Goal: Transaction & Acquisition: Purchase product/service

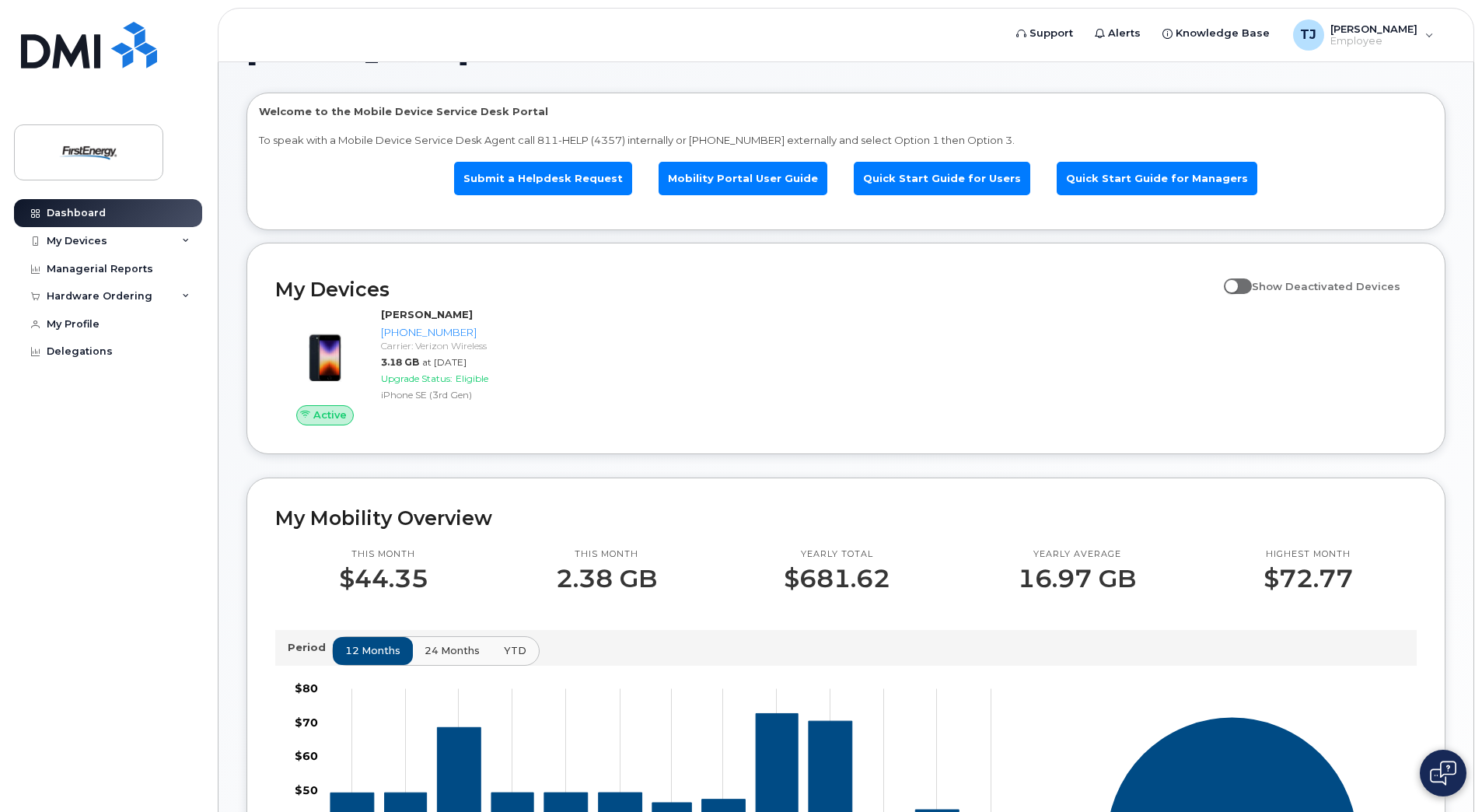
scroll to position [77, 0]
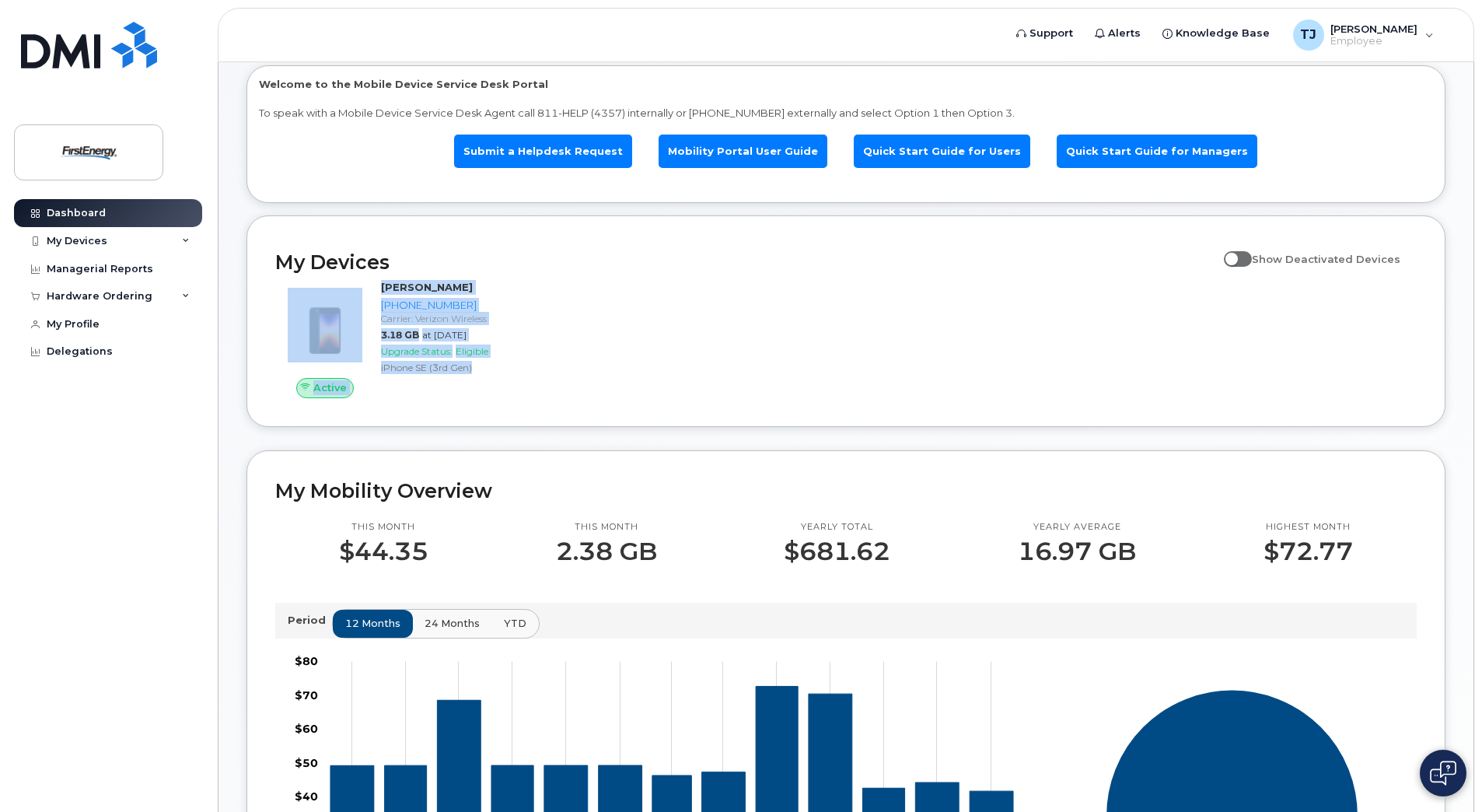
drag, startPoint x: 1481, startPoint y: 266, endPoint x: 1484, endPoint y: 421, distance: 155.0
click at [1481, 421] on html "Support Alerts Knowledge Base [PERSON_NAME] [PERSON_NAME] Employee English Fran…" at bounding box center [741, 647] width 1482 height 1449
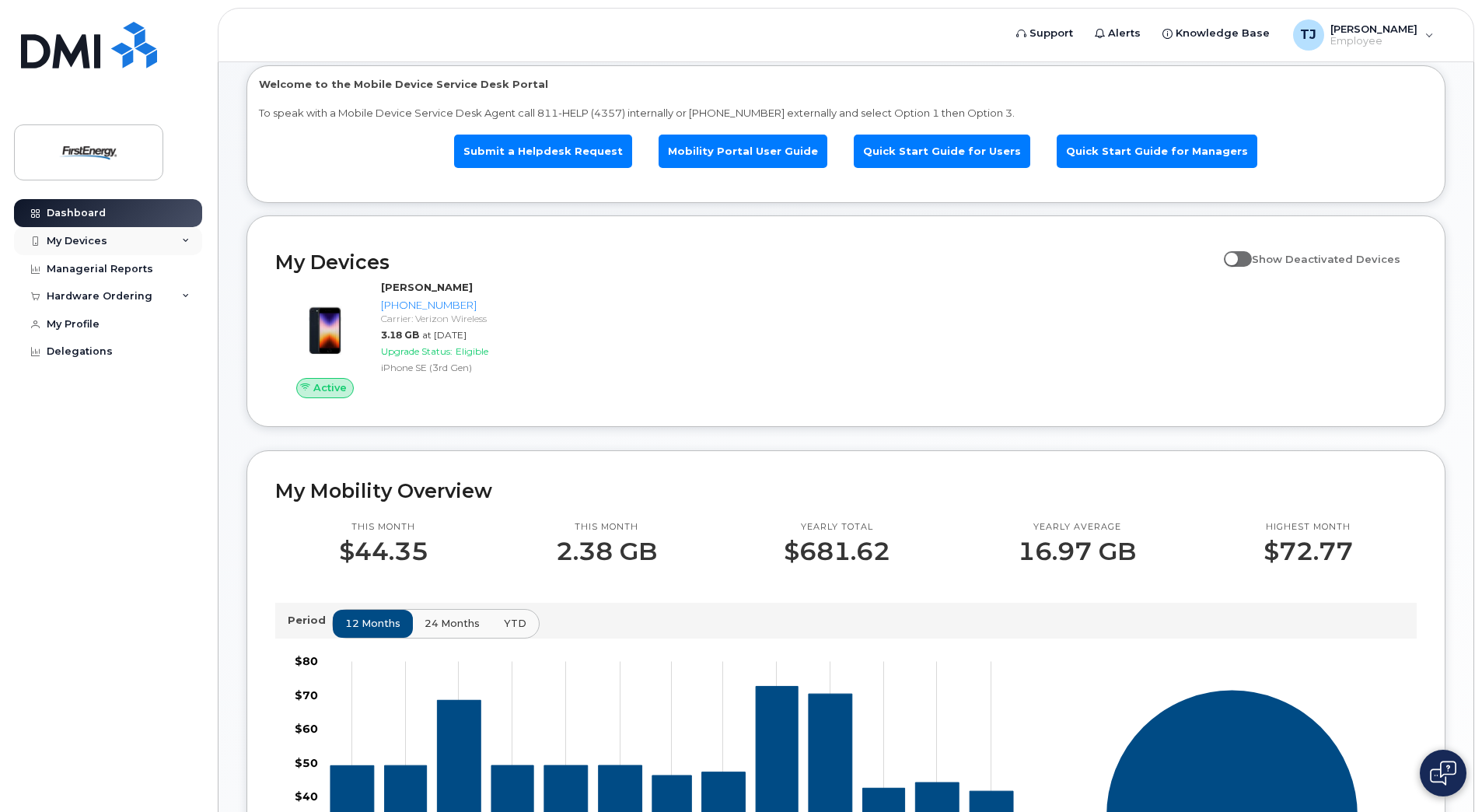
click at [120, 242] on div "My Devices" at bounding box center [107, 241] width 188 height 28
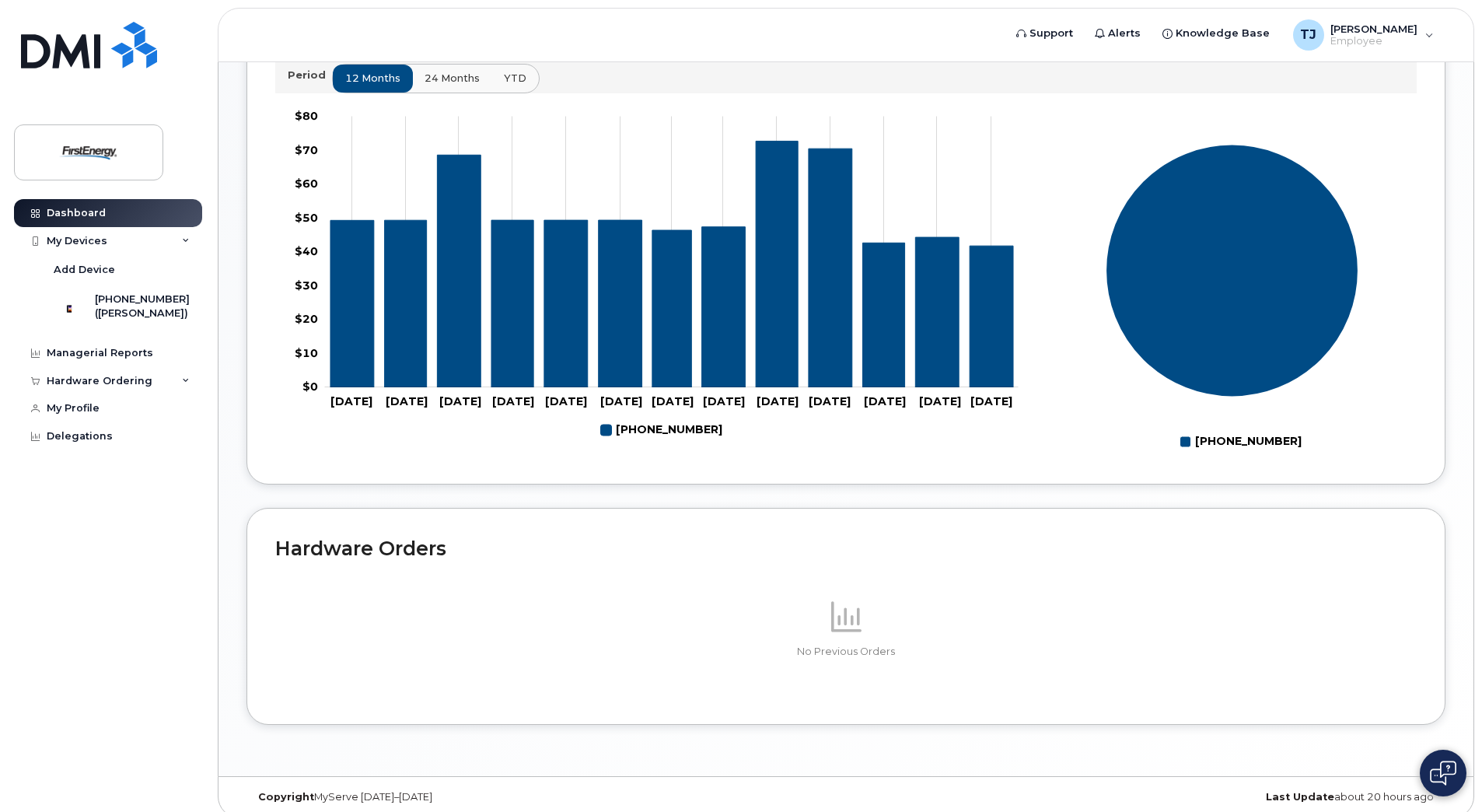
scroll to position [637, 0]
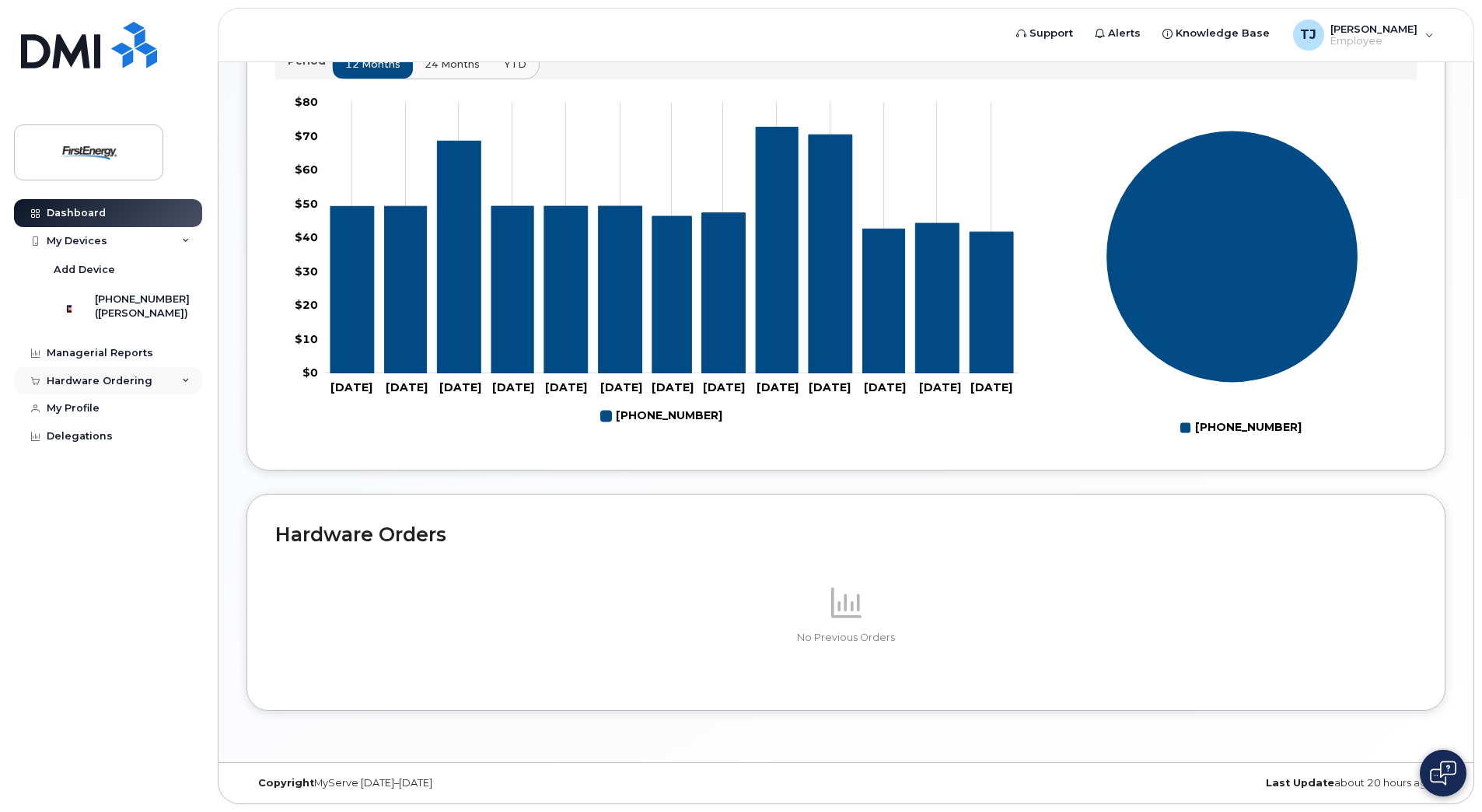
click at [180, 391] on div "Hardware Ordering" at bounding box center [107, 381] width 188 height 28
click at [77, 416] on div "New Order" at bounding box center [82, 408] width 59 height 14
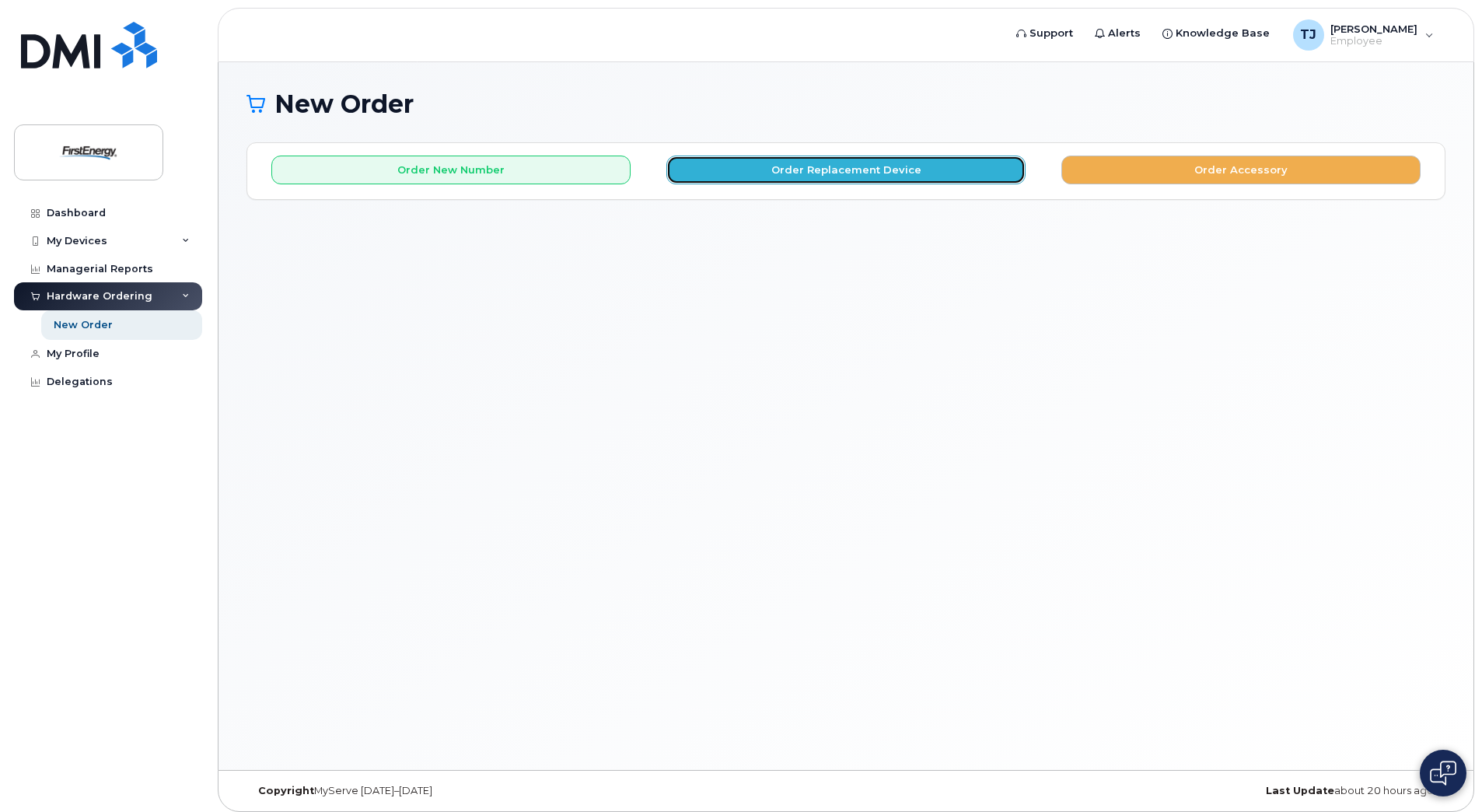
click at [834, 175] on button "Order Replacement Device" at bounding box center [846, 170] width 359 height 29
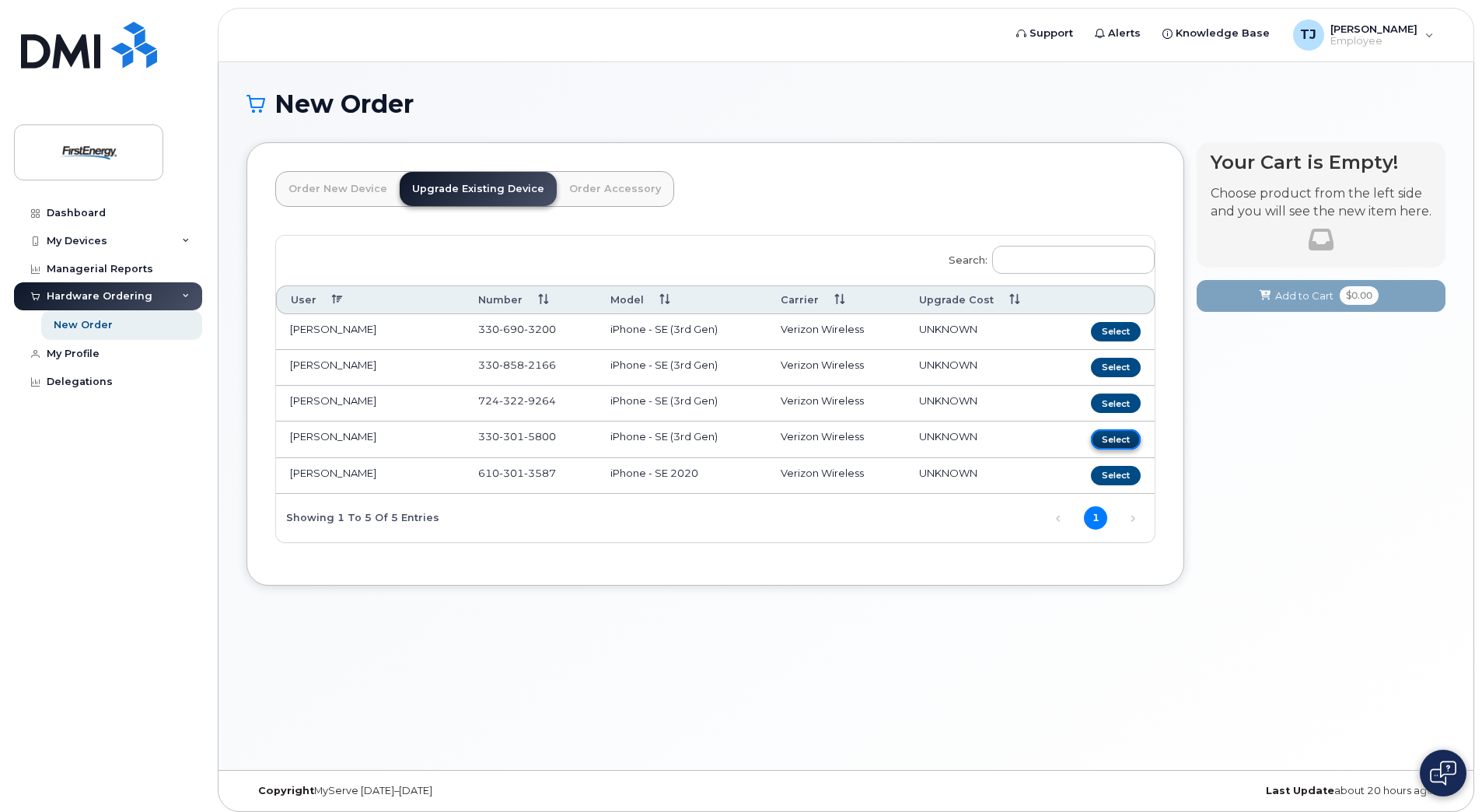
click at [1114, 436] on button "Select" at bounding box center [1116, 439] width 50 height 19
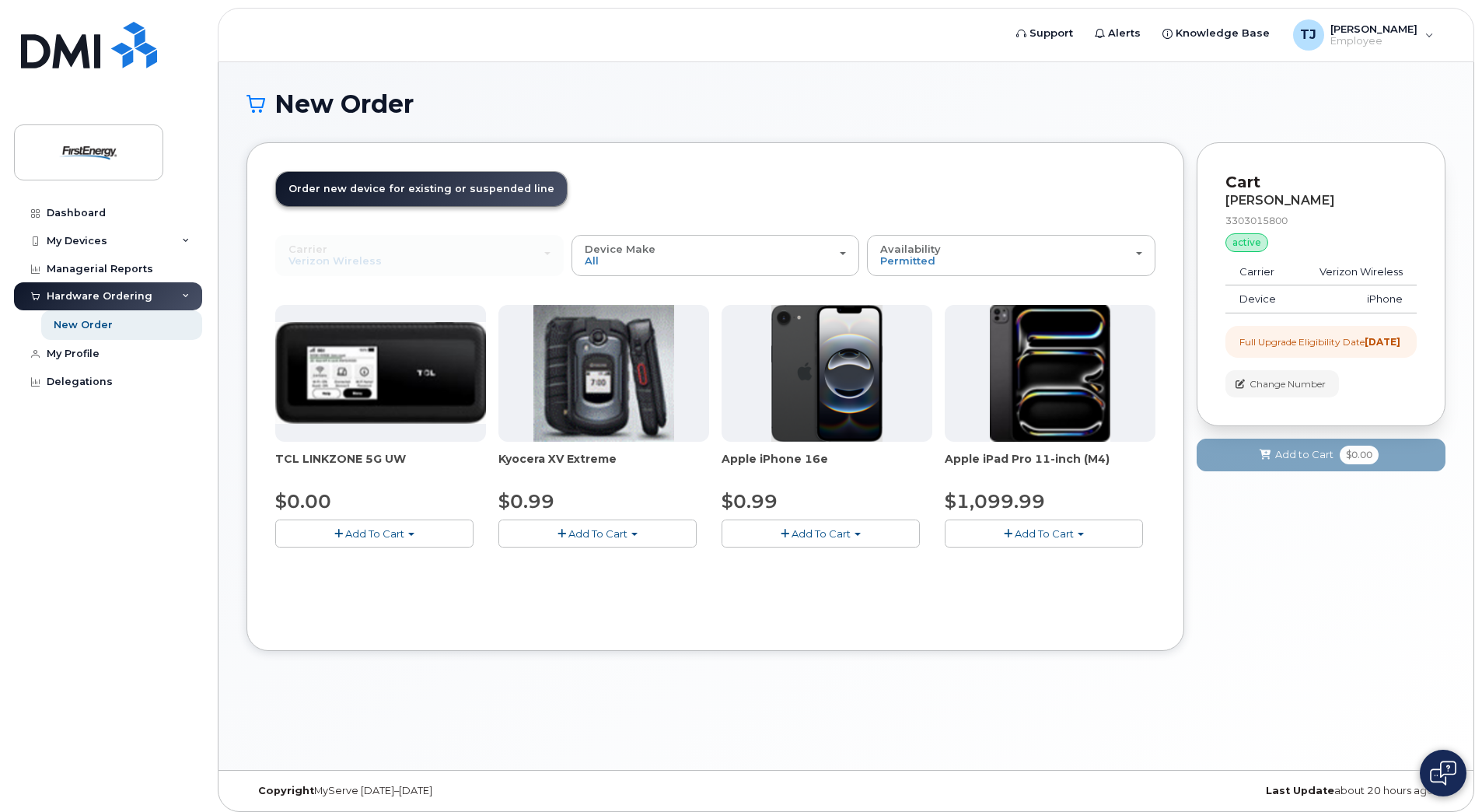
click at [801, 408] on img at bounding box center [827, 374] width 112 height 137
click at [804, 537] on span "Add To Cart" at bounding box center [821, 533] width 59 height 12
click at [810, 562] on link "$0.99 - 2 Year Upgrade" at bounding box center [801, 563] width 150 height 19
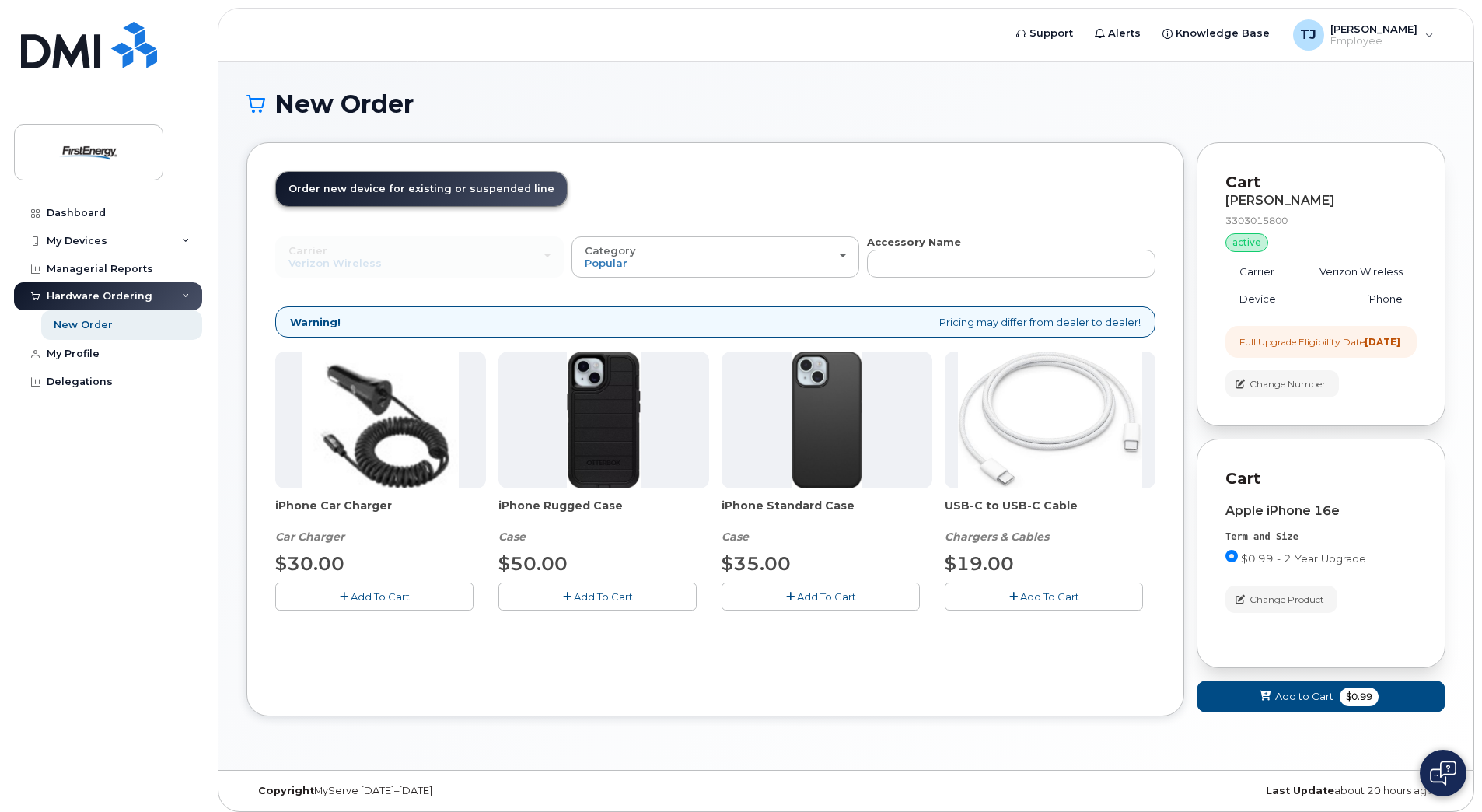
click at [809, 592] on span "Add To Cart" at bounding box center [826, 596] width 59 height 12
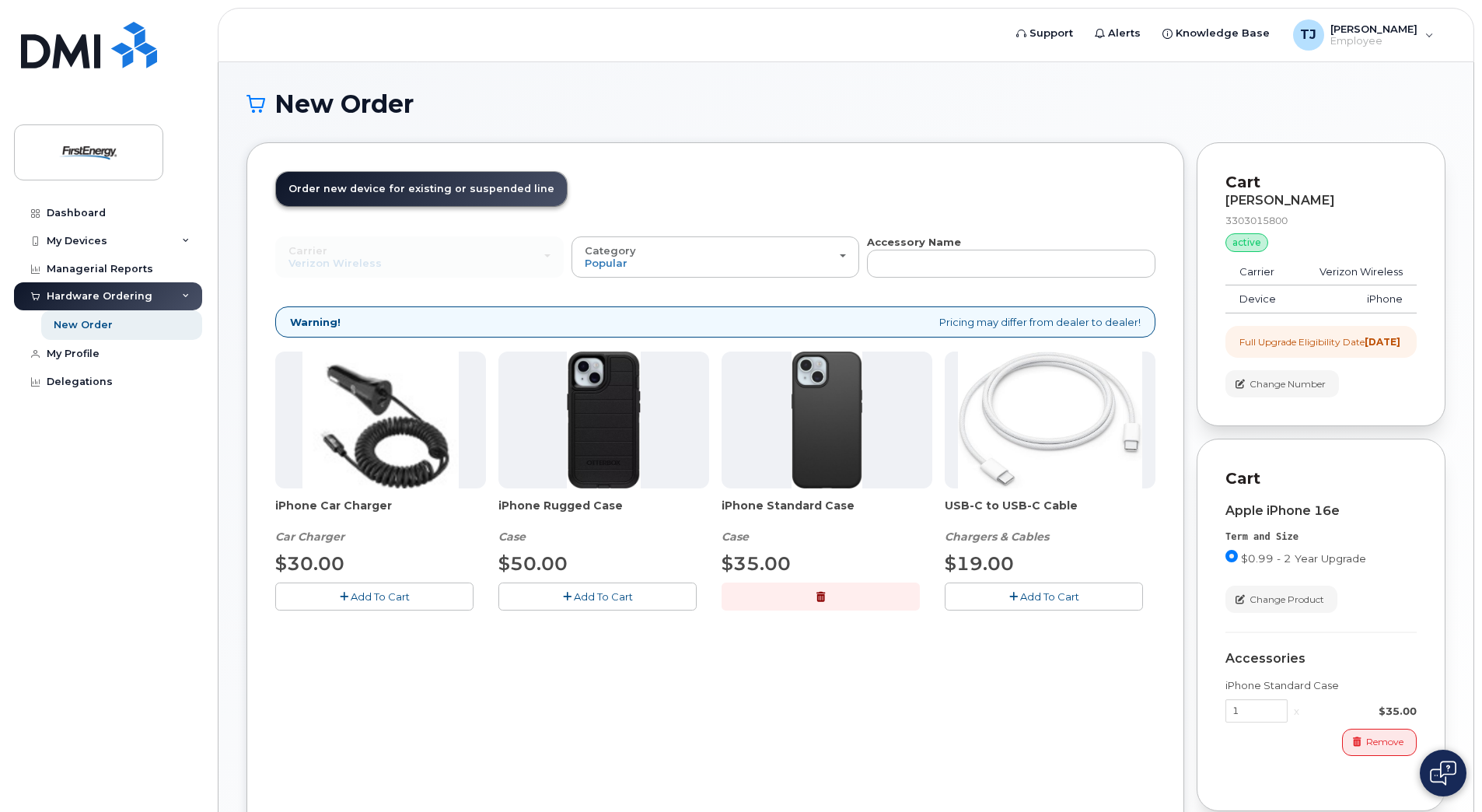
click at [1036, 600] on span "Add To Cart" at bounding box center [1049, 596] width 59 height 12
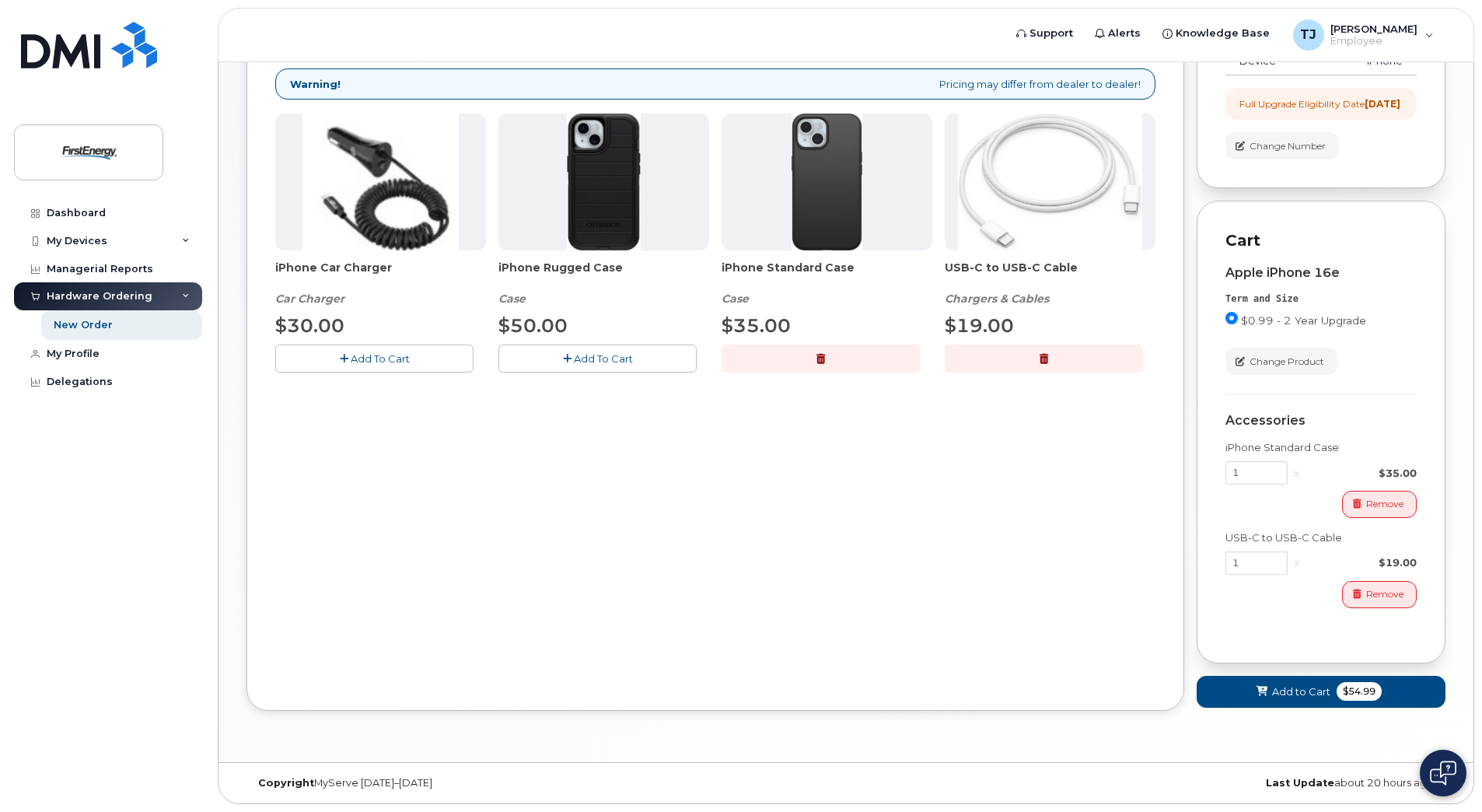
scroll to position [252, 0]
click at [1285, 694] on span "Add to Cart" at bounding box center [1301, 692] width 58 height 15
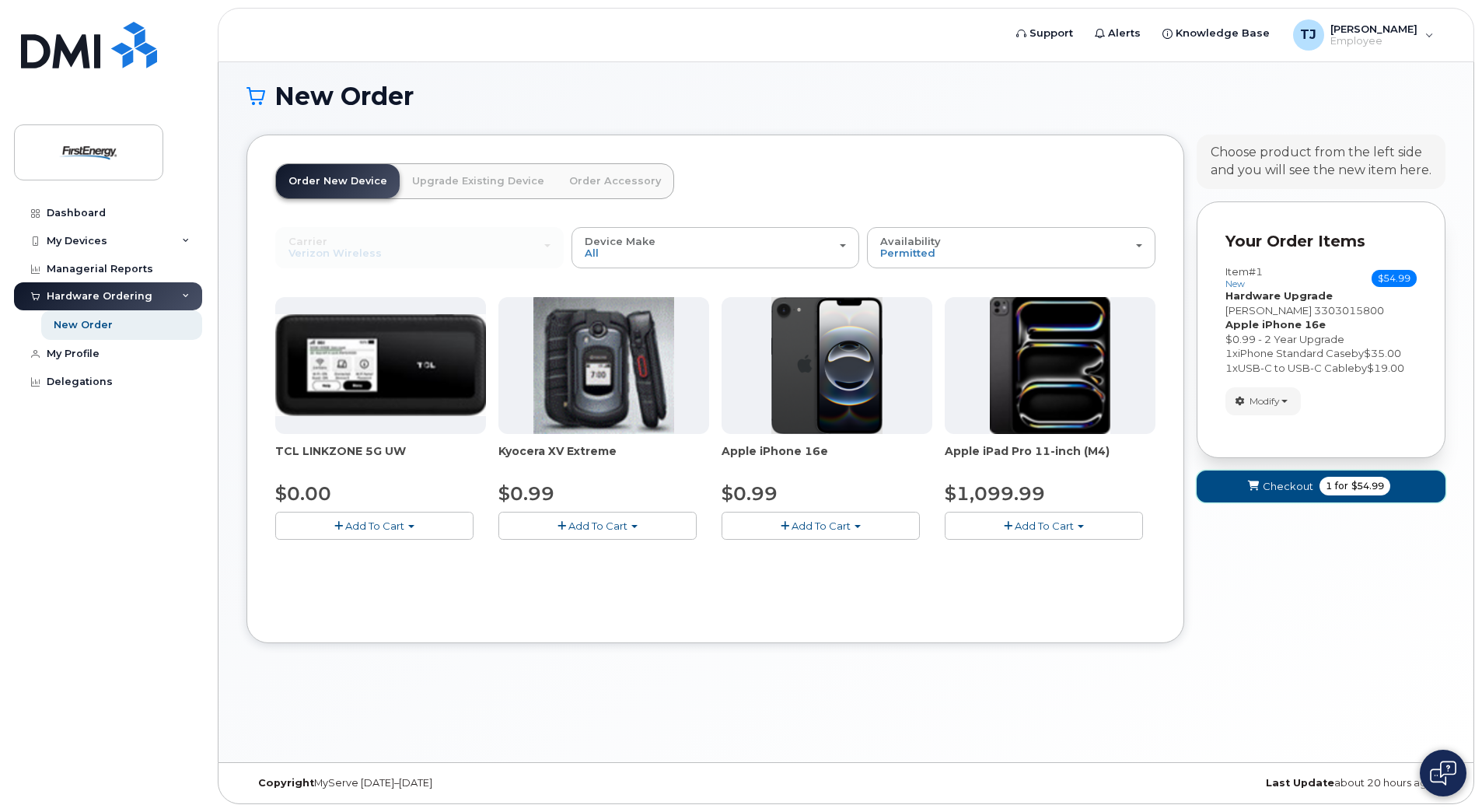
click at [1262, 483] on button "Checkout 1 for $54.99" at bounding box center [1321, 486] width 249 height 31
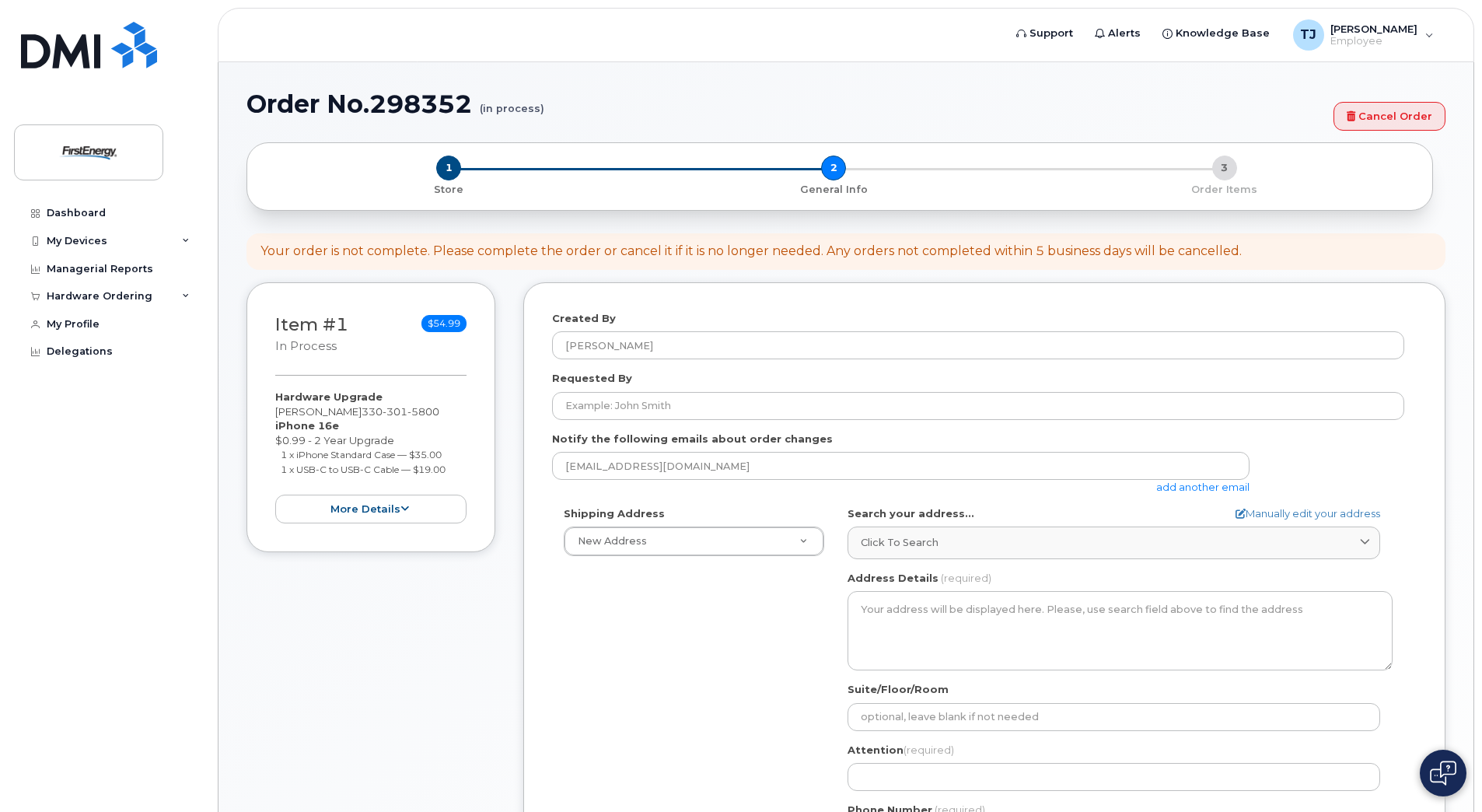
select select
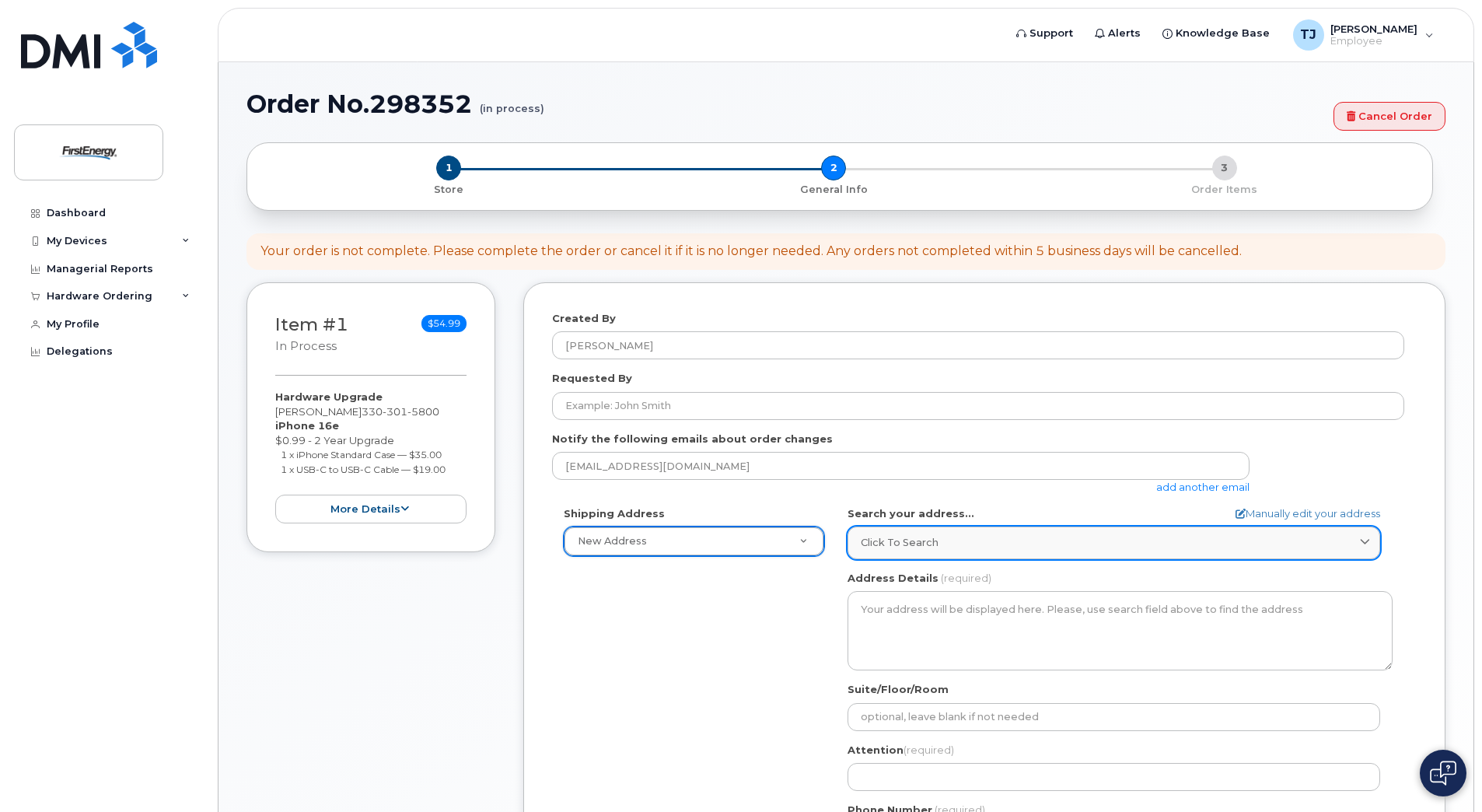
type input "C"
type input "Central"
drag, startPoint x: 647, startPoint y: 539, endPoint x: 575, endPoint y: 541, distance: 72.0
type input "3"
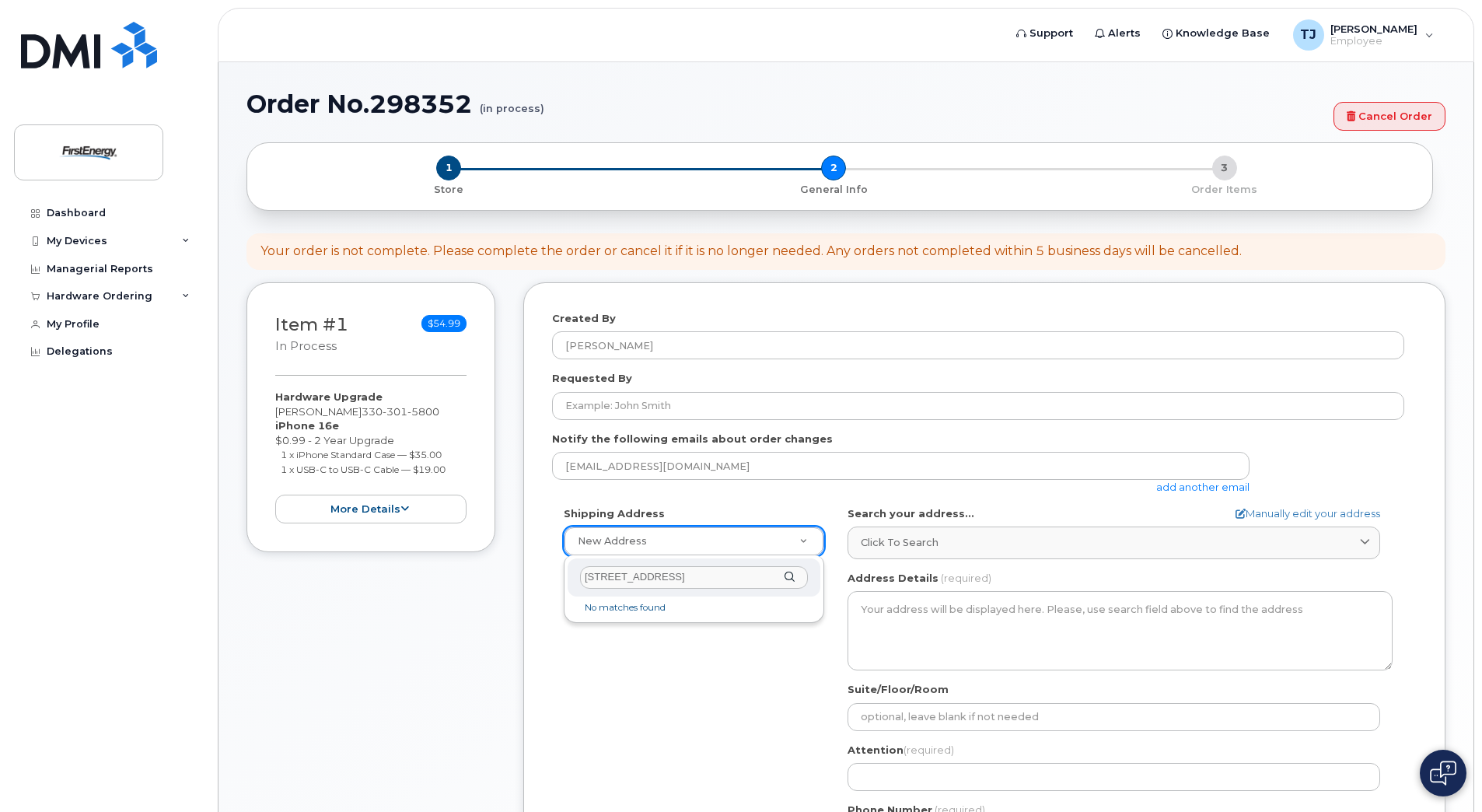
type input "327 East North Street"
click at [791, 580] on div "327 East North Street" at bounding box center [693, 577] width 253 height 38
click at [790, 576] on div "327 East North Street" at bounding box center [693, 577] width 253 height 38
click at [751, 582] on input "327 East North Street" at bounding box center [694, 577] width 228 height 23
drag, startPoint x: 715, startPoint y: 581, endPoint x: 565, endPoint y: 580, distance: 150.0
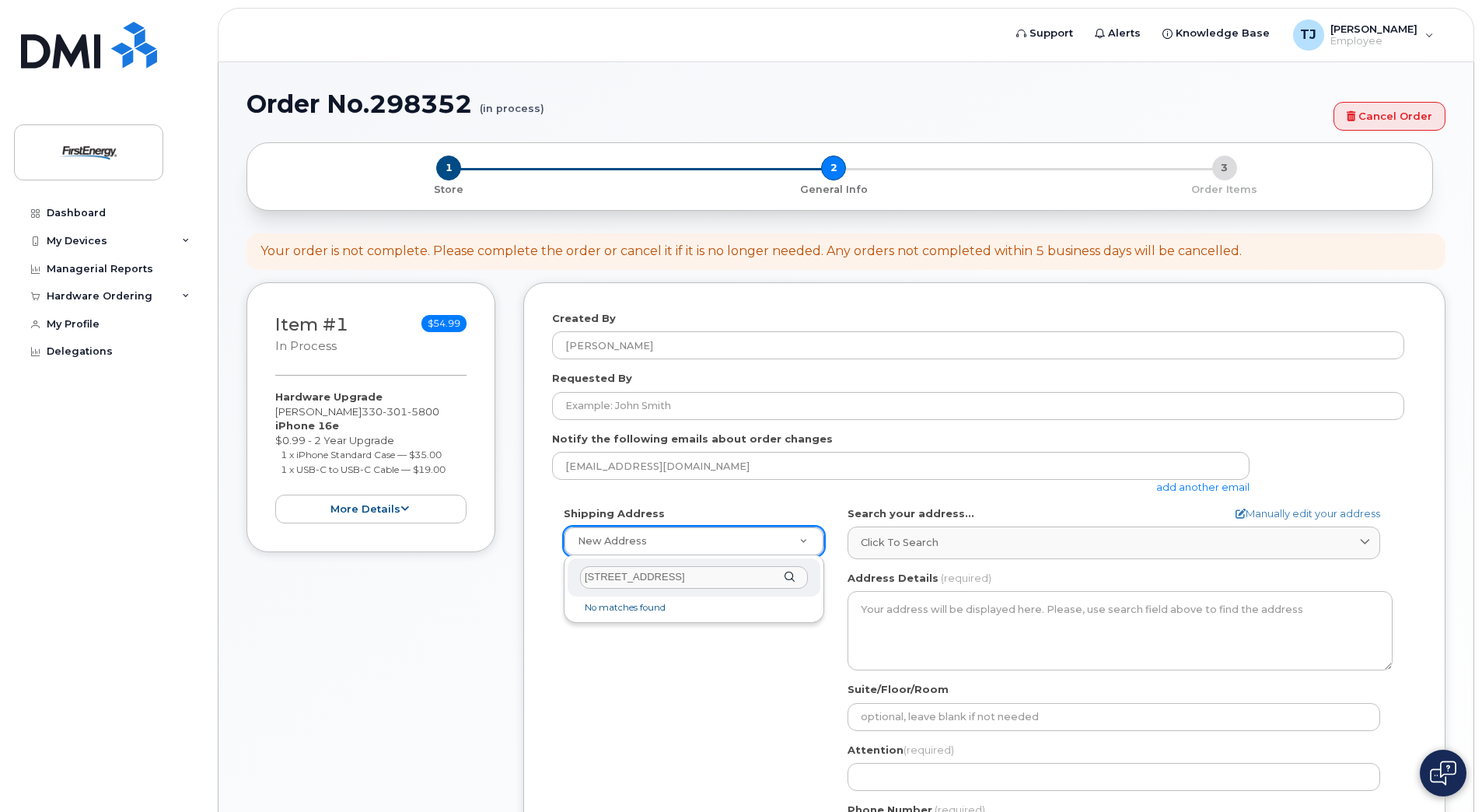
click at [565, 580] on div "327 East North Street No matches found" at bounding box center [693, 588] width 261 height 67
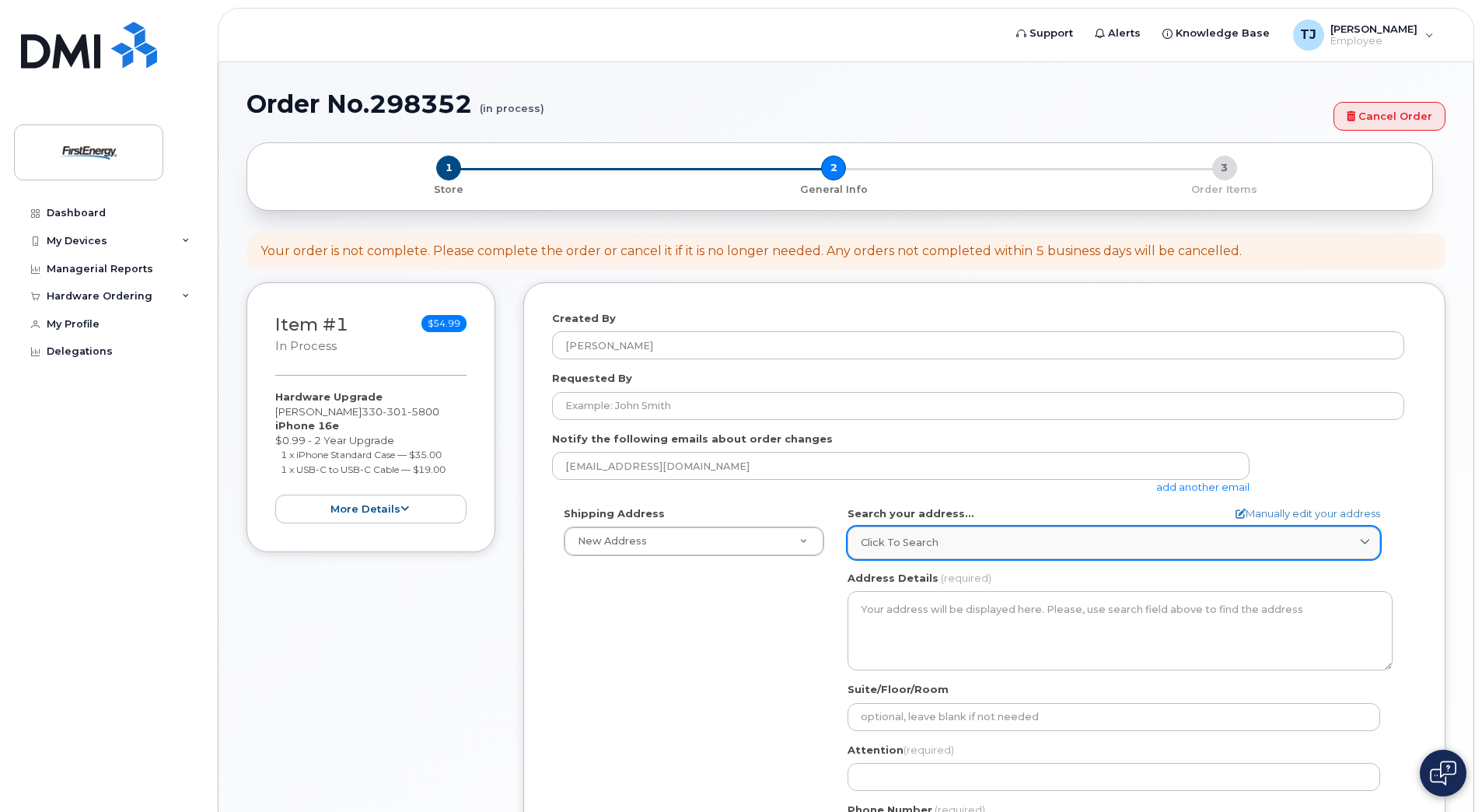
click at [1190, 550] on div "Click to search" at bounding box center [1113, 542] width 506 height 15
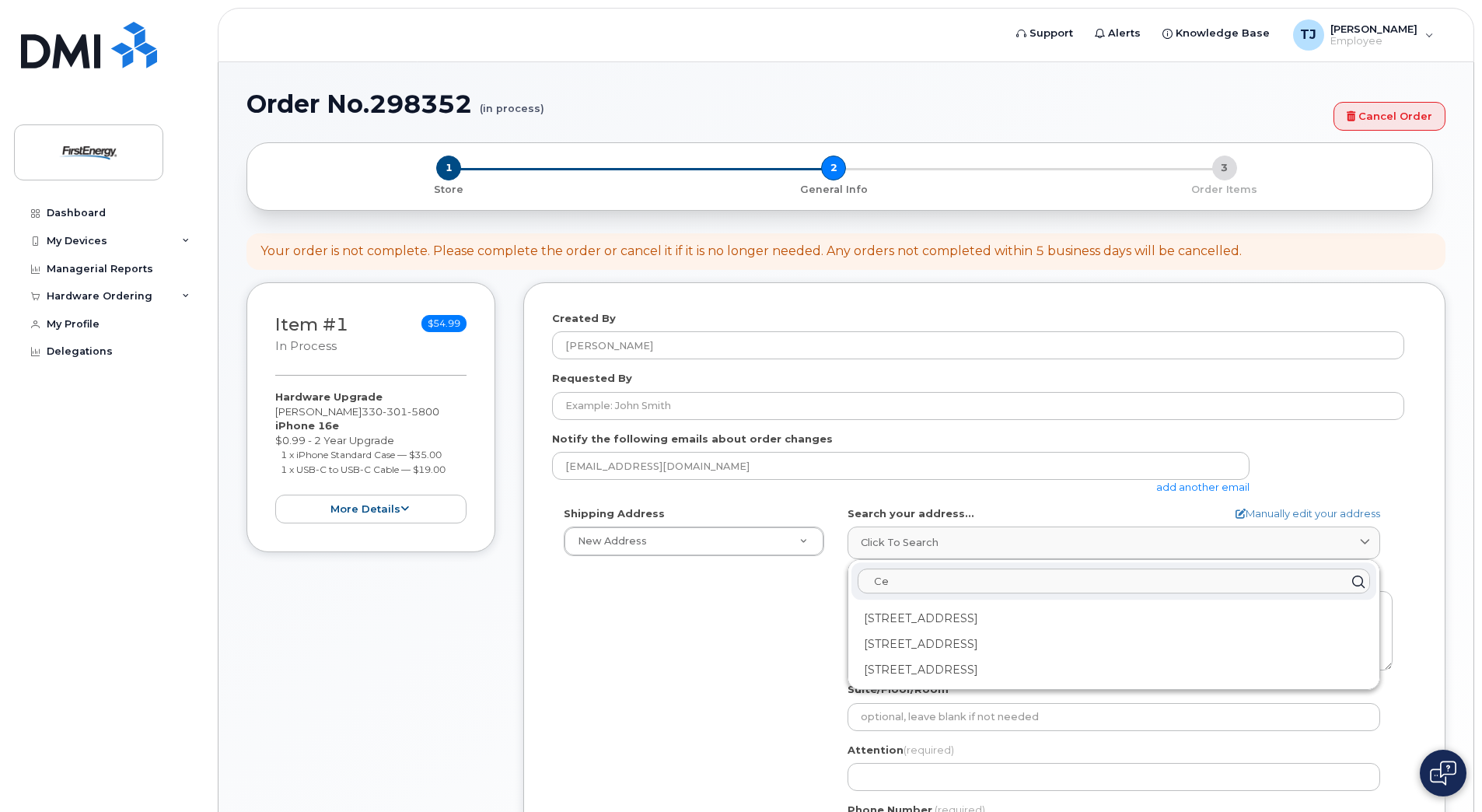
type input "C"
click at [915, 584] on input "327 East North Street, Akron, OH" at bounding box center [1114, 581] width 513 height 25
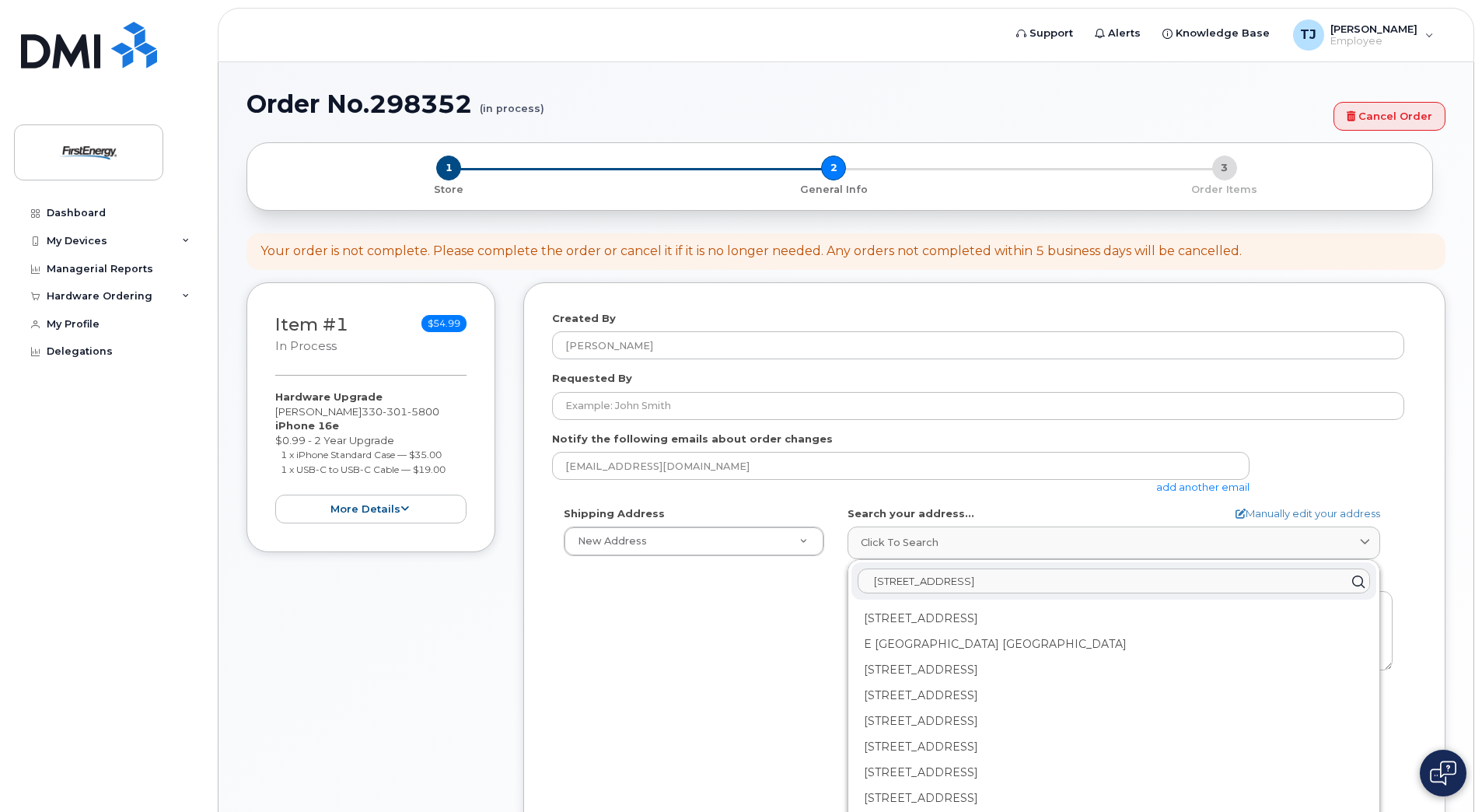
type input "327 E North Street, Akron, OH"
click at [733, 605] on div "Shipping Address New Address New Address AB Search your address... Manually edi…" at bounding box center [978, 684] width 852 height 357
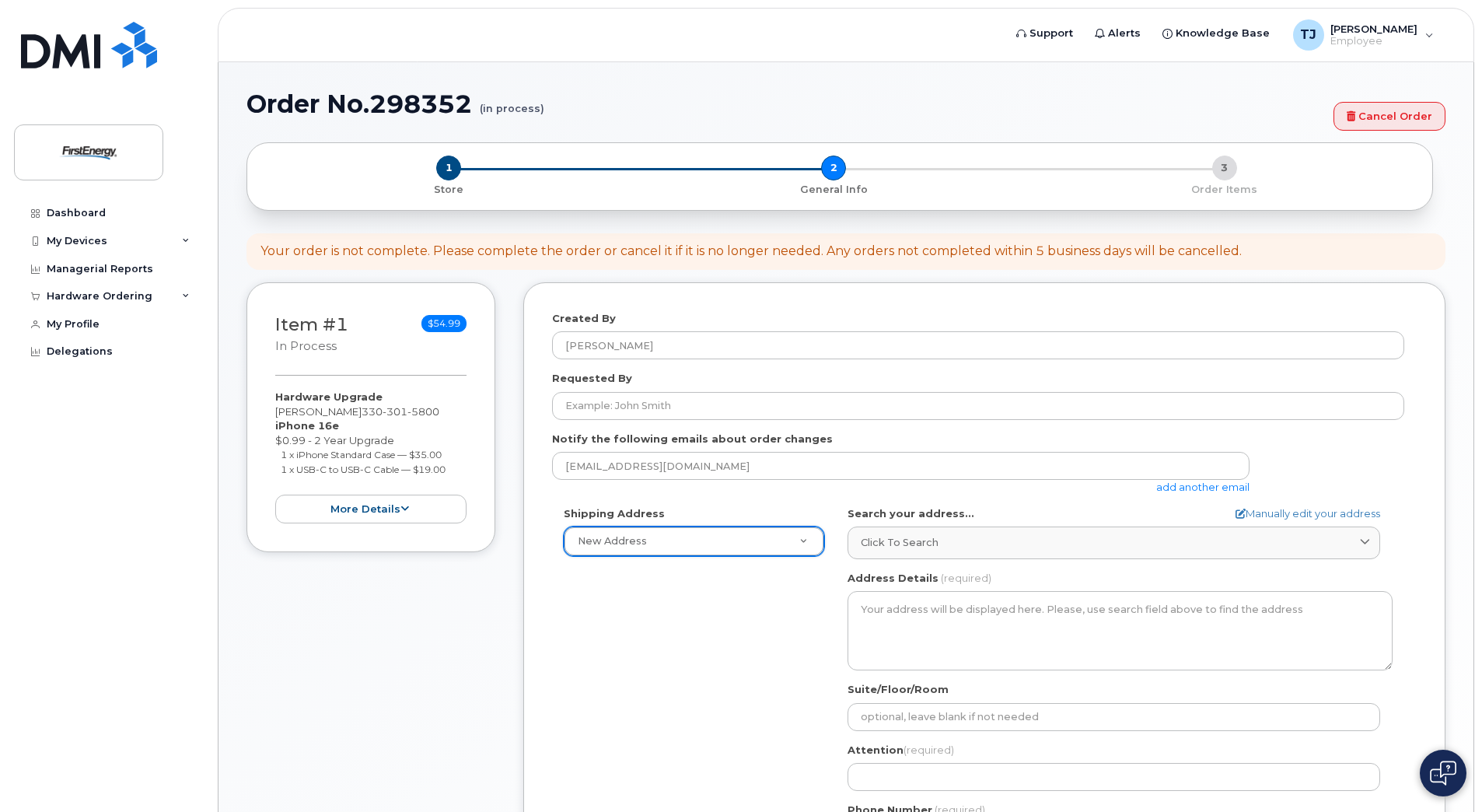
type input "J"
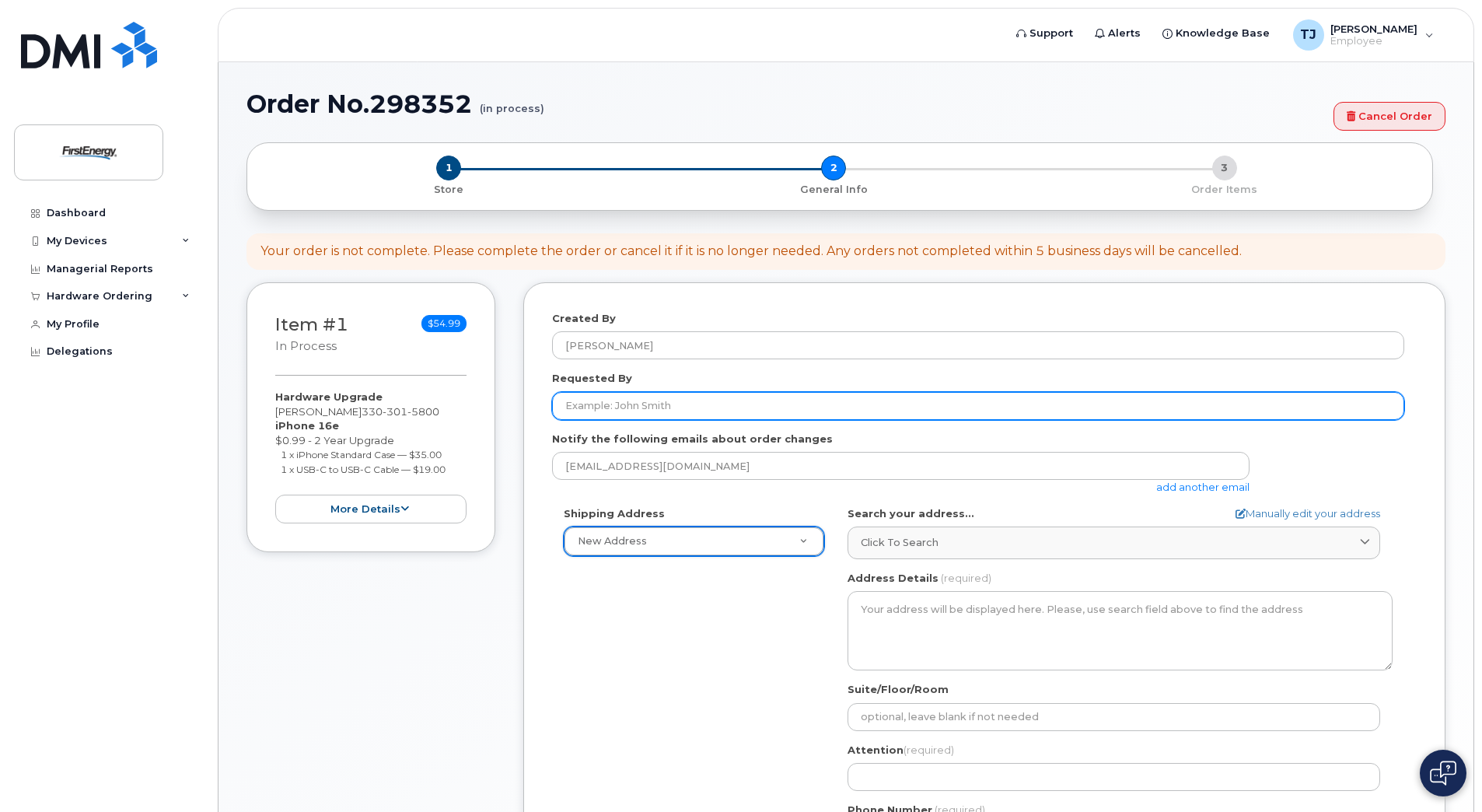
type input "J"
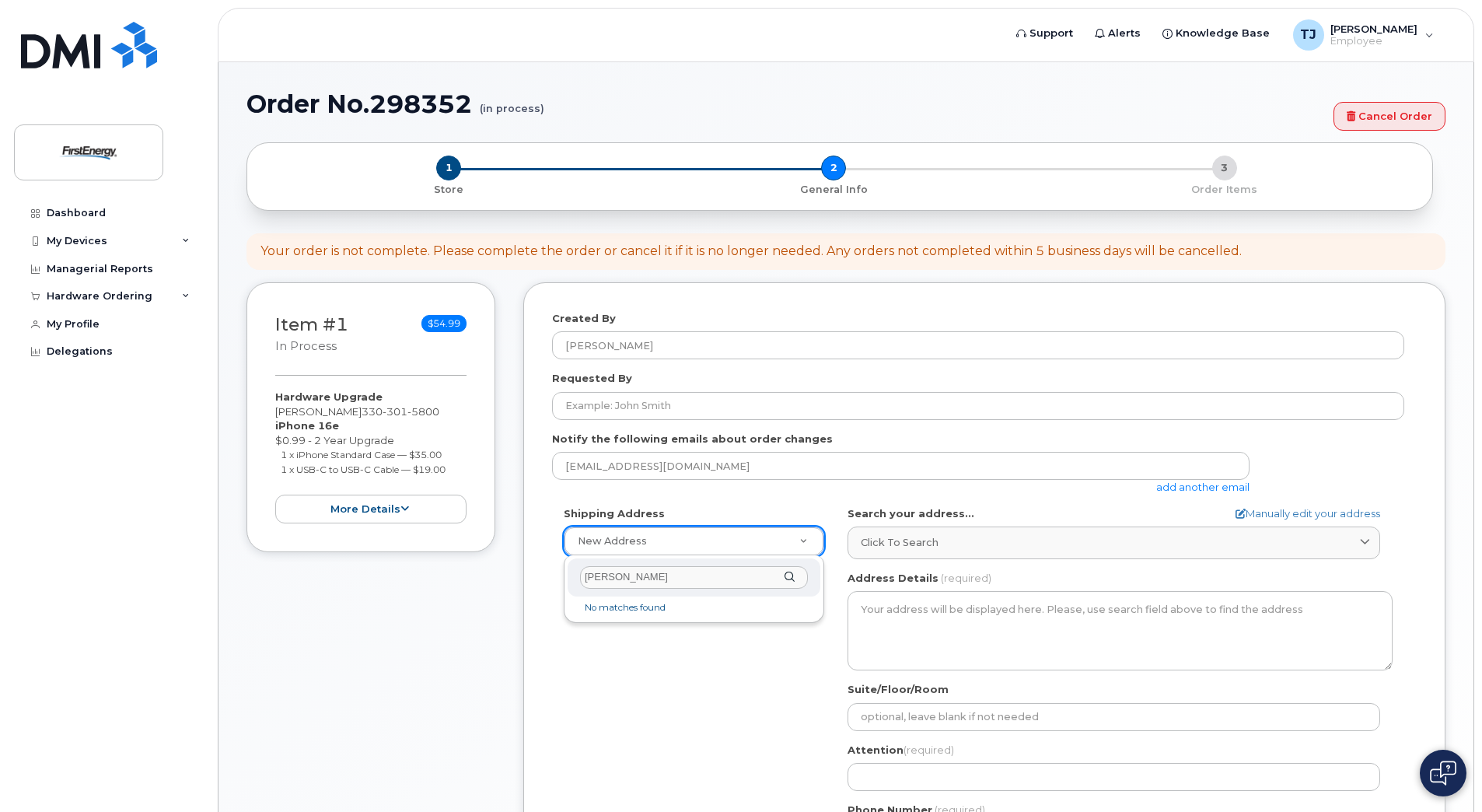
type input "[PERSON_NAME]"
click at [792, 578] on div "[PERSON_NAME]" at bounding box center [693, 577] width 253 height 38
drag, startPoint x: 663, startPoint y: 579, endPoint x: 568, endPoint y: 576, distance: 95.0
click at [568, 576] on div "[PERSON_NAME]" at bounding box center [693, 577] width 253 height 38
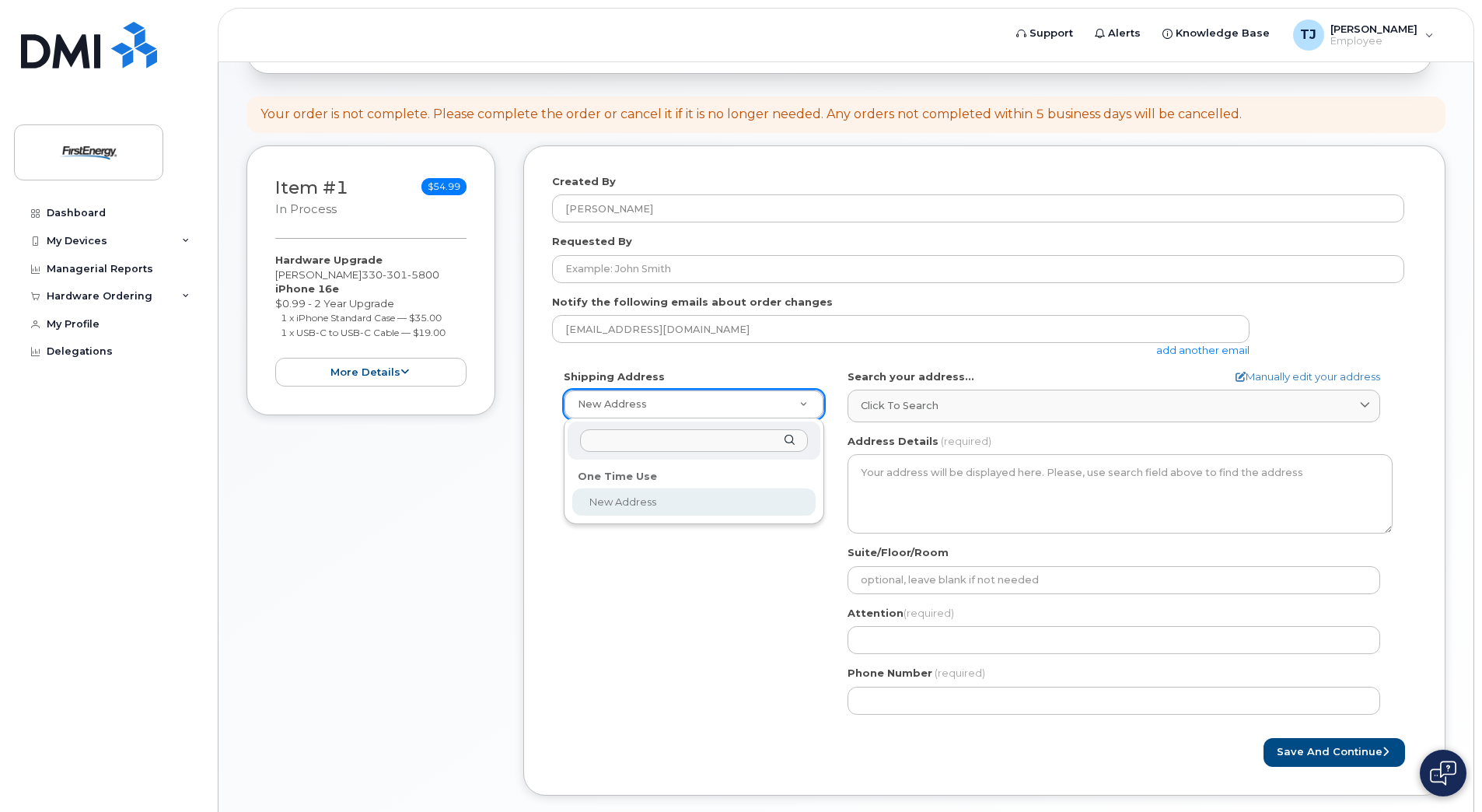
scroll to position [134, 0]
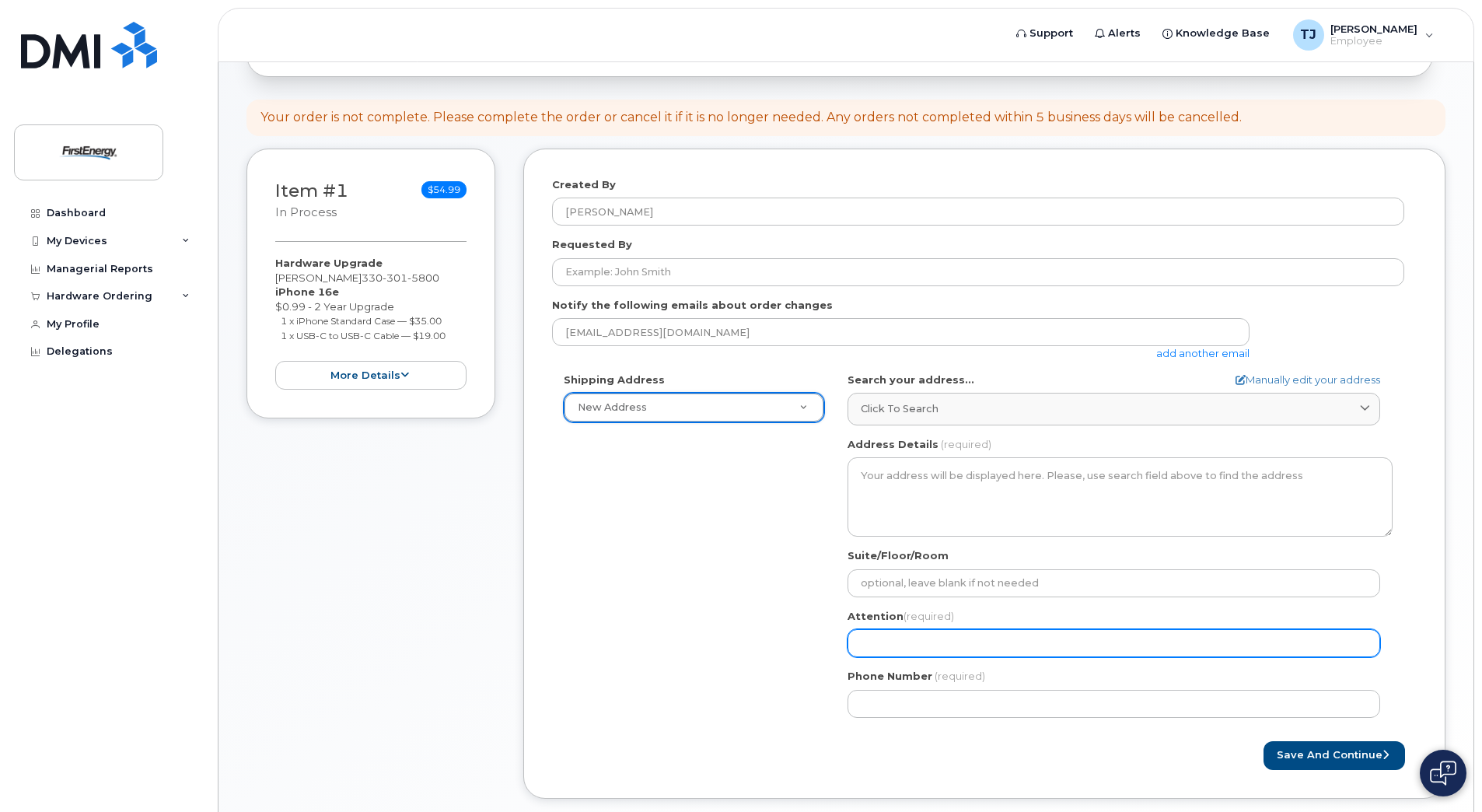
type input "J"
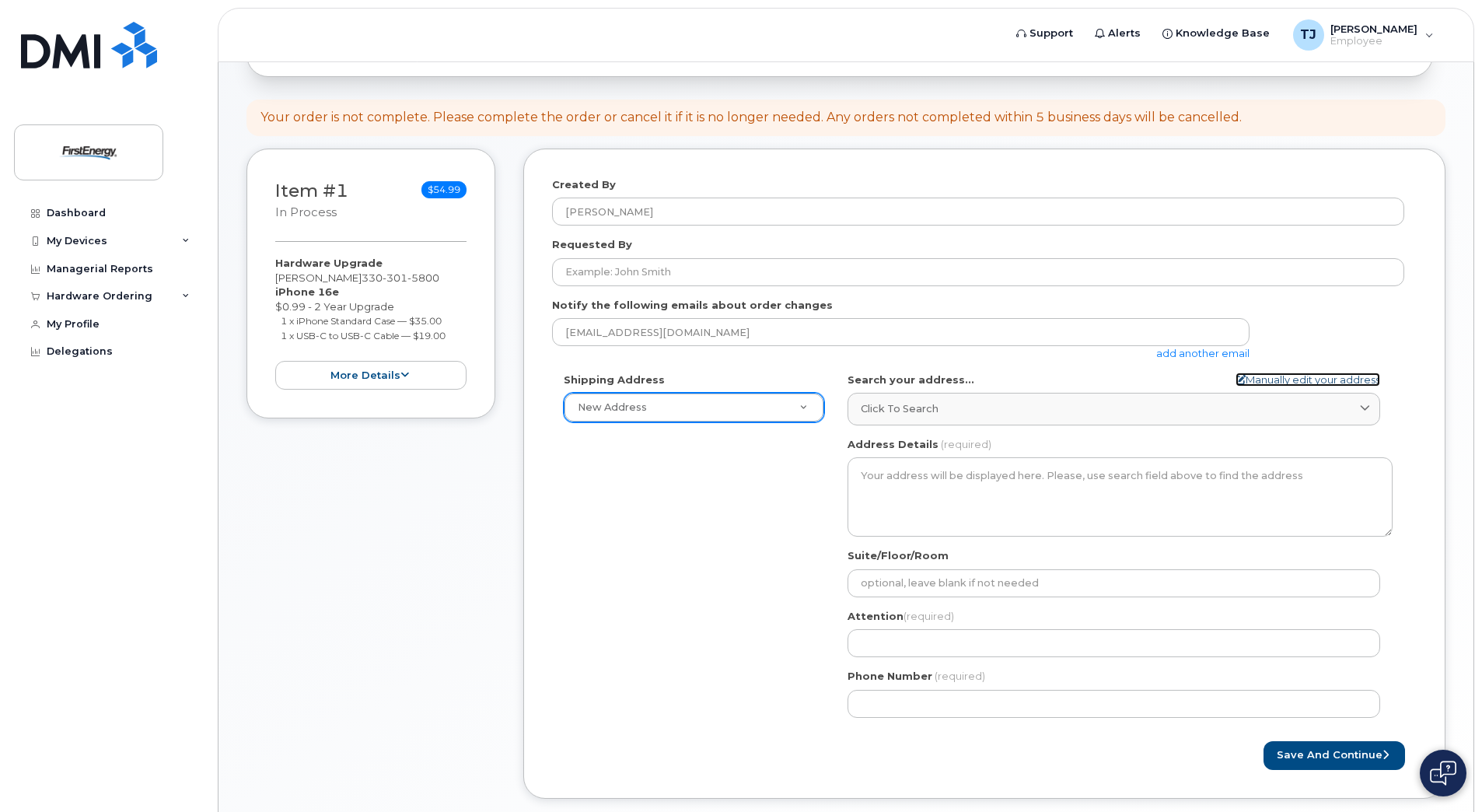
click at [1274, 379] on link "Manually edit your address" at bounding box center [1308, 379] width 144 height 15
select select
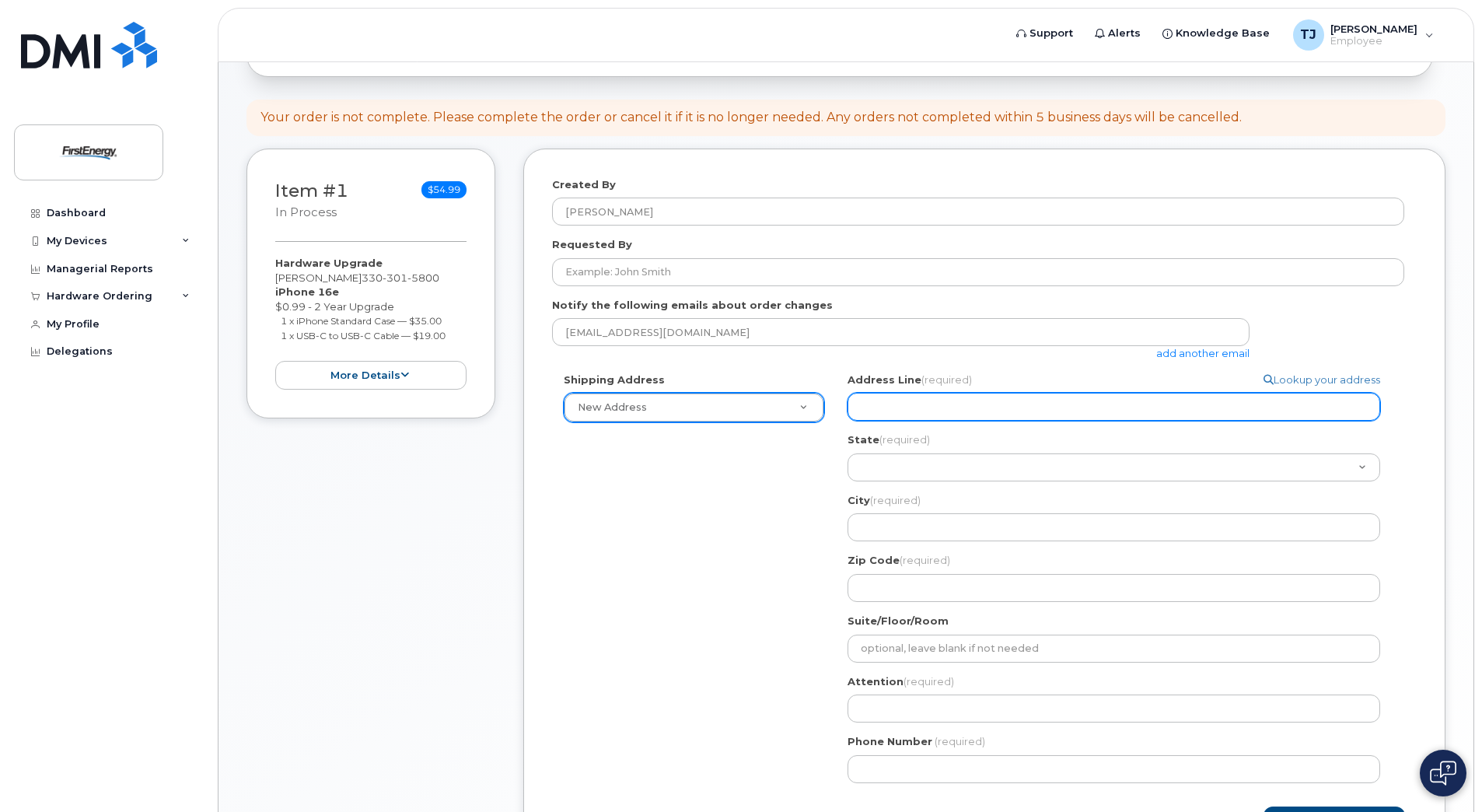
click at [961, 405] on input "Address Line (required)" at bounding box center [1114, 406] width 533 height 28
select select
type input "3"
select select
type input "32"
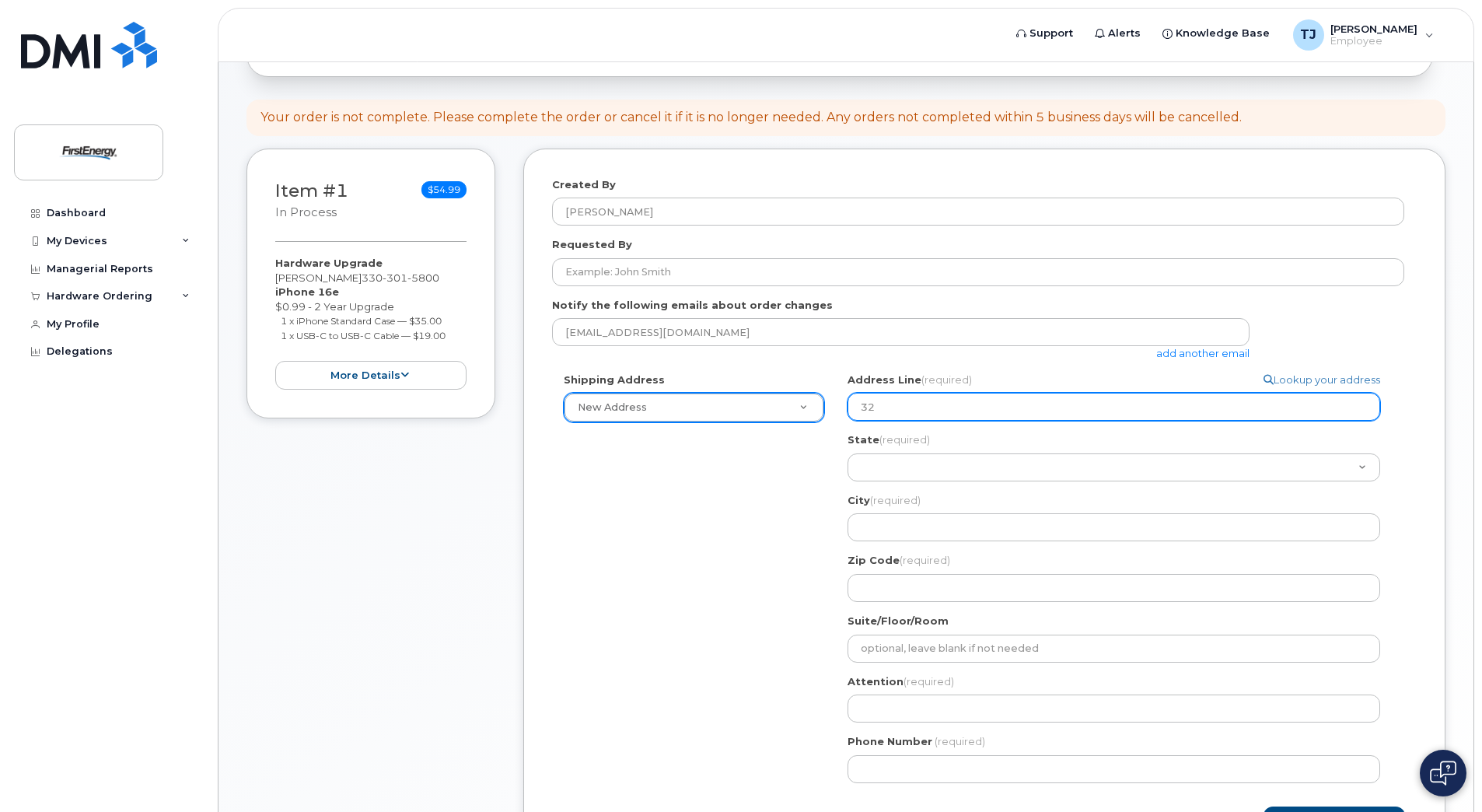
select select
type input "327"
select select
type input "327 E"
select select
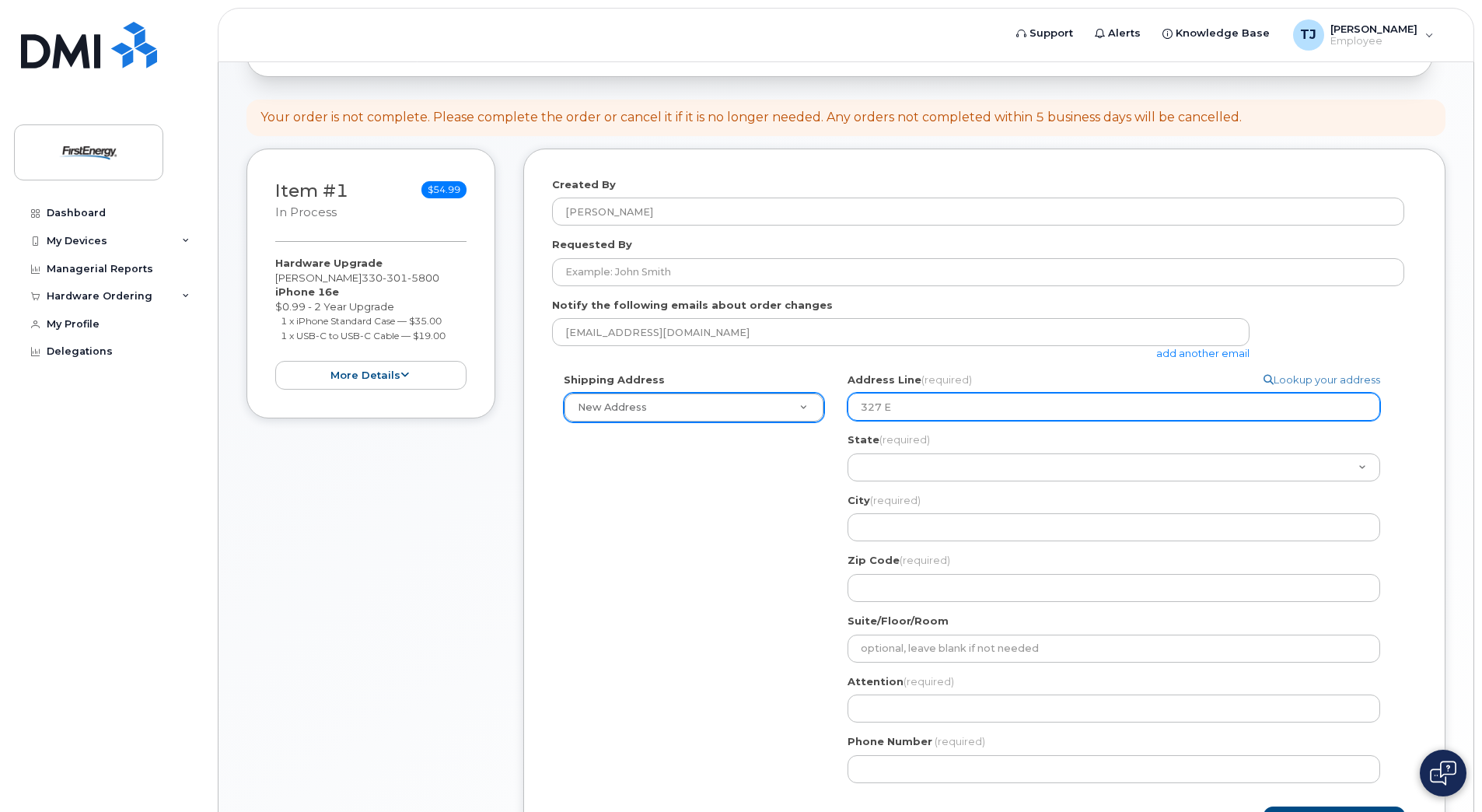
type input "327 Ea"
select select
type input "327 Eas"
select select
type input "327 East"
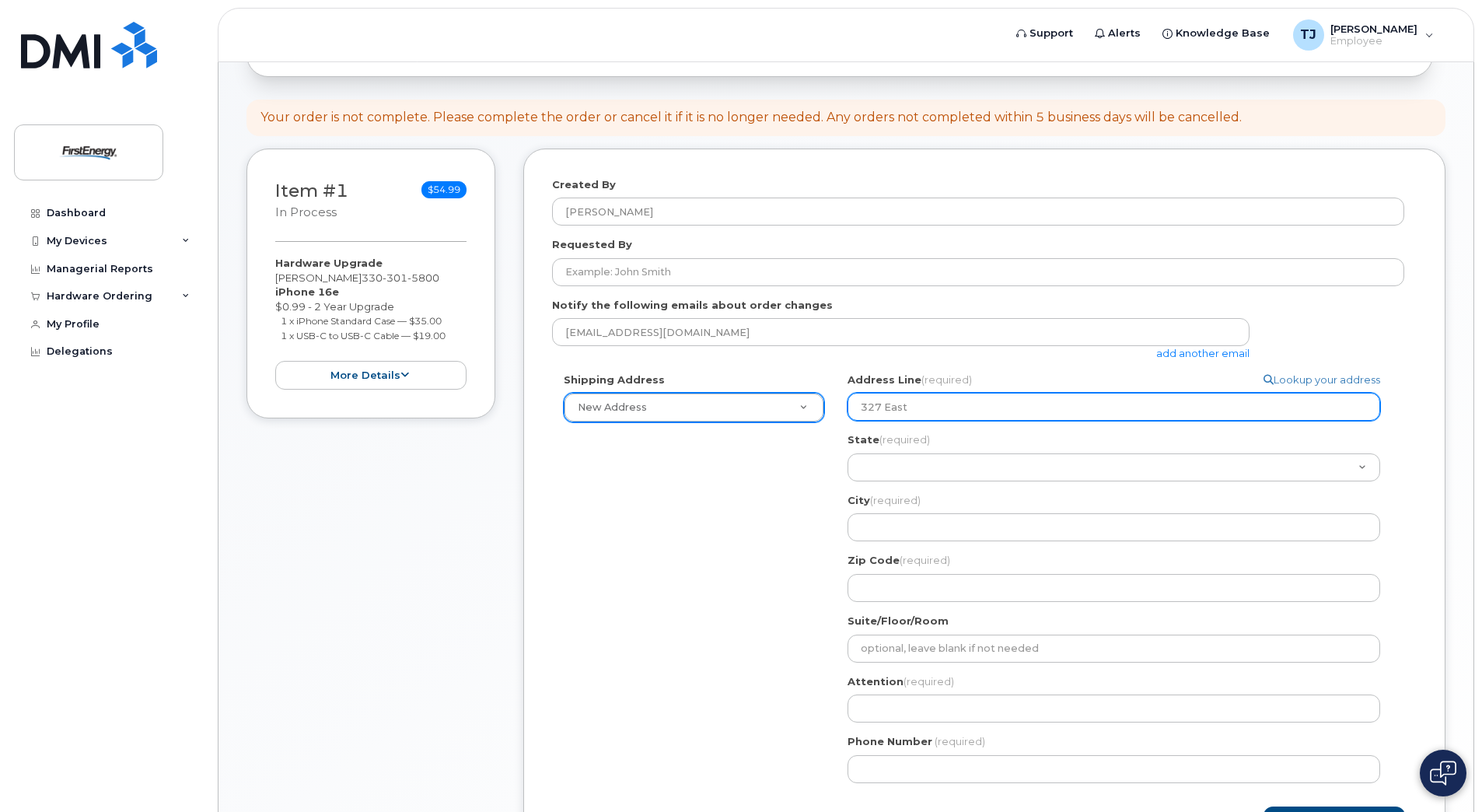
select select
type input "327 East B"
select select
type input "327 East Bi"
select select
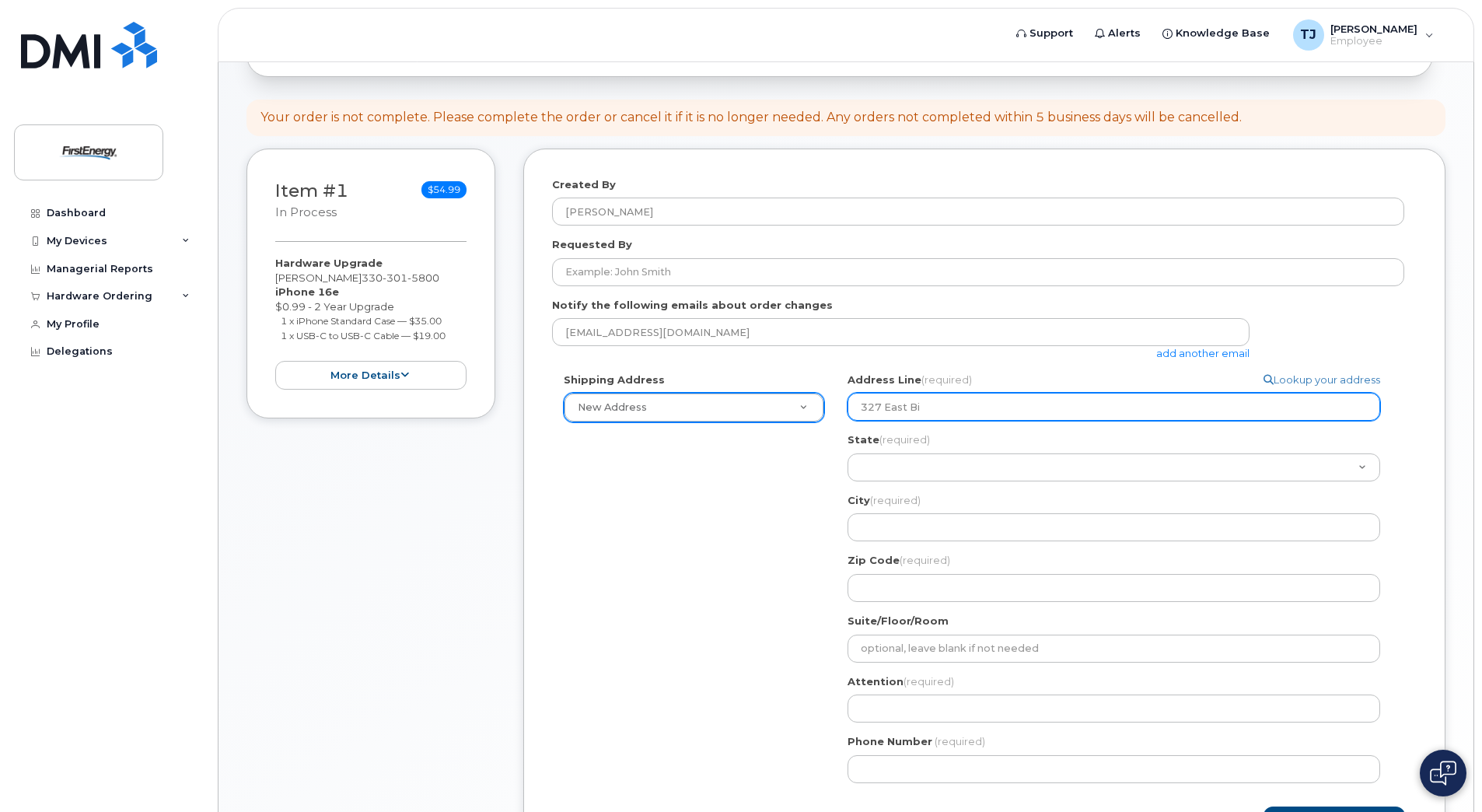
type input "327 East B"
select select
type input "327 East"
select select
type input "327 East N"
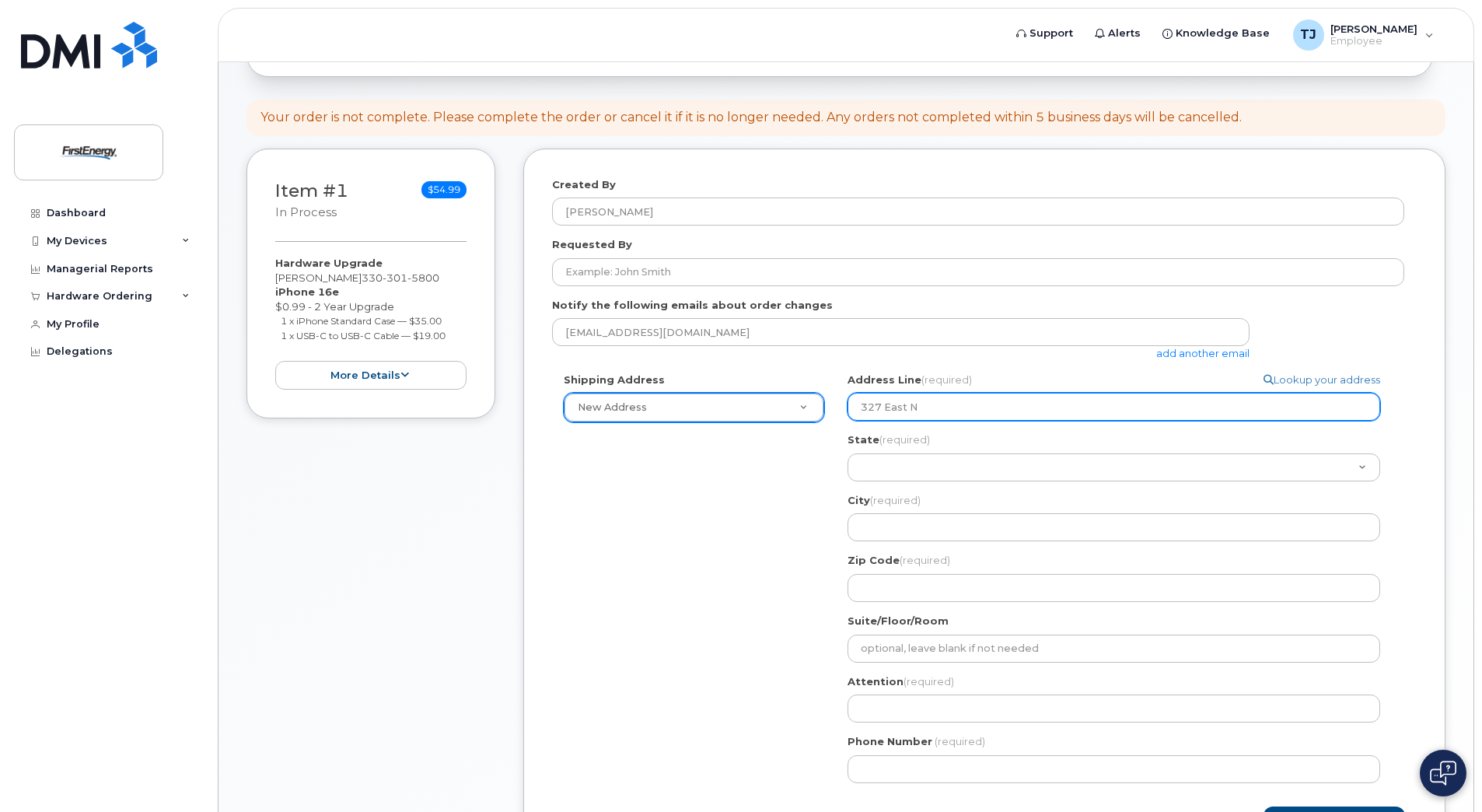
select select
type input "327 East No"
select select
type input "327 East Nor"
select select
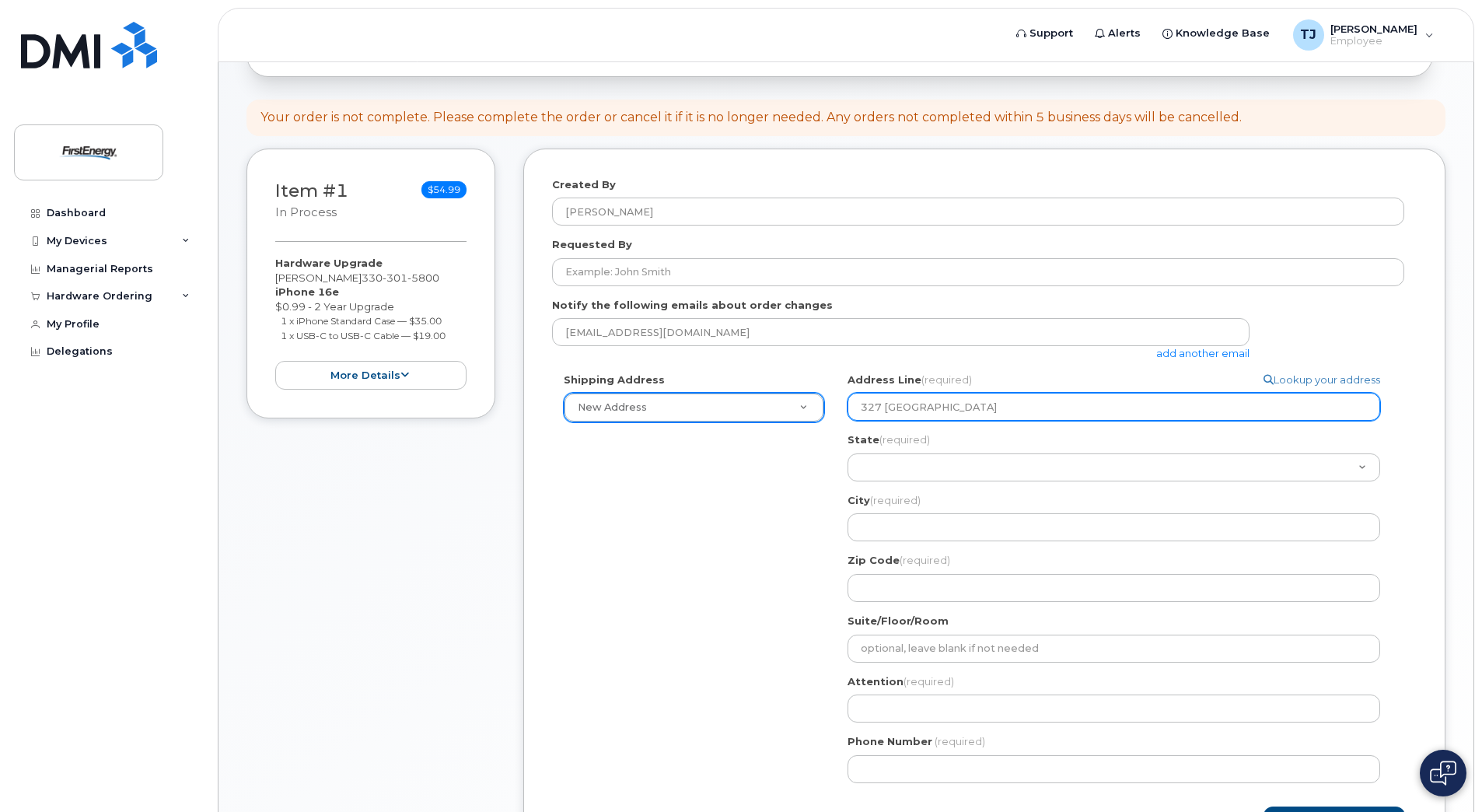
type input "327 East Nort"
select select
type input "327 East North"
select select
type input "327 East North S"
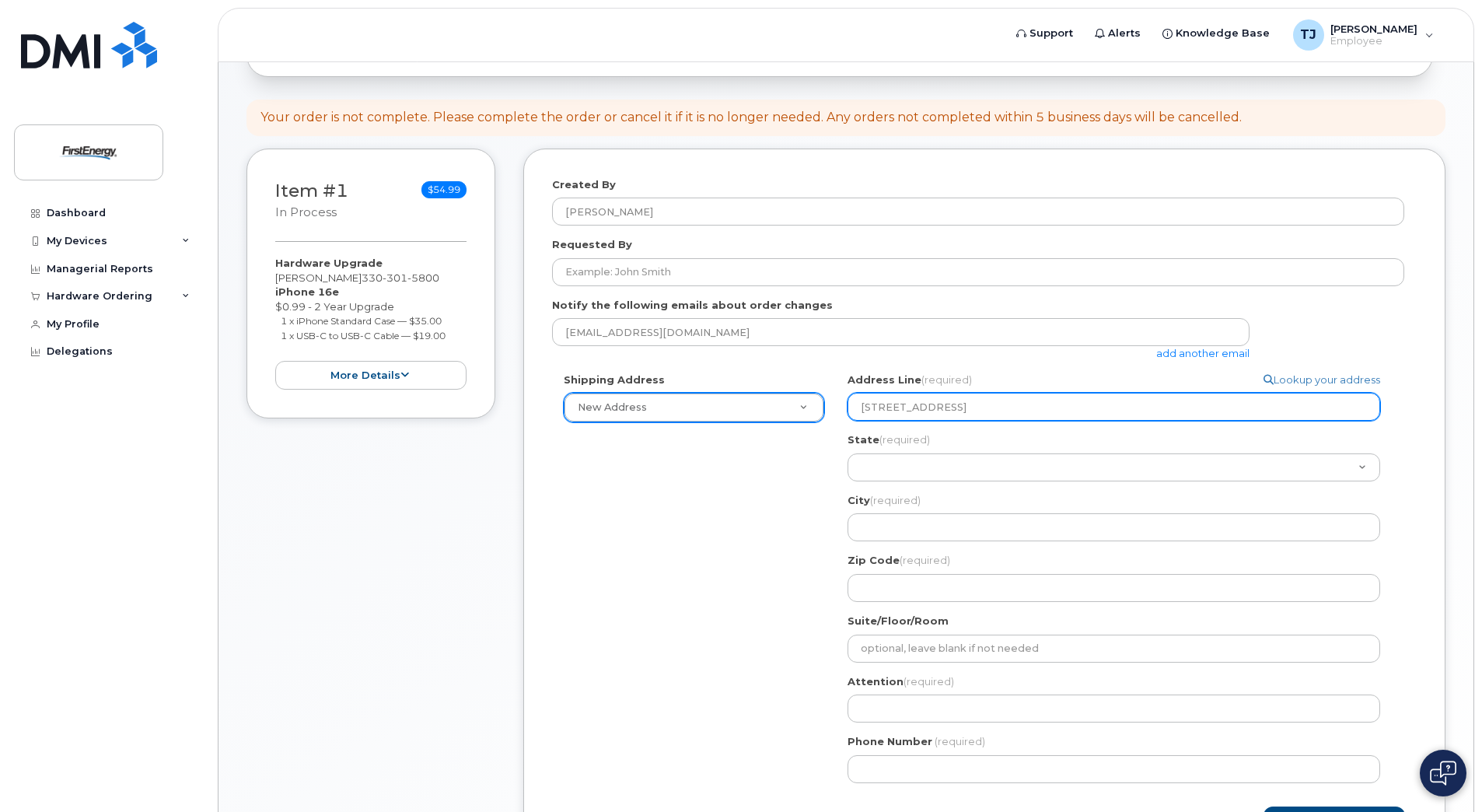
select select
type input "327 East North St"
select select
type input "327 East North Str"
select select
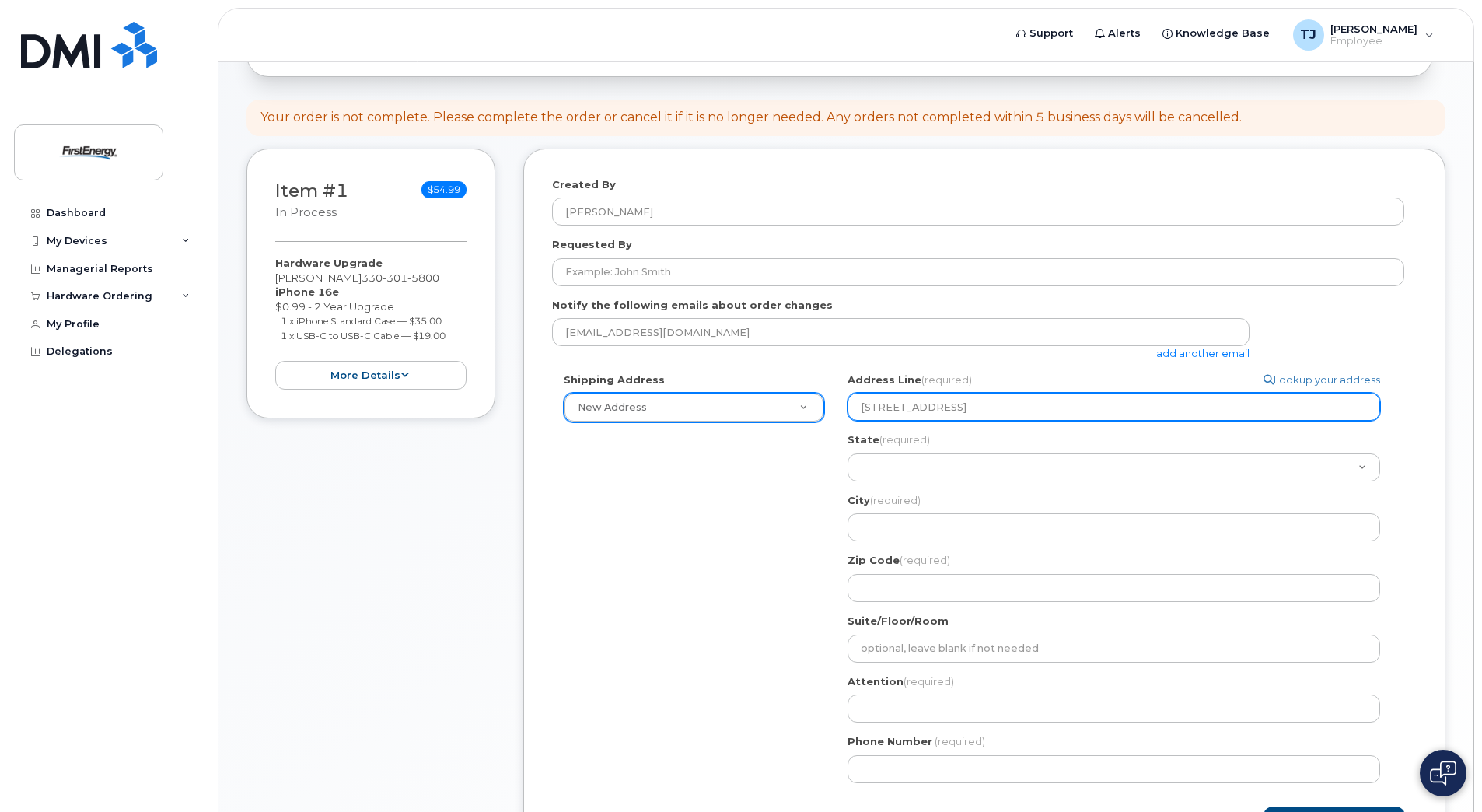
type input "327 East North Stre"
select select
type input "327 East North Stree"
select select
type input "327 East North Street"
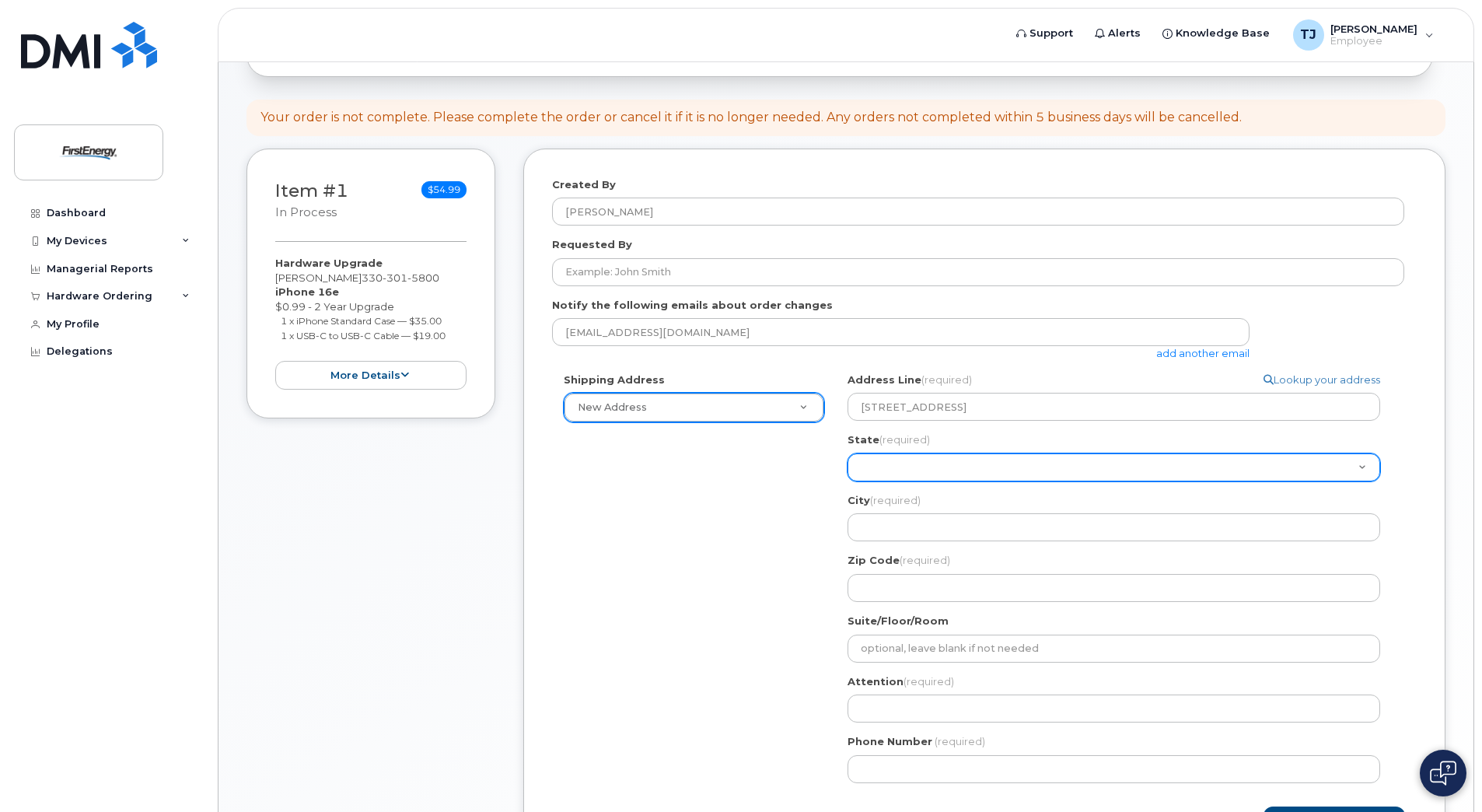
click at [929, 469] on select "Alabama Alaska American Samoa Arizona Arkansas California Colorado Connecticut …" at bounding box center [1114, 467] width 533 height 28
select select "OH"
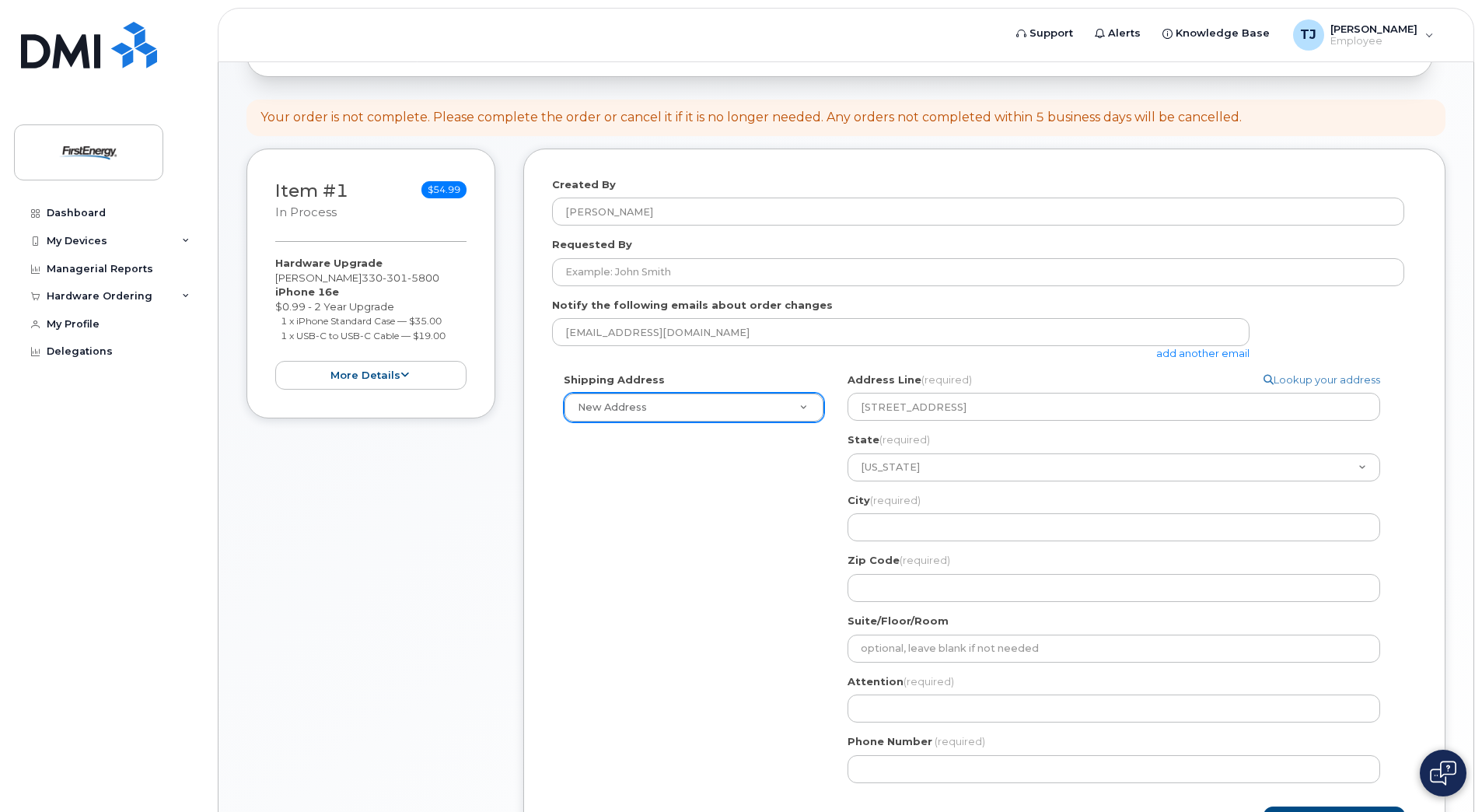
click at [611, 500] on div "Shipping Address New Address New Address OH Search your address... Manually edi…" at bounding box center [978, 583] width 852 height 422
click at [890, 529] on input "City (required)" at bounding box center [1114, 527] width 533 height 28
select select
type input "A"
select select
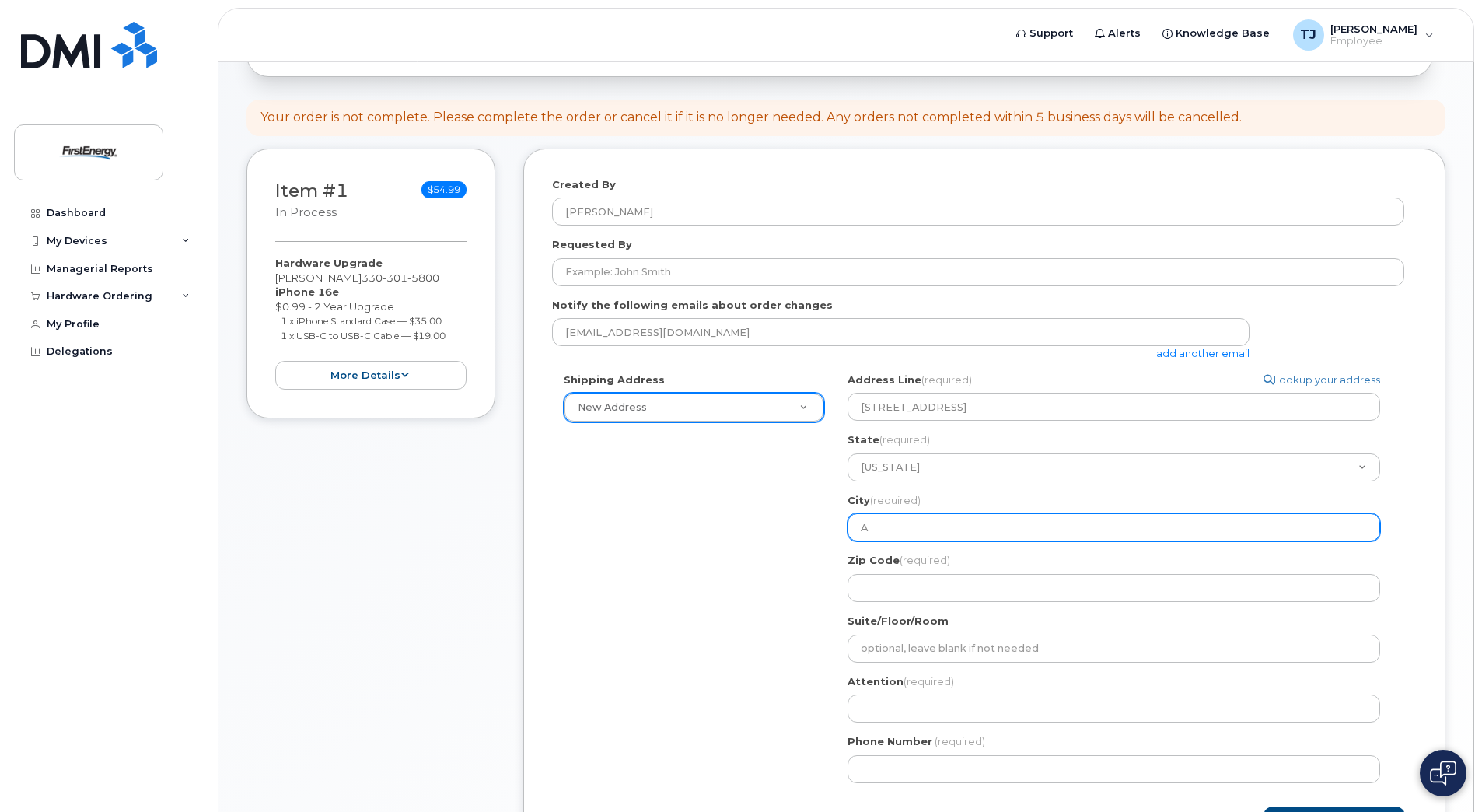
type input "Ak"
select select
type input "Akr"
select select
type input "Akro"
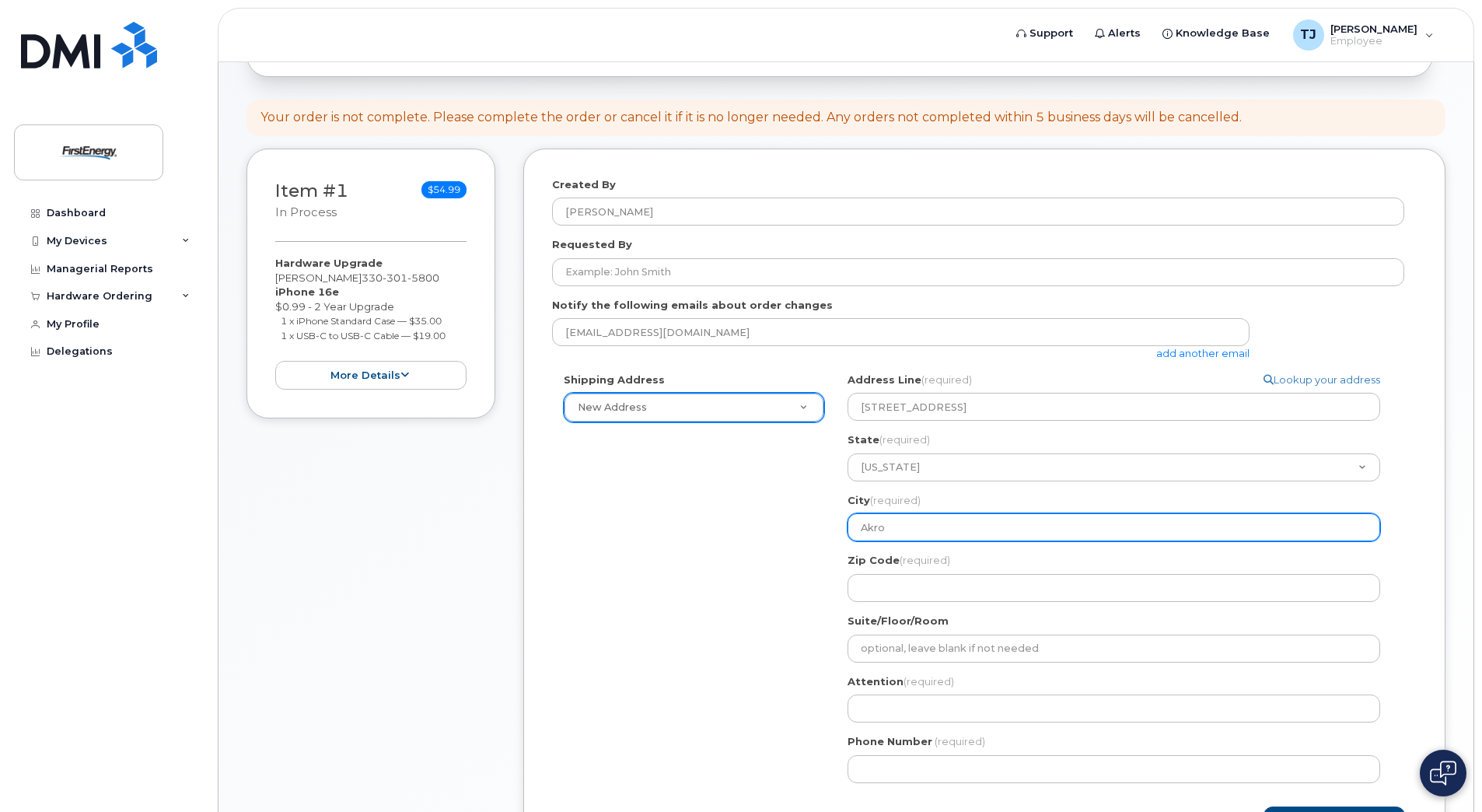
select select
type input "Akron"
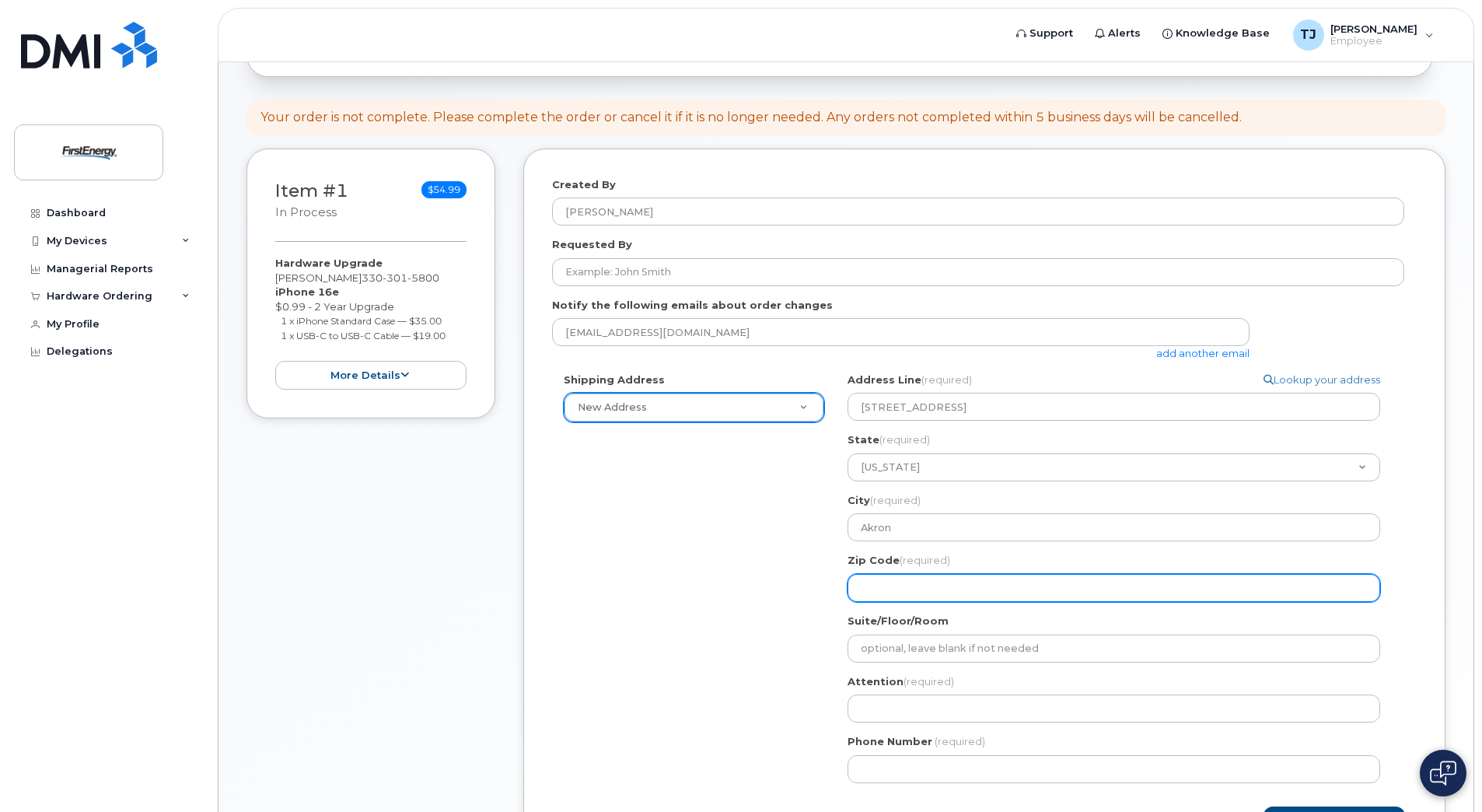
click at [965, 576] on input "Zip Code (required)" at bounding box center [1114, 588] width 533 height 28
drag, startPoint x: 896, startPoint y: 588, endPoint x: 898, endPoint y: 579, distance: 9.2
click at [896, 588] on input "Zip Code (required)" at bounding box center [1114, 588] width 533 height 28
select select
type input "4"
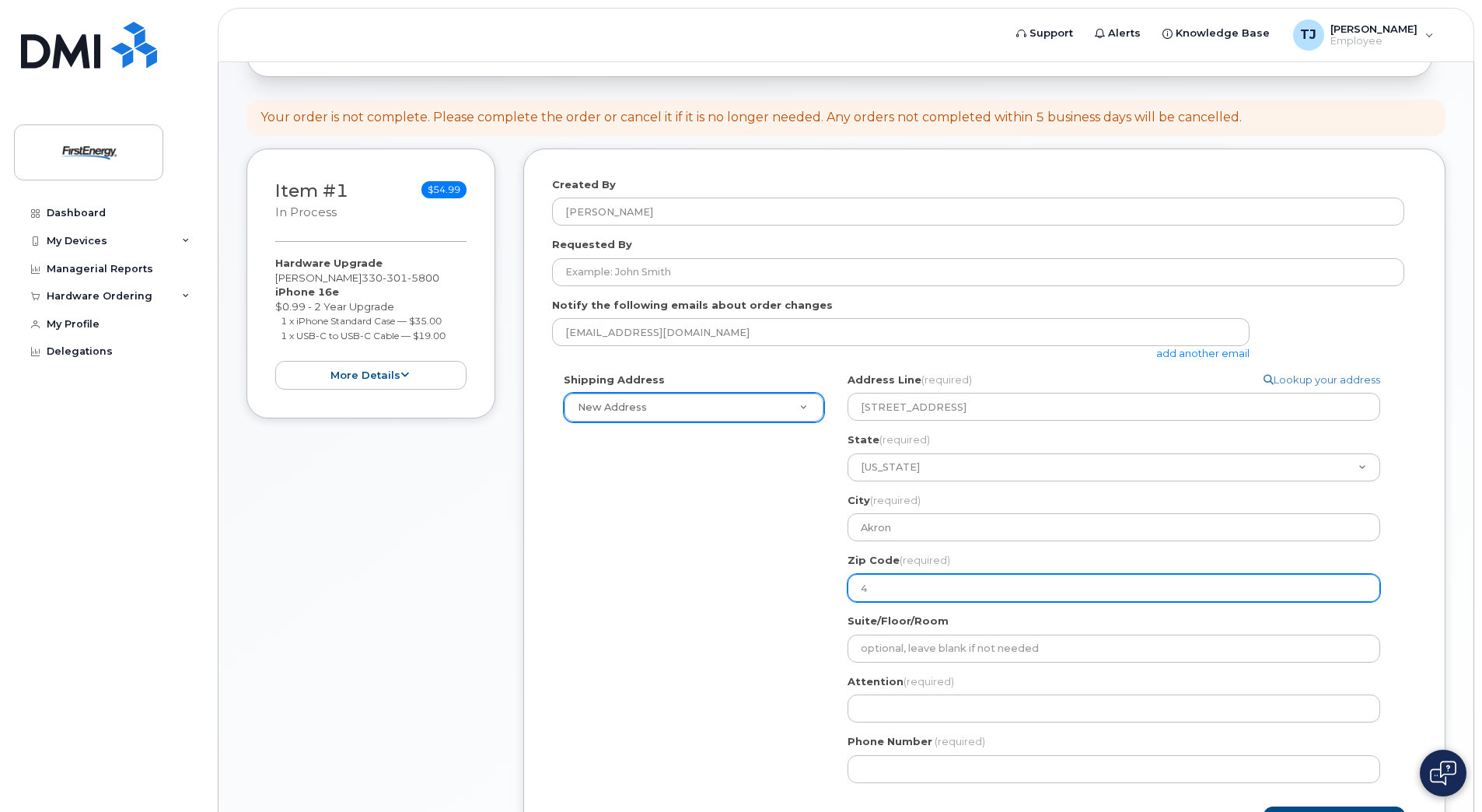
select select
type input "44"
select select
type input "443"
select select
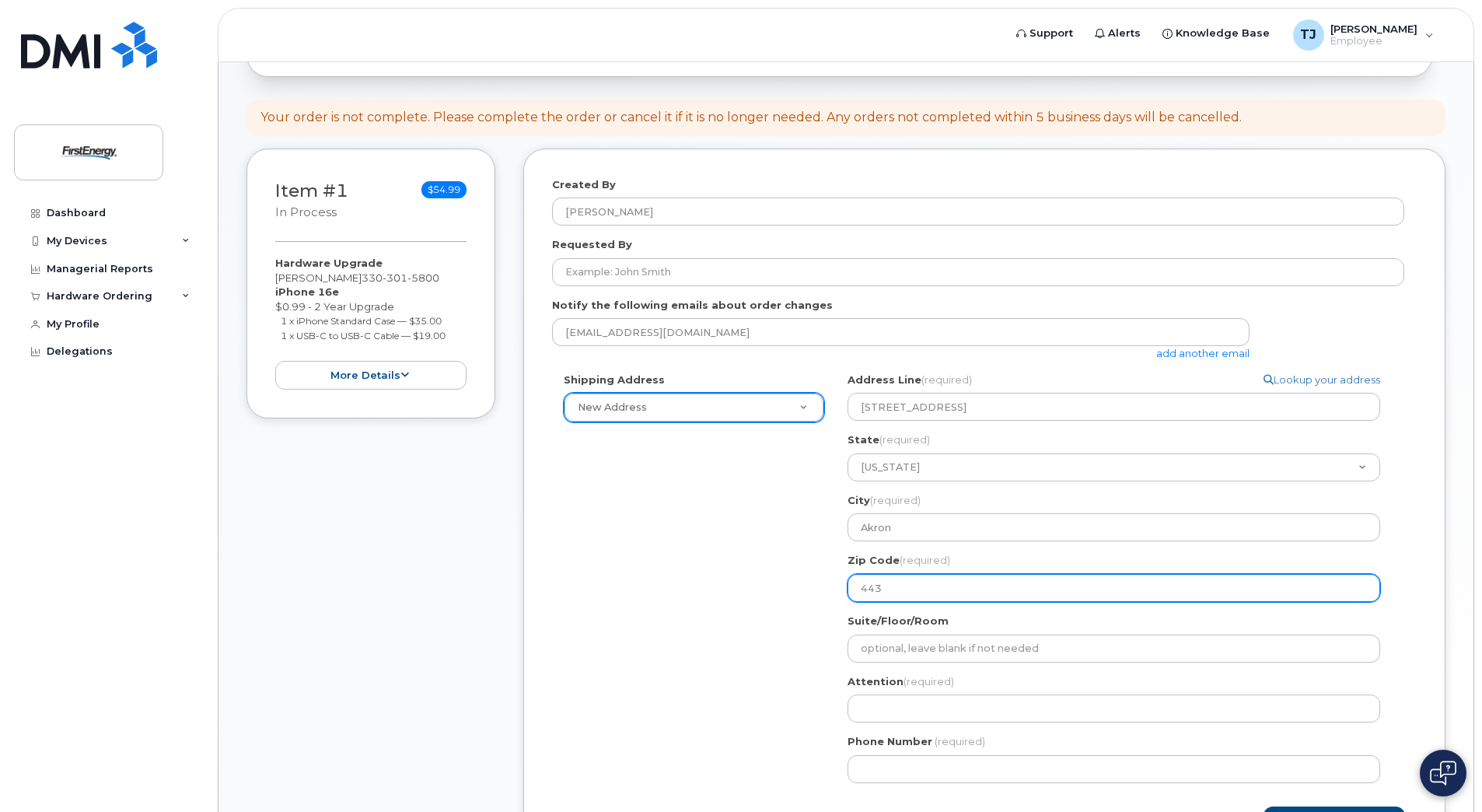
type input "4430"
select select
type input "44304"
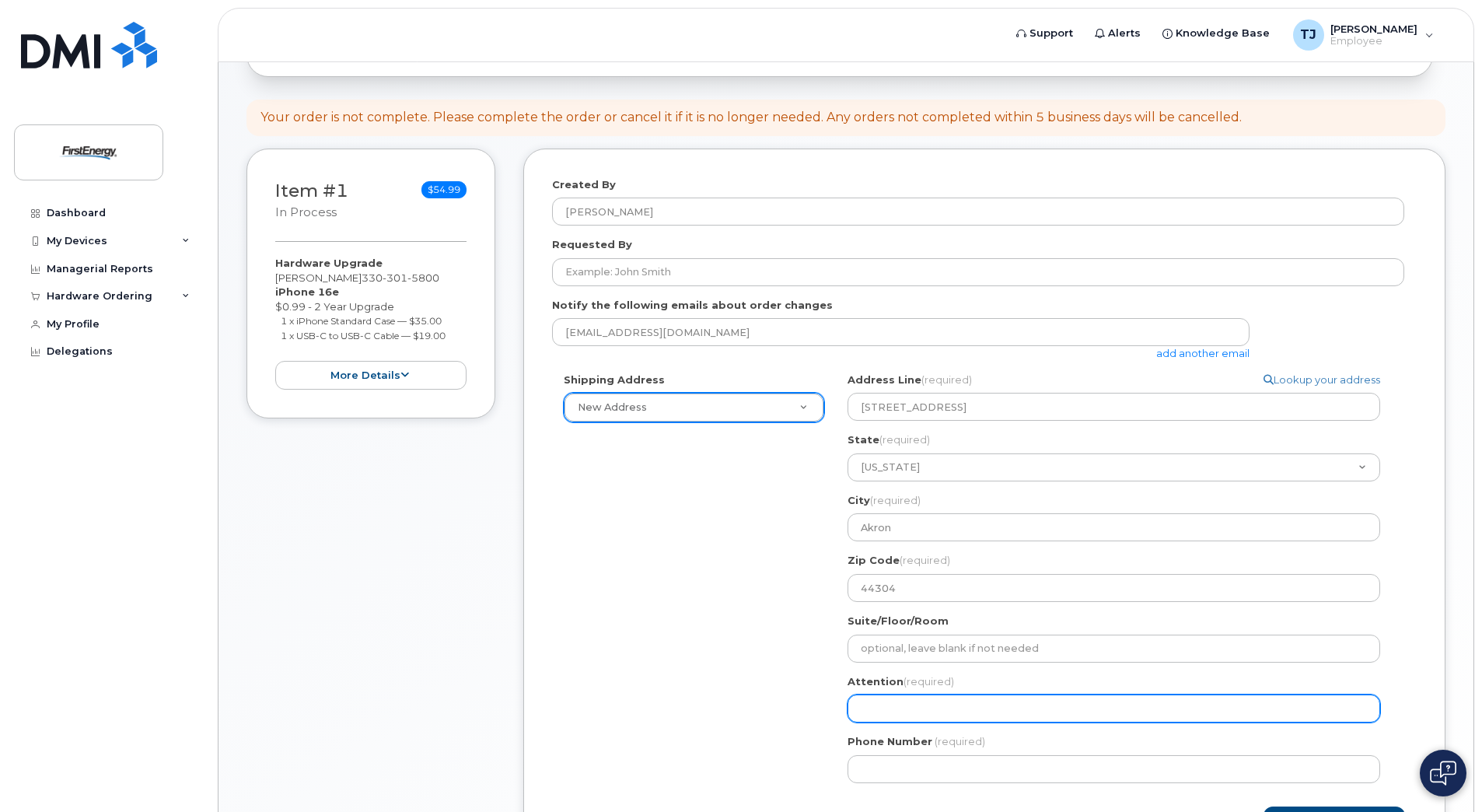
click at [924, 701] on input "Attention (required)" at bounding box center [1114, 708] width 533 height 28
select select
type input "J"
select select
type input "Ji"
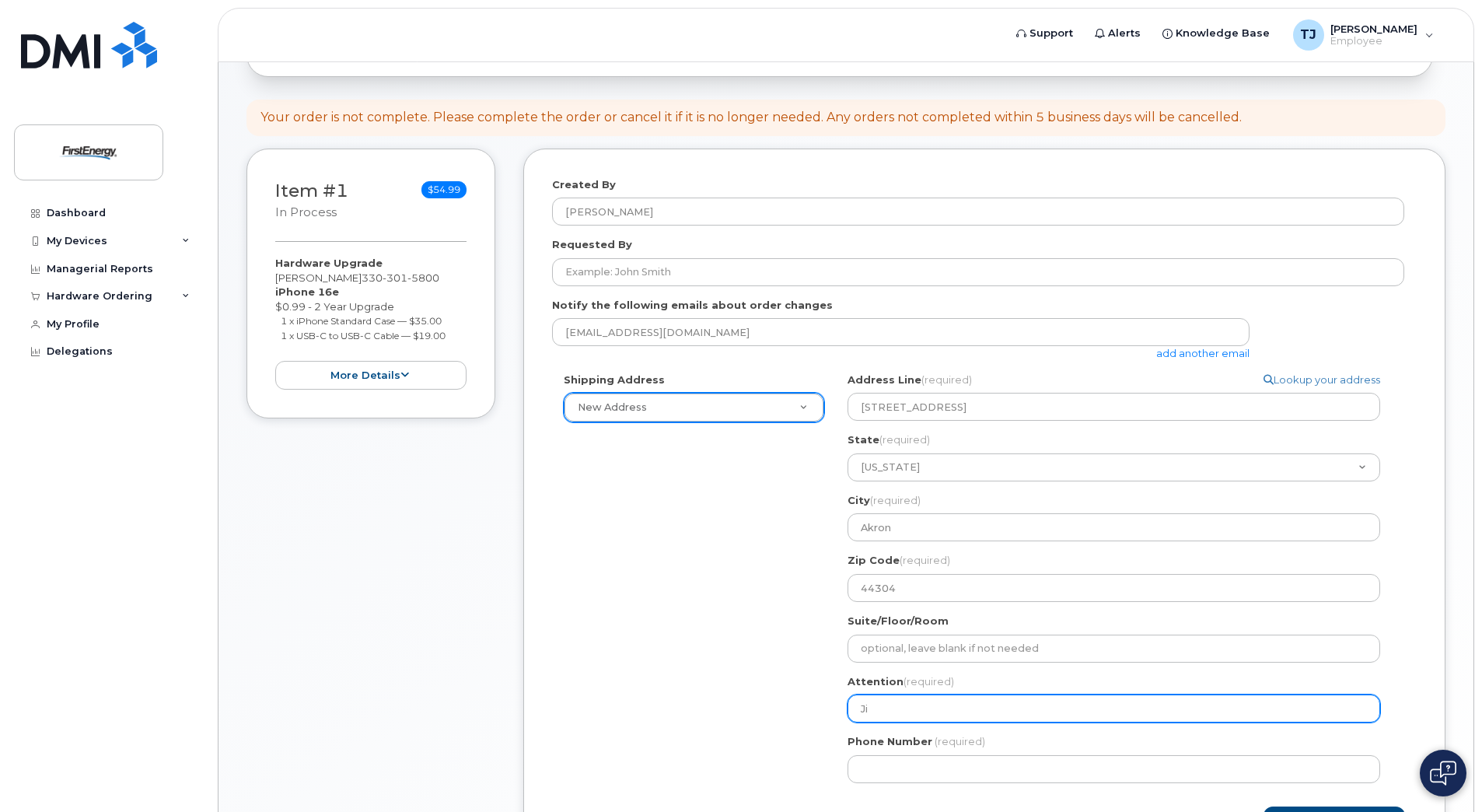
select select
type input "Jim"
select select
type input "Jim T"
select select
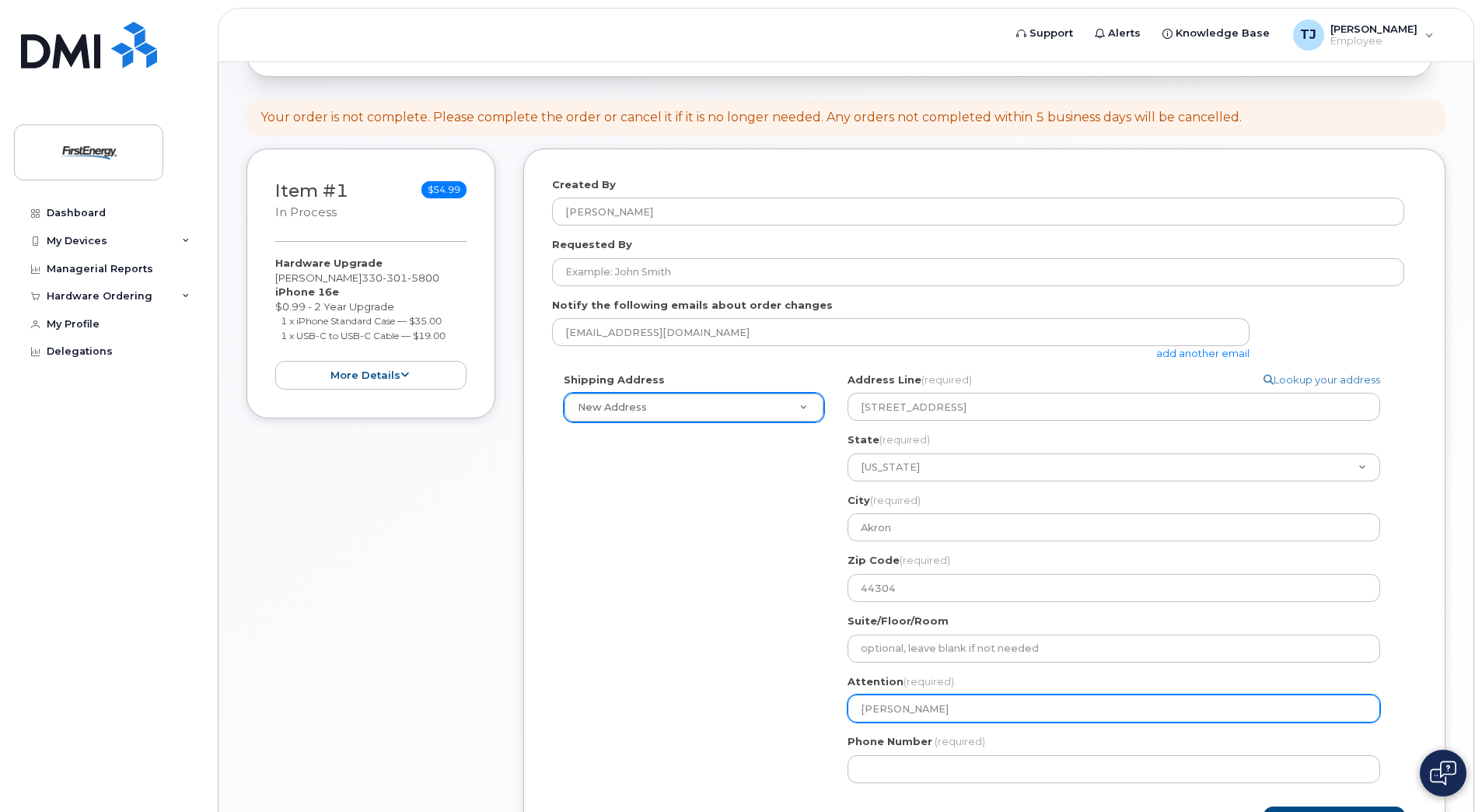
type input "Jim Th"
select select
type input "Jim Tho"
select select
type input "Jim Thom"
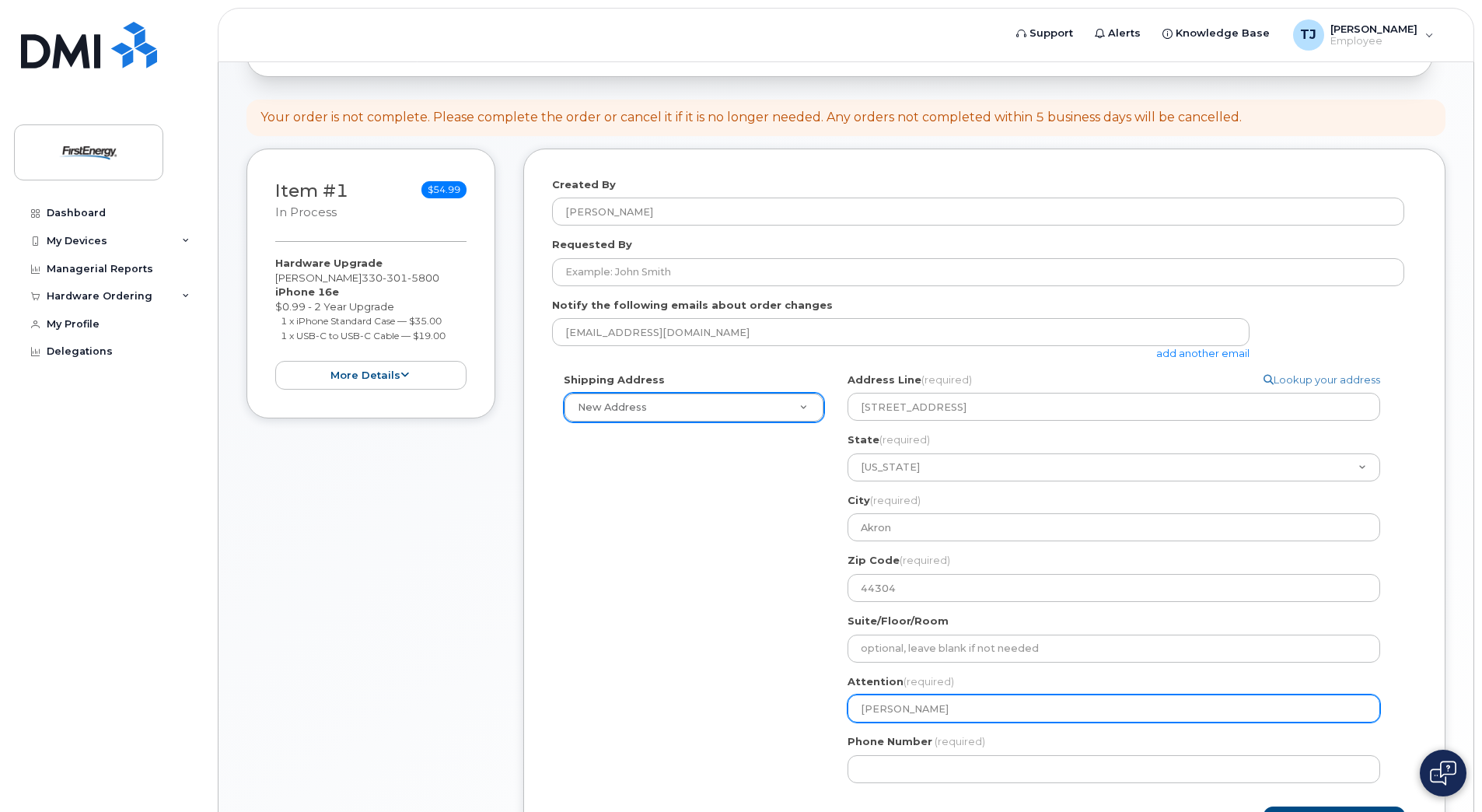
select select
type input "Jim Thoma"
select select
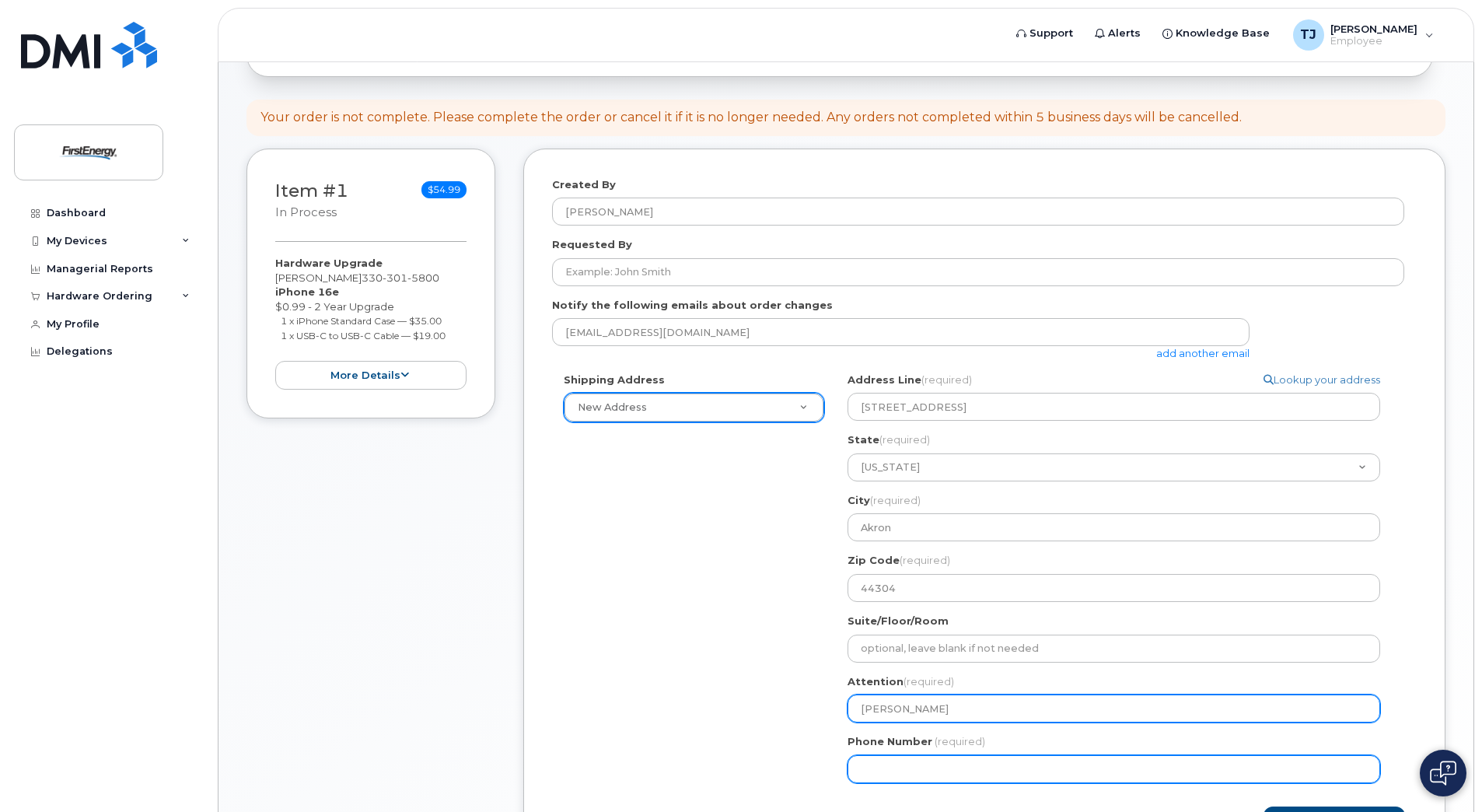
type input "Jim Thomas"
click at [906, 764] on input "Phone Number" at bounding box center [1114, 768] width 533 height 28
type input "330"
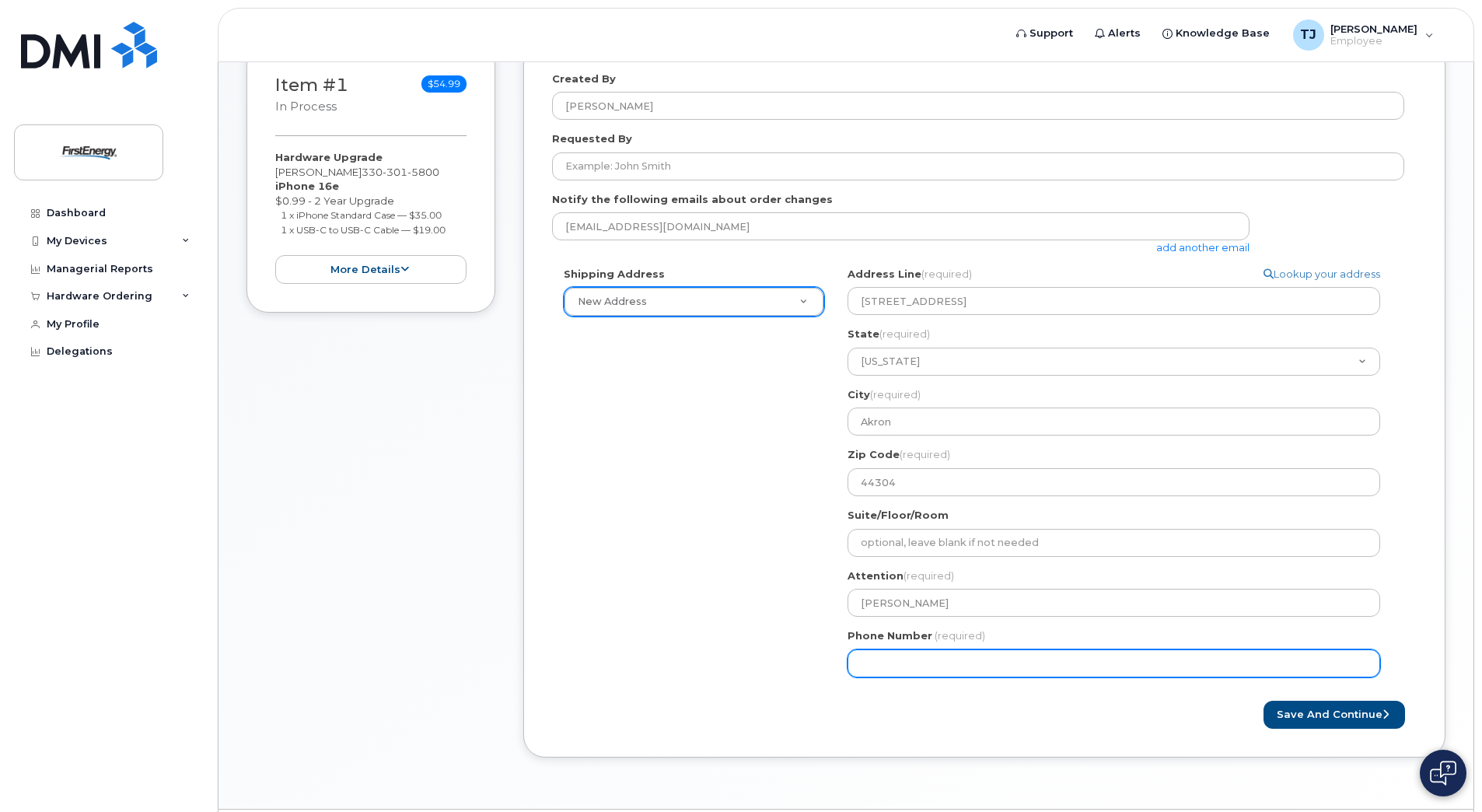
scroll to position [284, 0]
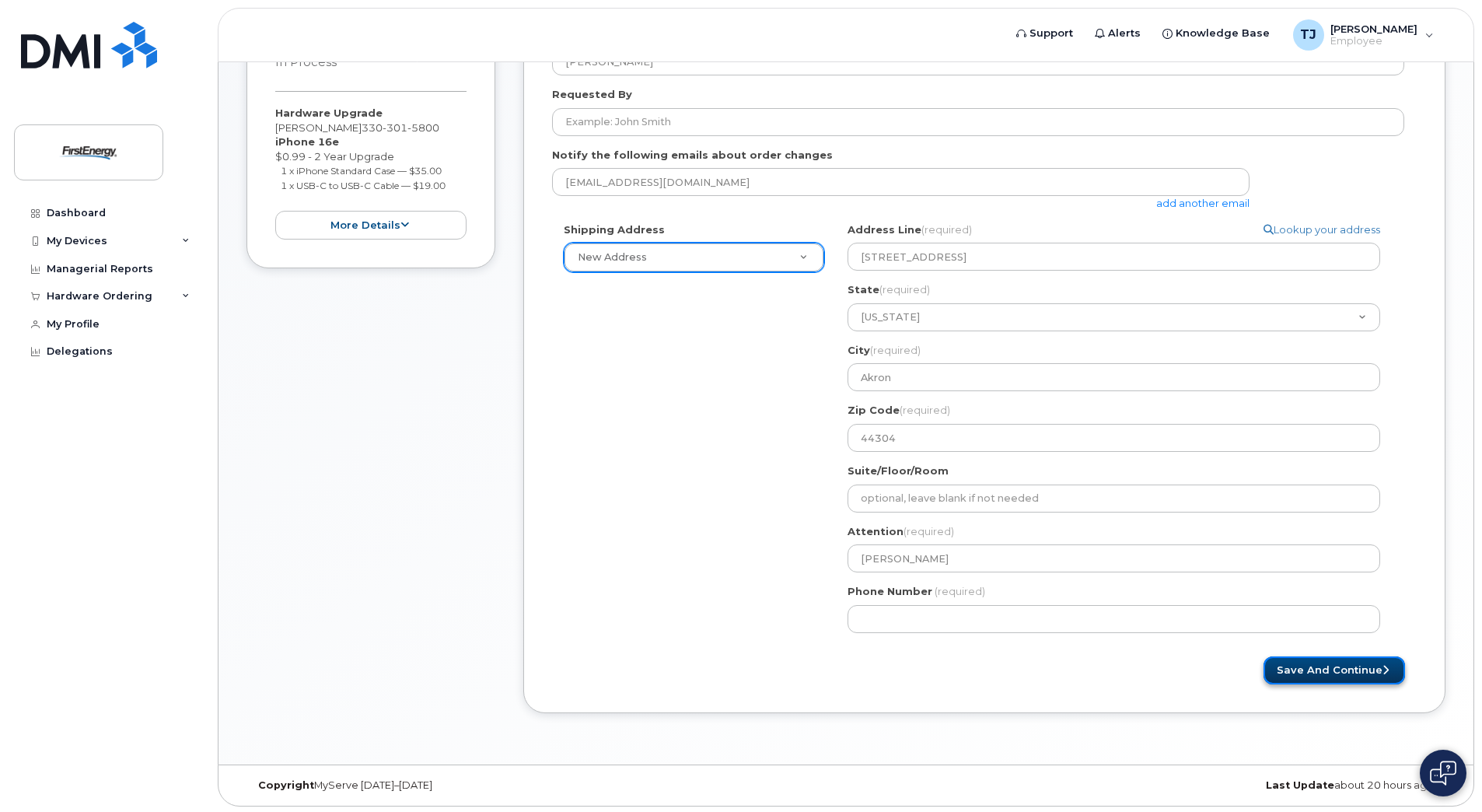
click at [1337, 673] on button "Save and Continue" at bounding box center [1333, 671] width 141 height 29
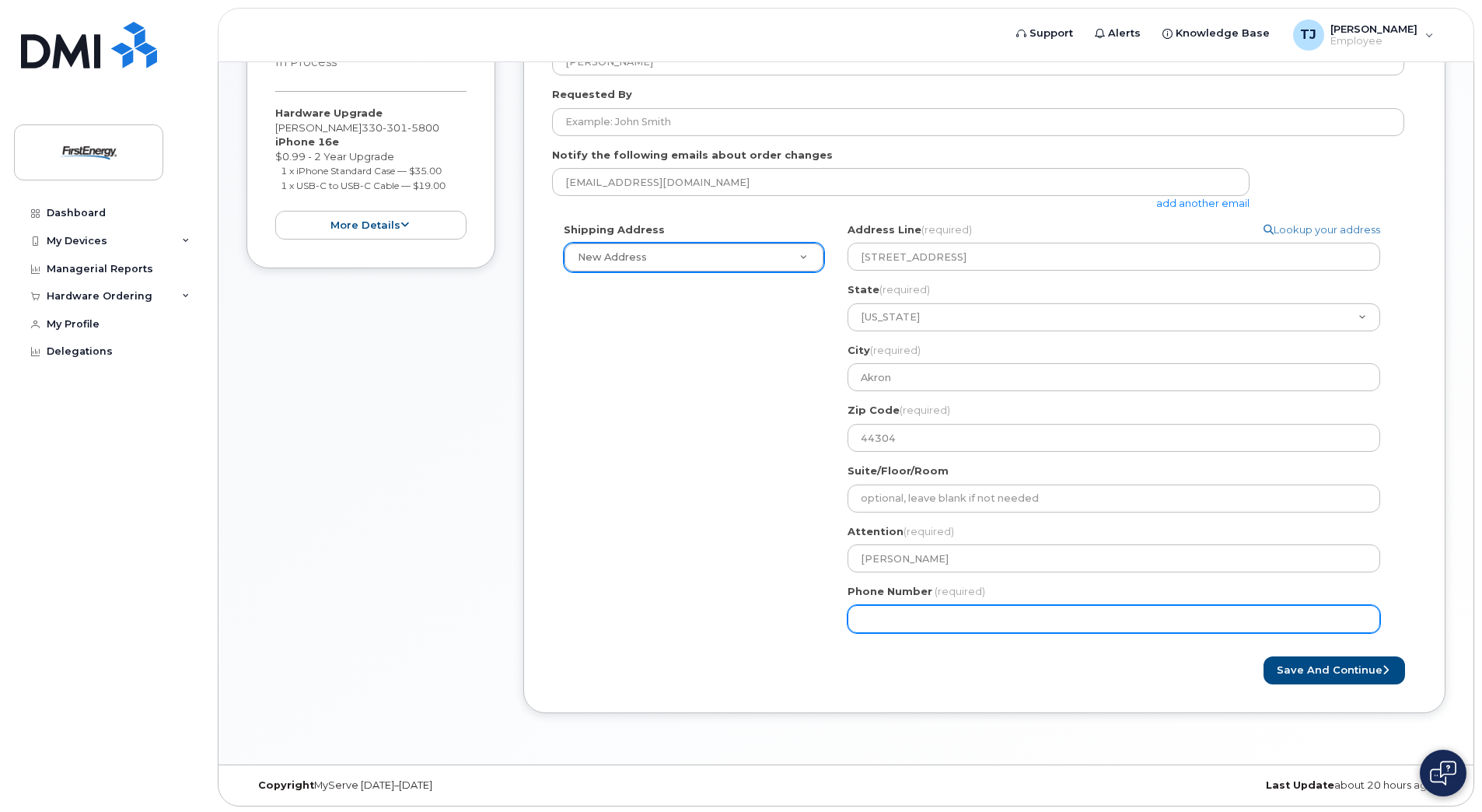
click at [997, 622] on input "Phone Number" at bounding box center [1114, 618] width 533 height 28
click at [975, 617] on input "Phone Number" at bounding box center [1114, 618] width 533 height 28
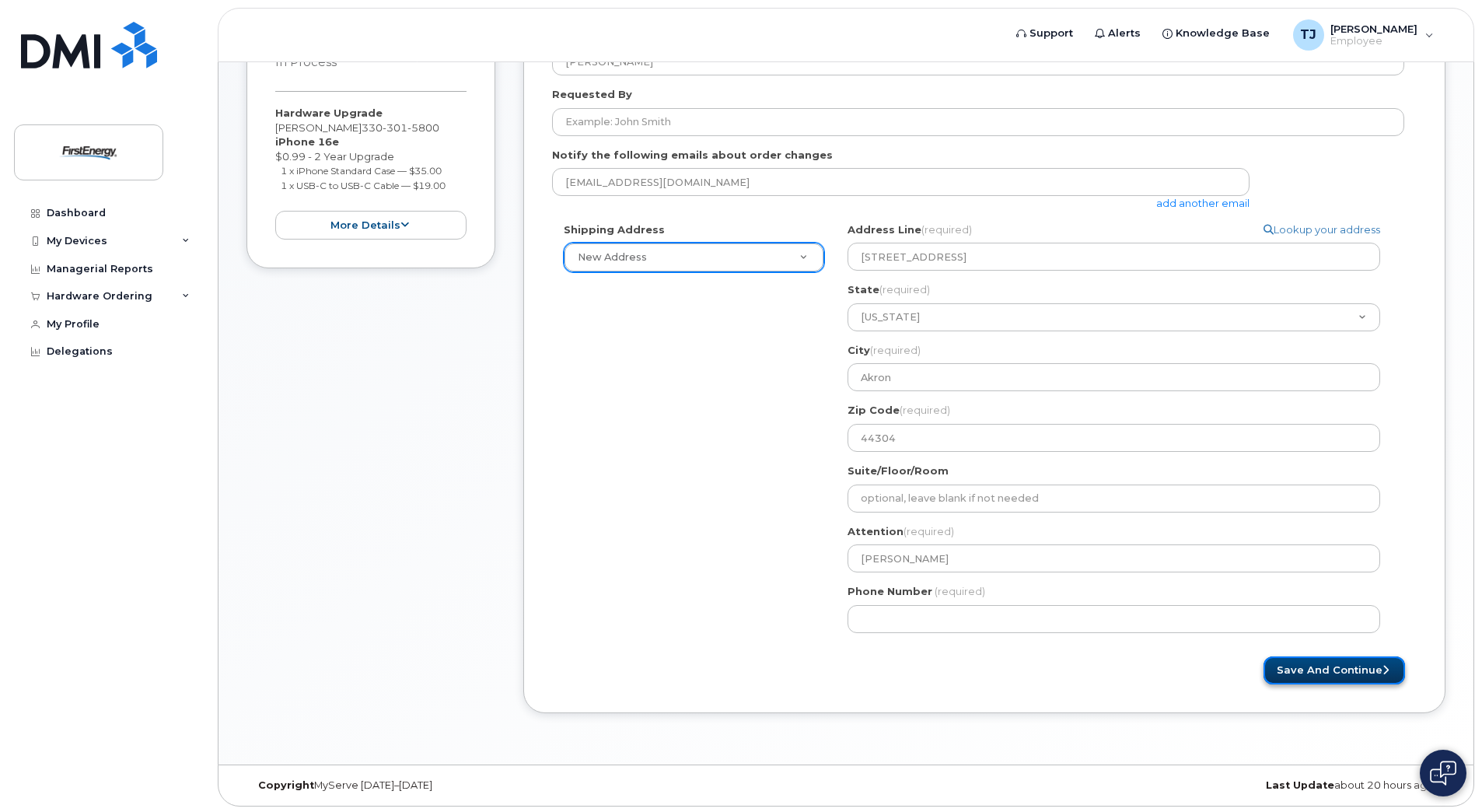
click at [1301, 663] on button "Save and Continue" at bounding box center [1333, 671] width 141 height 29
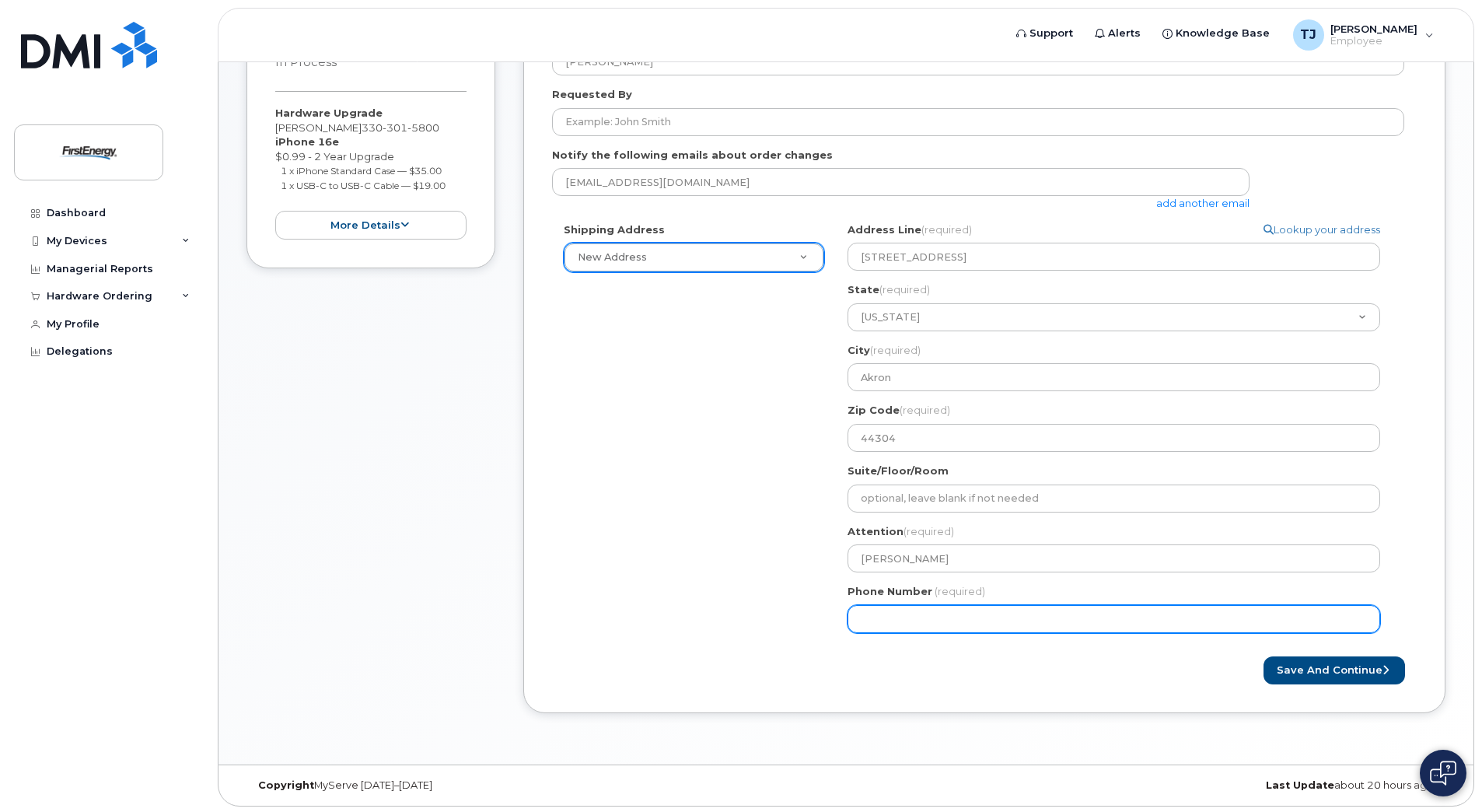
click at [858, 618] on input "Phone Number" at bounding box center [1114, 618] width 533 height 28
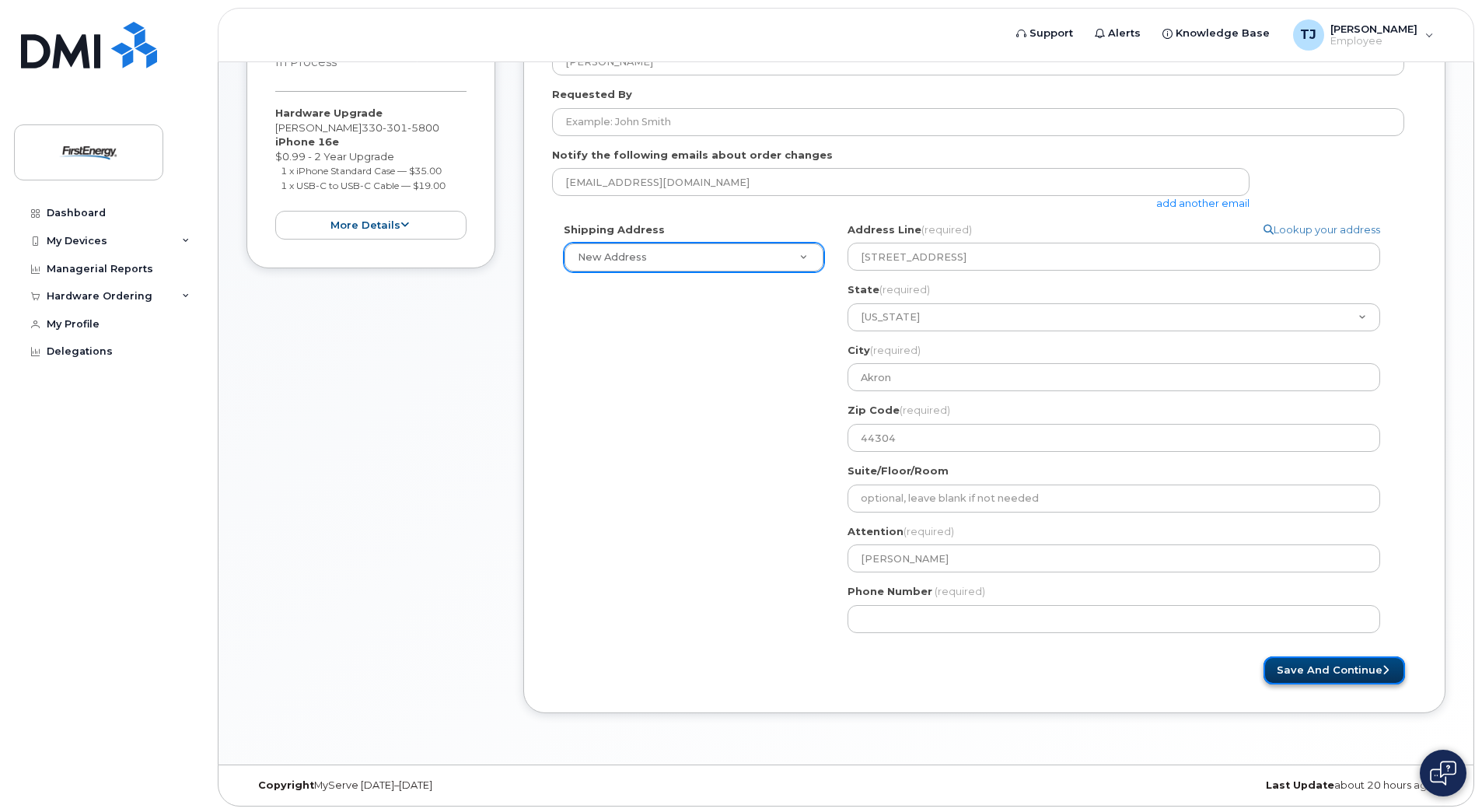
click at [1304, 664] on button "Save and Continue" at bounding box center [1333, 671] width 141 height 29
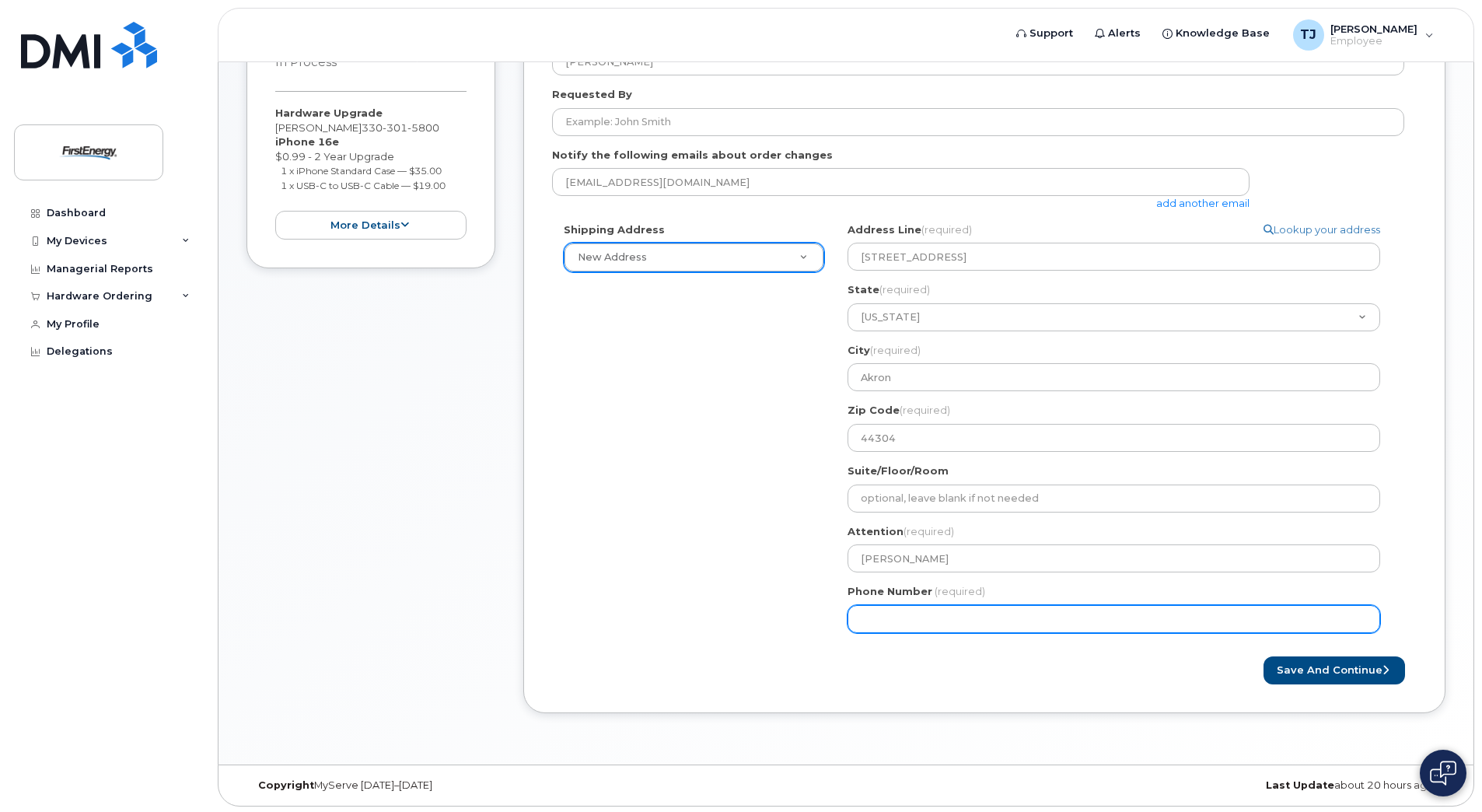
drag, startPoint x: 952, startPoint y: 622, endPoint x: 850, endPoint y: 613, distance: 102.4
click at [850, 613] on input "Phone Number" at bounding box center [1114, 618] width 533 height 28
type input "330301580"
select select
type input "3303015800"
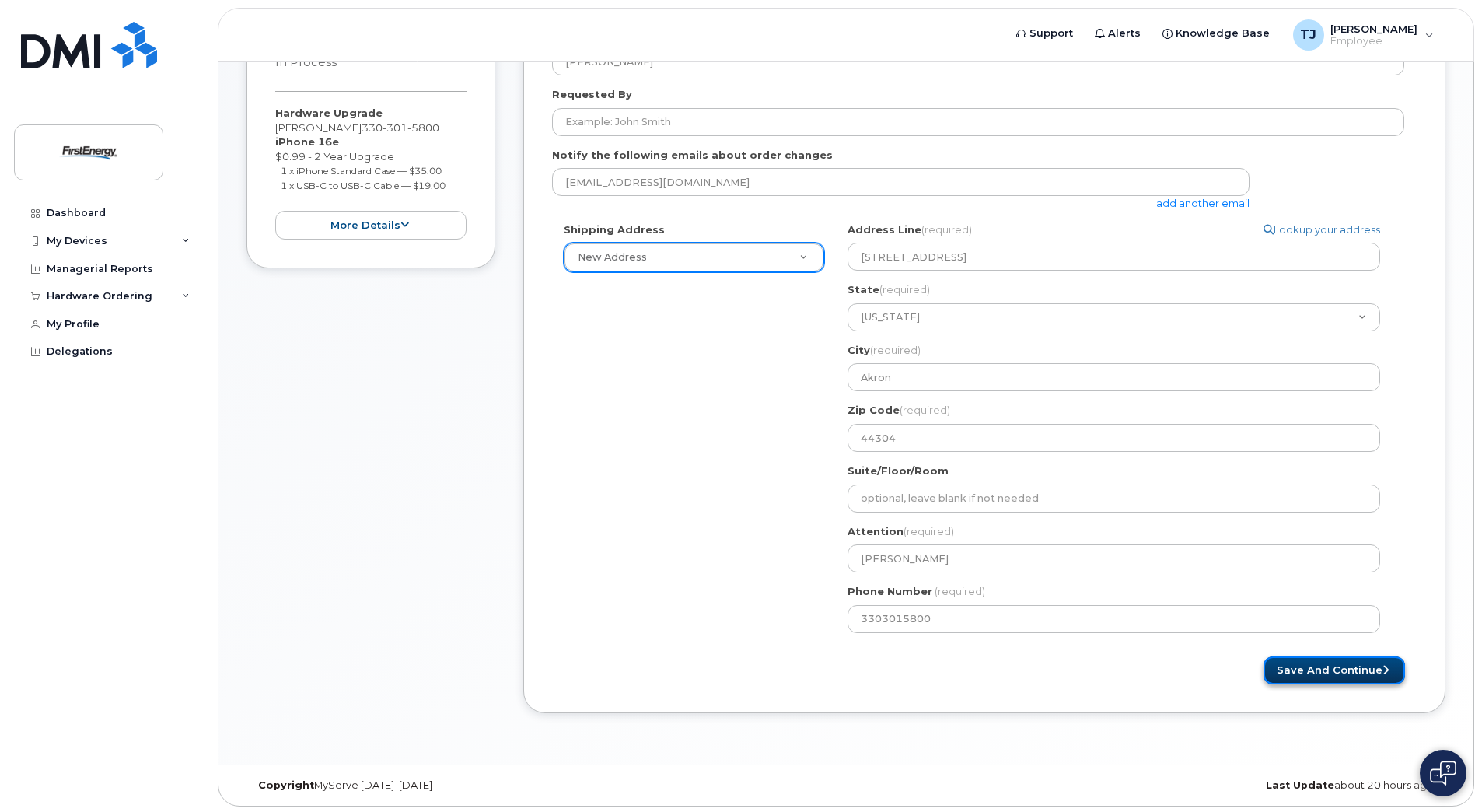
click at [1325, 667] on button "Save and Continue" at bounding box center [1333, 671] width 141 height 29
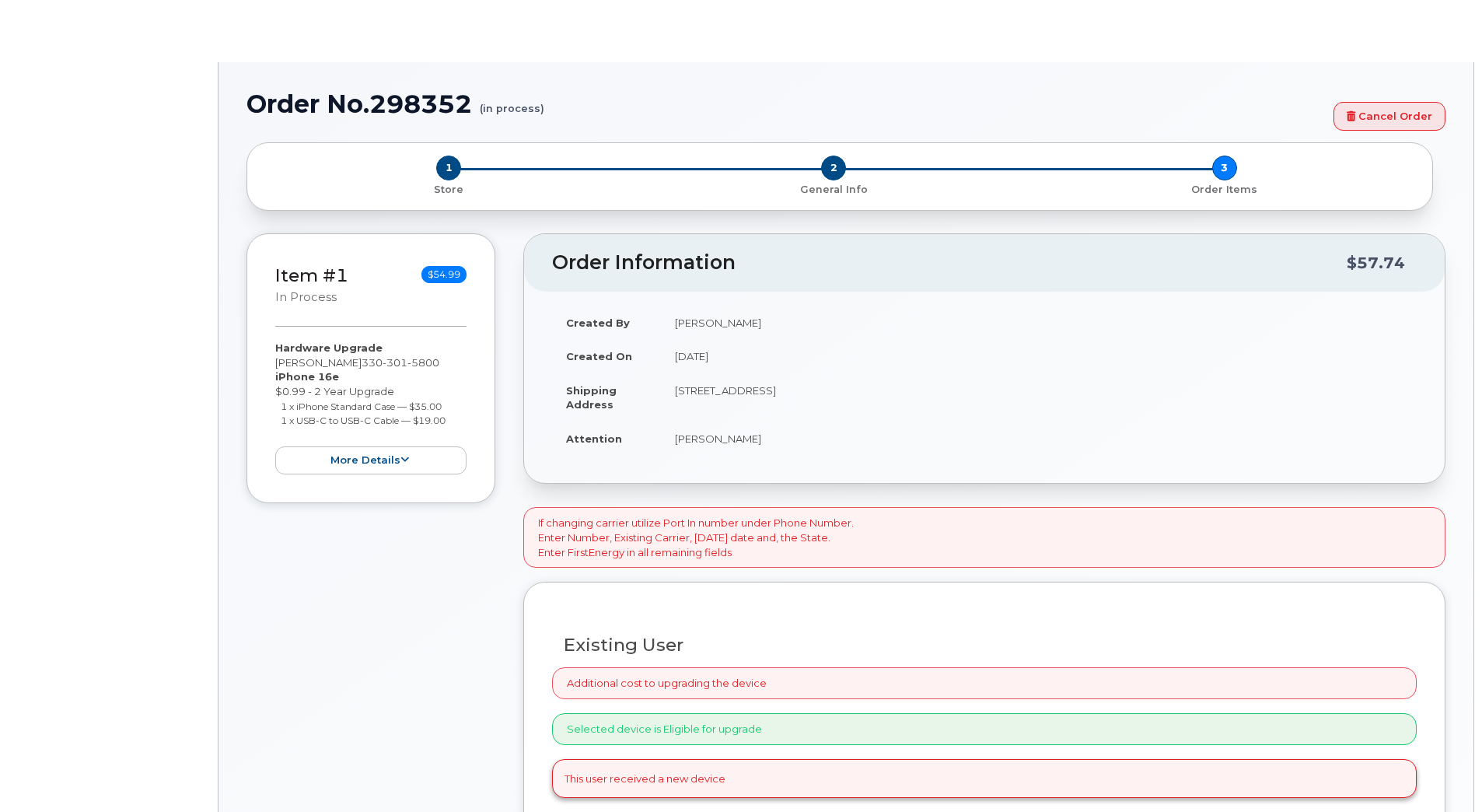
select select "2076786"
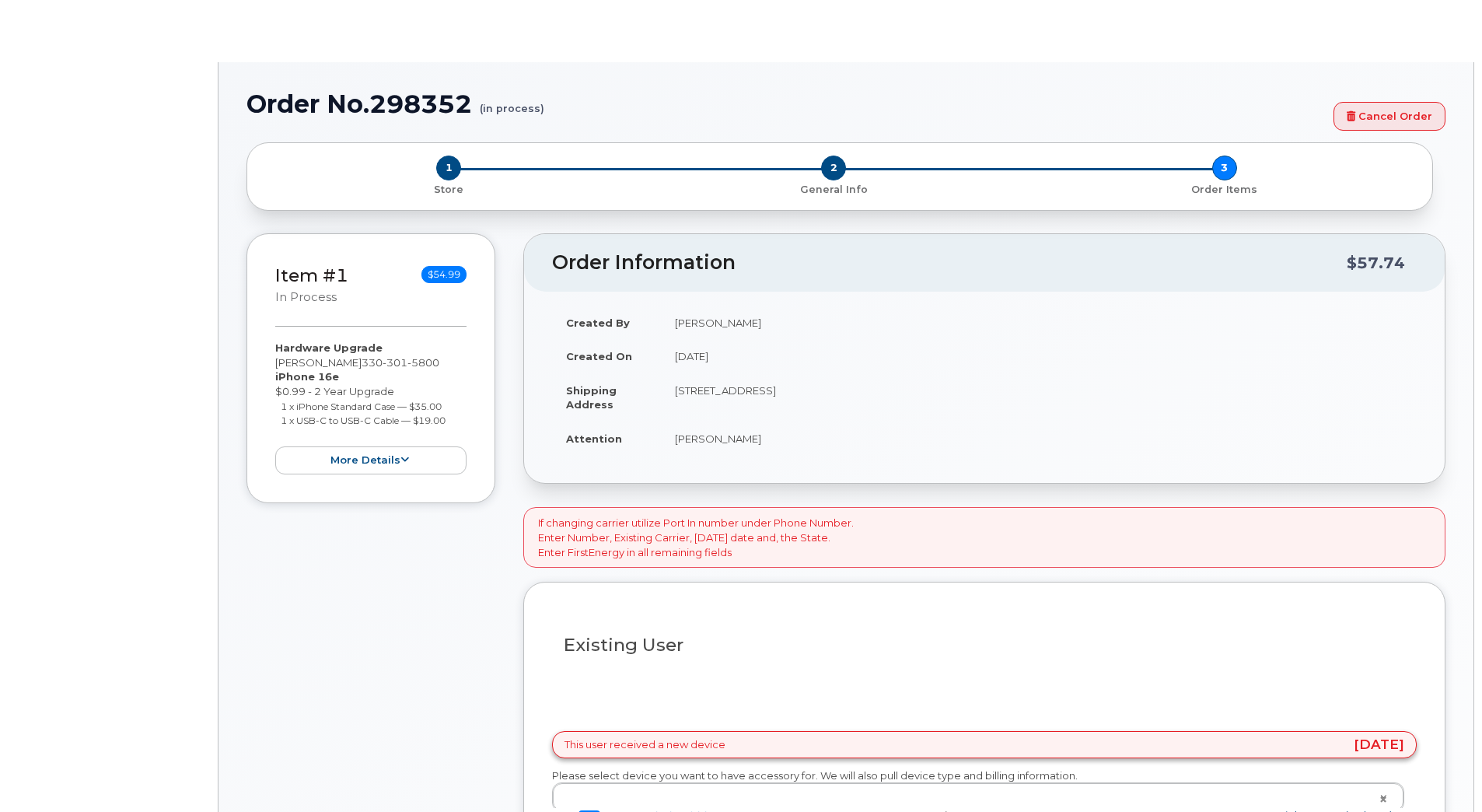
type input "2079119"
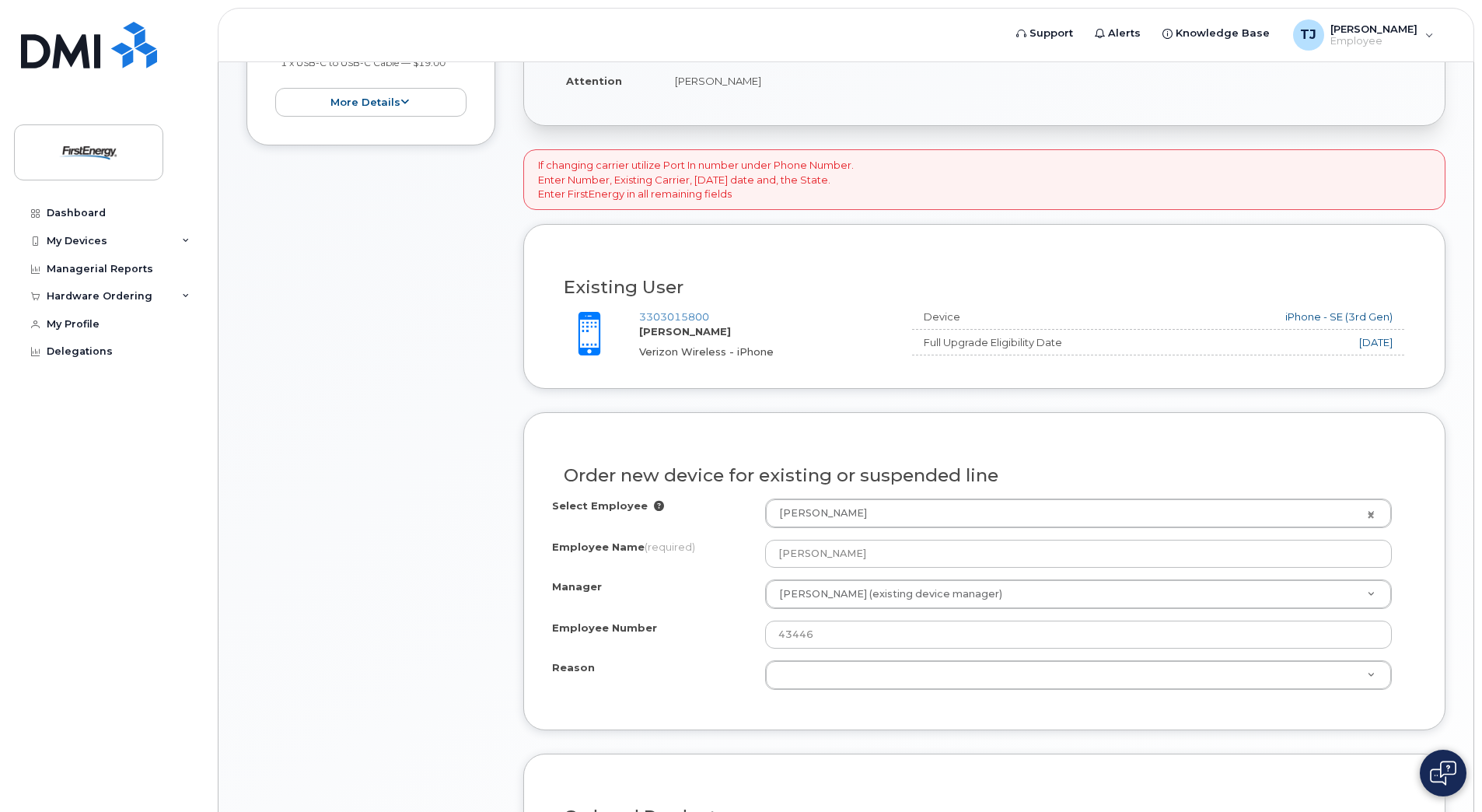
scroll to position [402, 0]
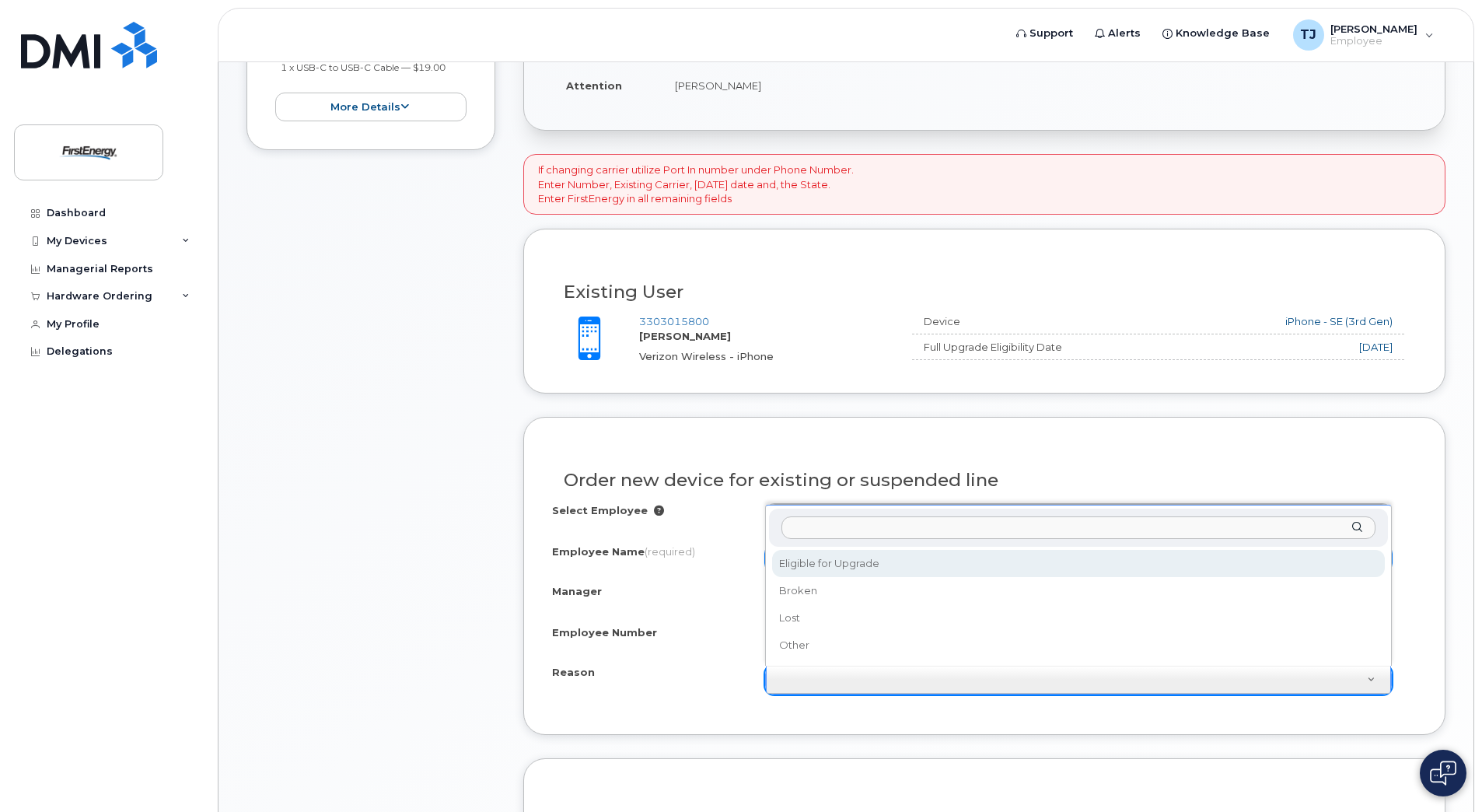
select select "eligible_for_upgrade"
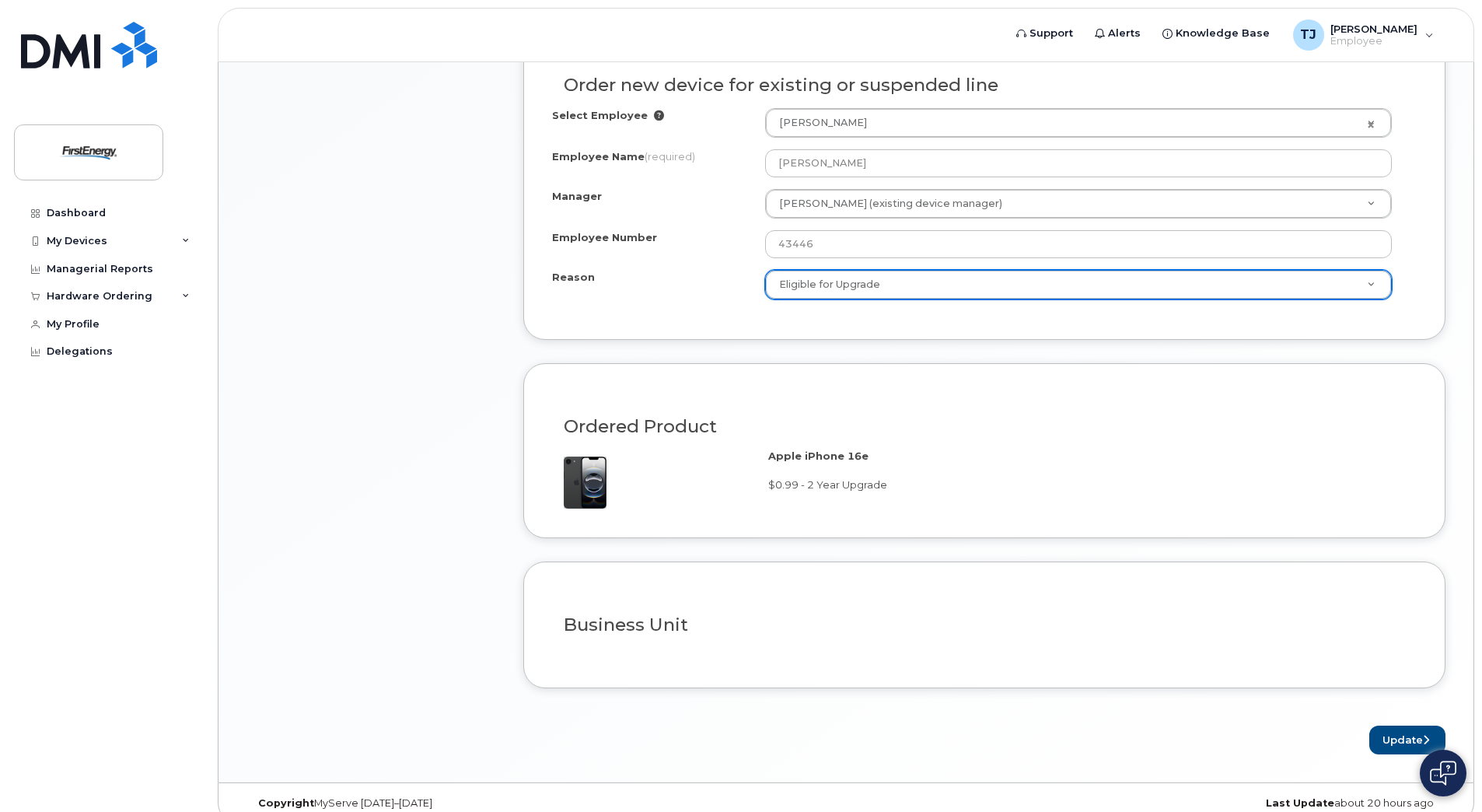
scroll to position [817, 0]
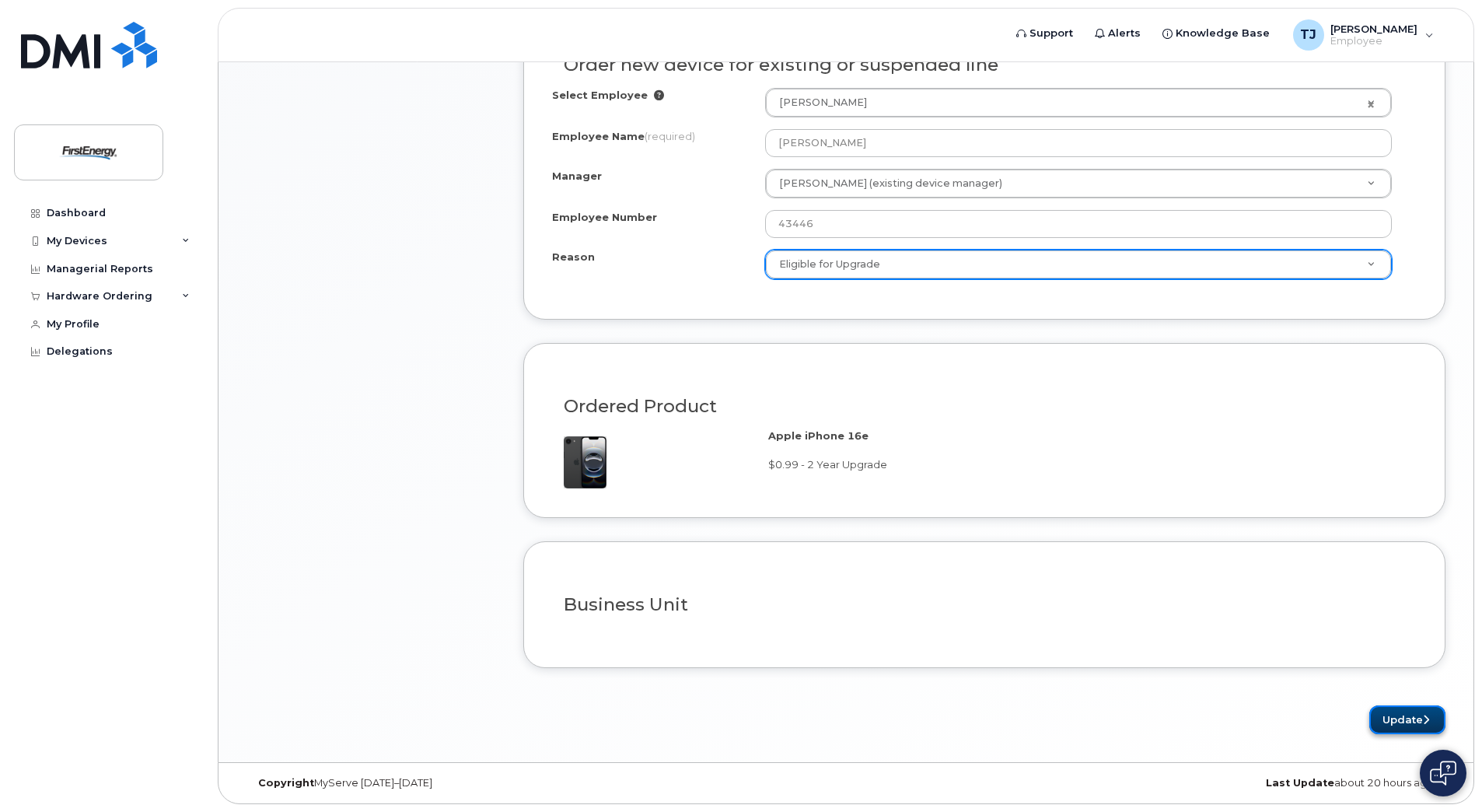
click at [1409, 724] on button "Update" at bounding box center [1407, 720] width 76 height 29
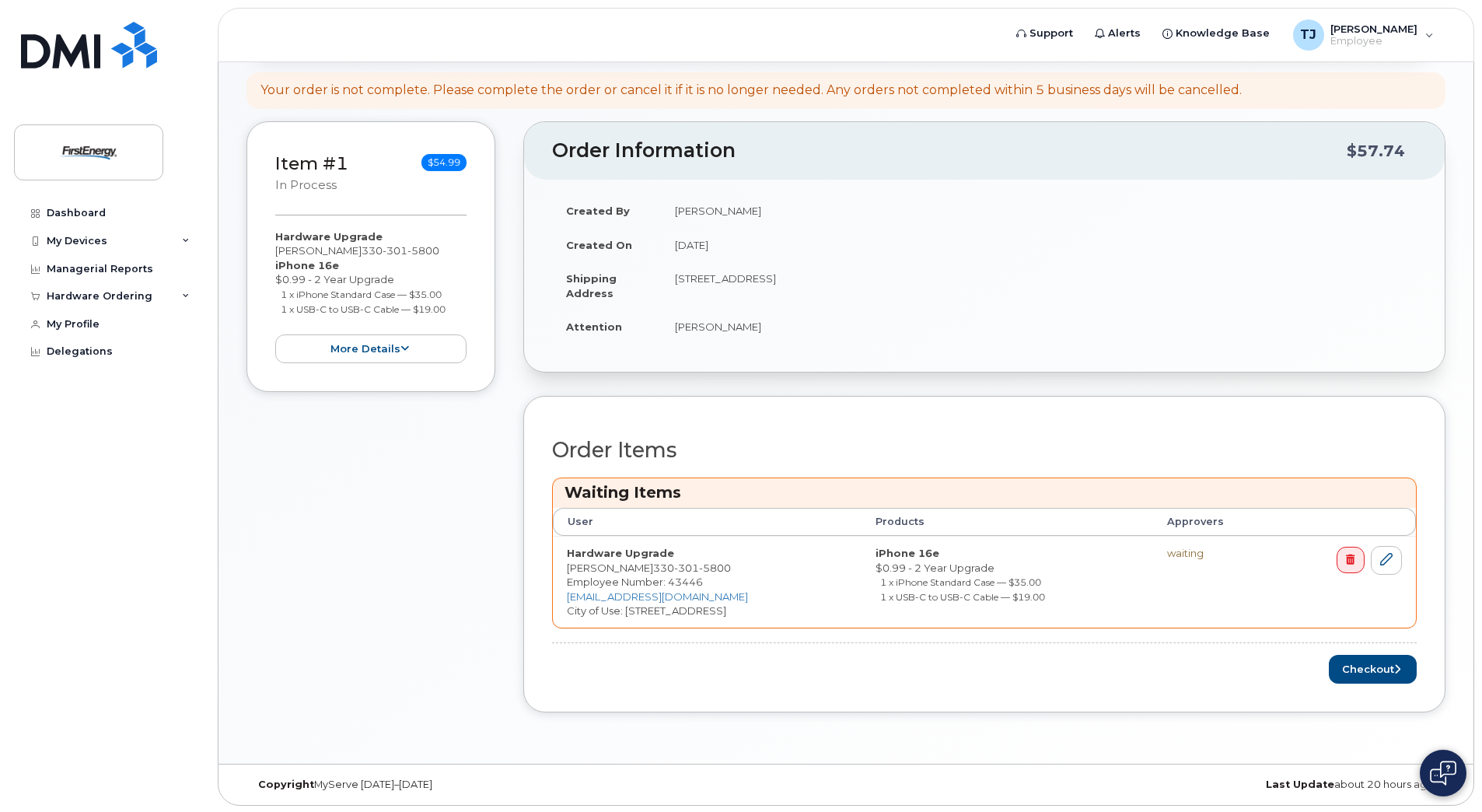
scroll to position [228, 0]
click at [1359, 668] on button "Checkout" at bounding box center [1372, 668] width 88 height 29
